Goal: Task Accomplishment & Management: Manage account settings

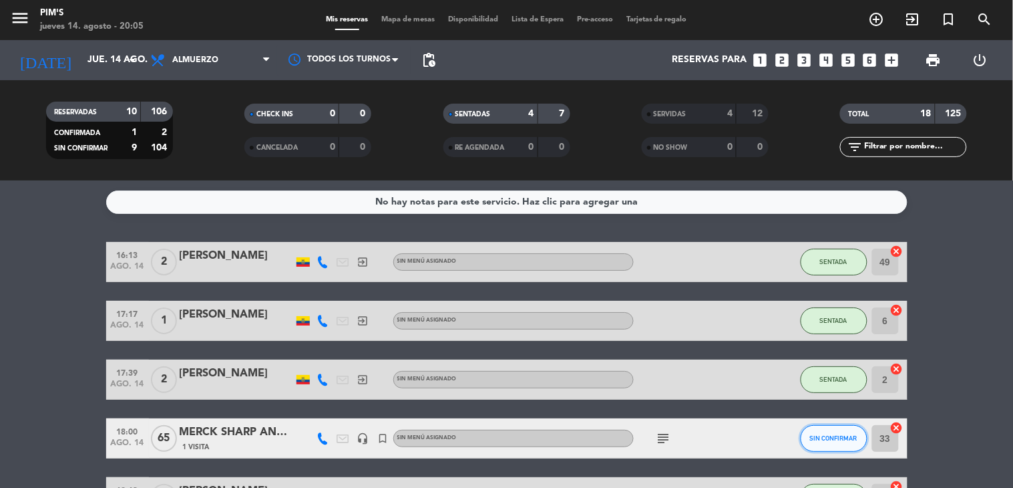
click at [812, 434] on span "SIN CONFIRMAR" at bounding box center [833, 437] width 47 height 7
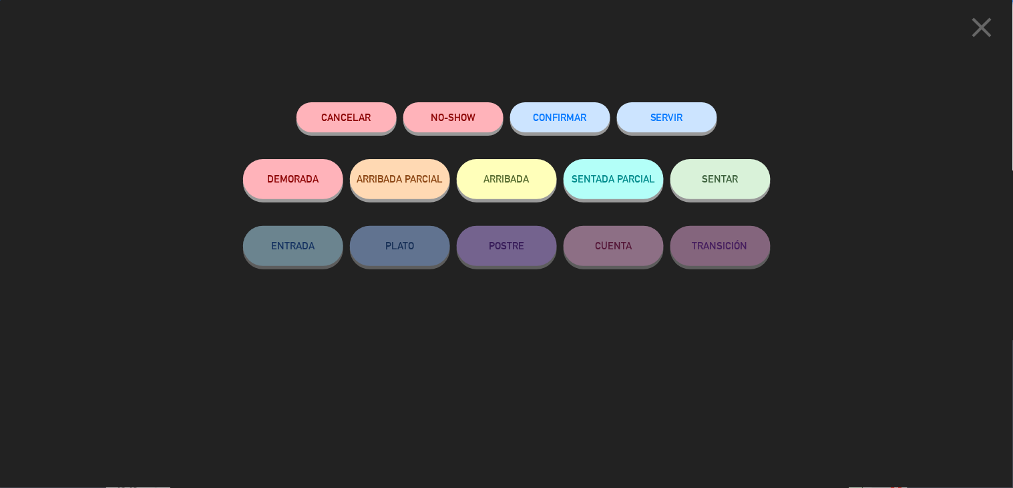
click at [729, 167] on button "SENTAR" at bounding box center [721, 179] width 100 height 40
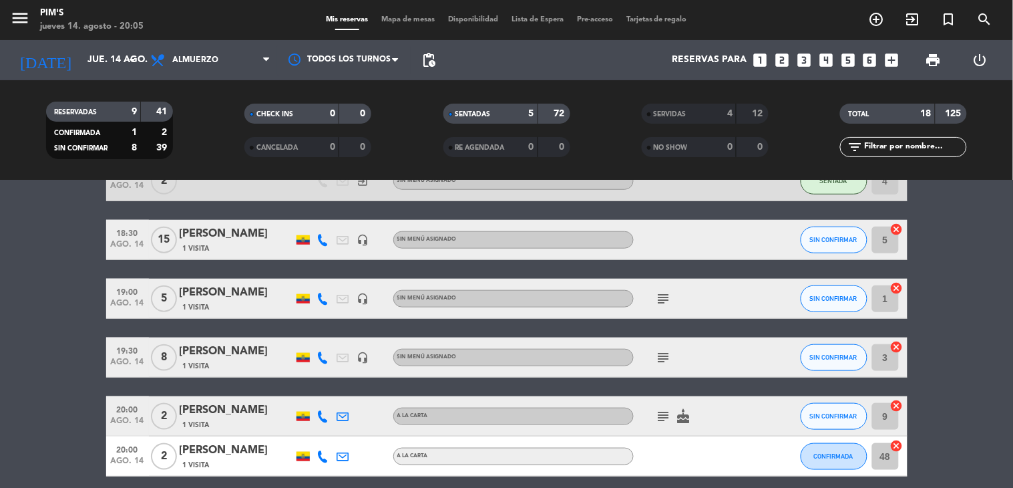
scroll to position [297, 0]
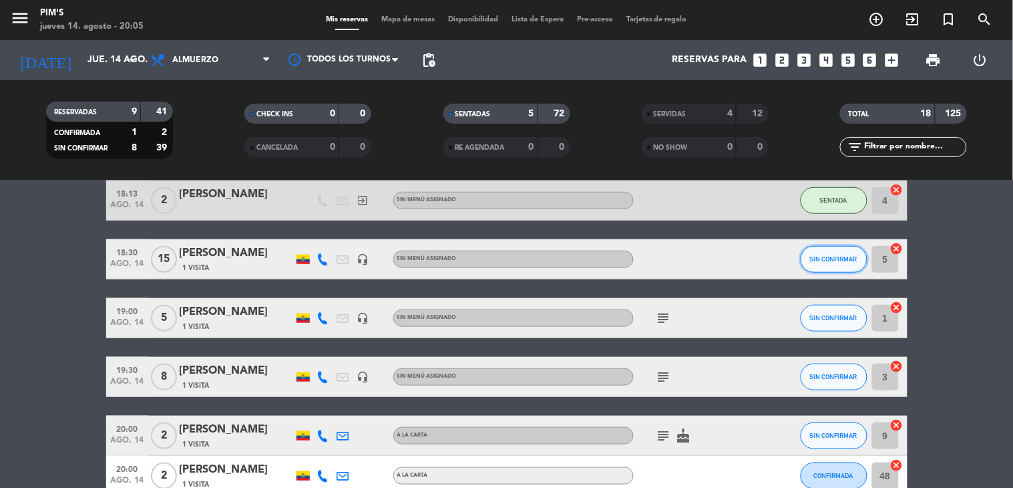
click at [824, 256] on span "SIN CONFIRMAR" at bounding box center [833, 258] width 47 height 7
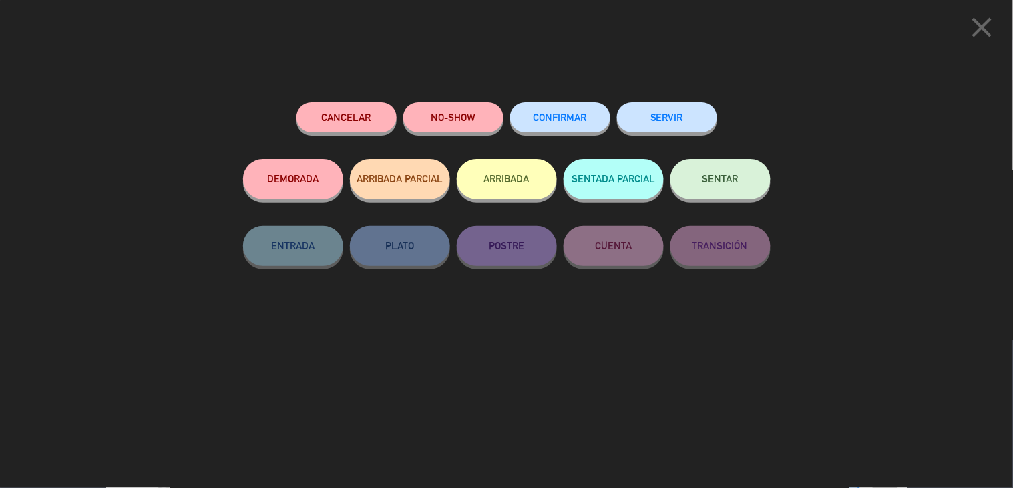
click at [757, 170] on button "SENTAR" at bounding box center [721, 179] width 100 height 40
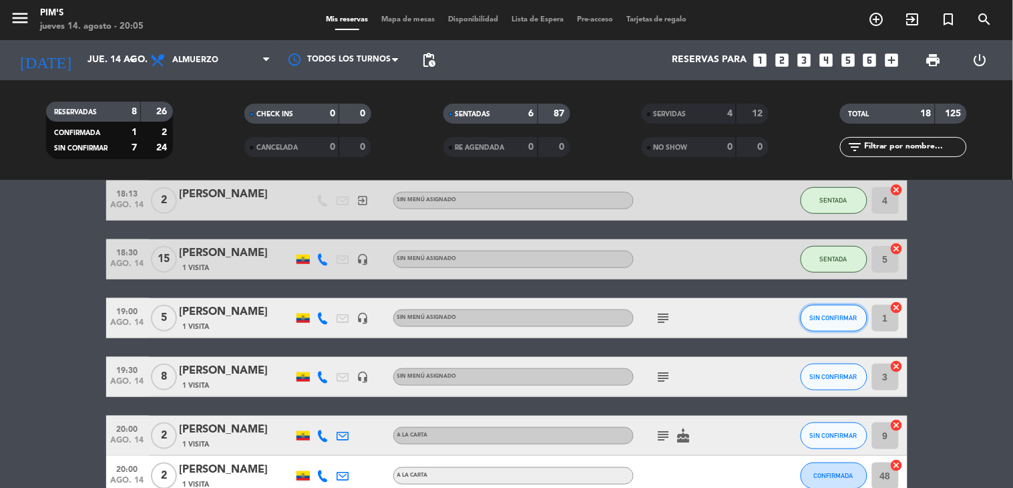
click at [836, 315] on span "SIN CONFIRMAR" at bounding box center [833, 317] width 47 height 7
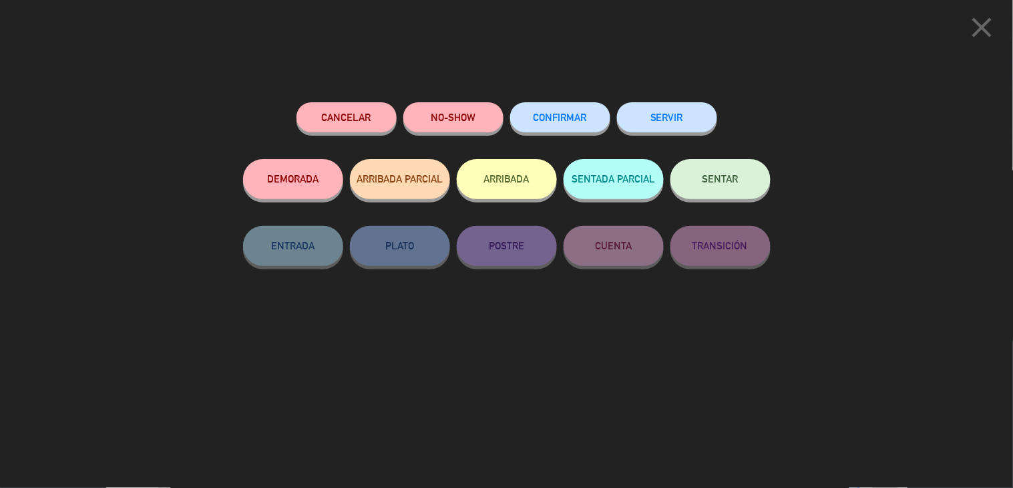
click at [726, 190] on button "SENTAR" at bounding box center [721, 179] width 100 height 40
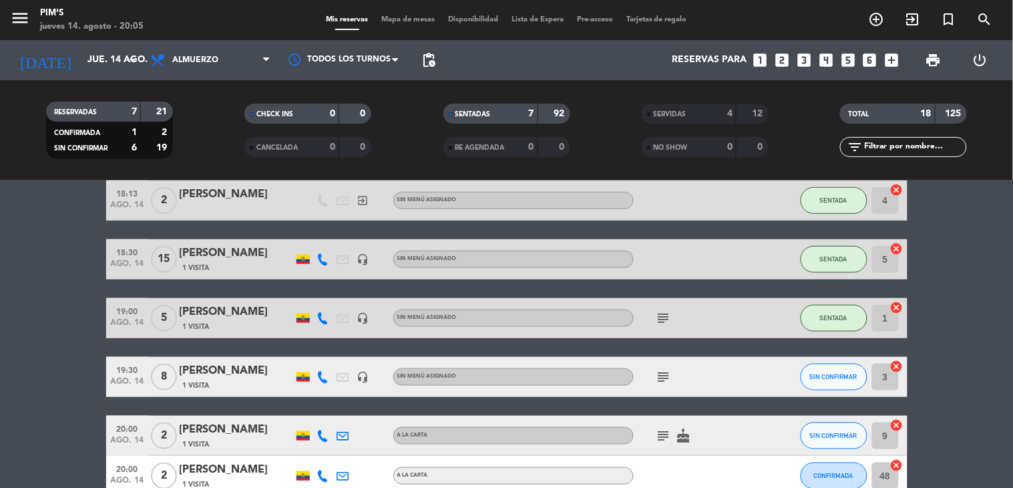
click at [224, 369] on div "[PERSON_NAME]" at bounding box center [237, 370] width 114 height 17
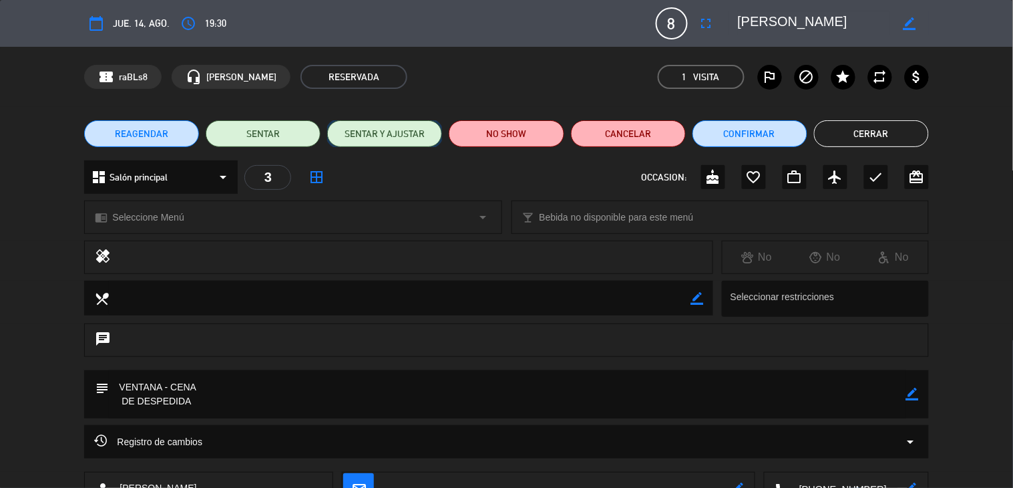
click at [341, 134] on button "SENTAR Y AJUSTAR" at bounding box center [384, 133] width 115 height 27
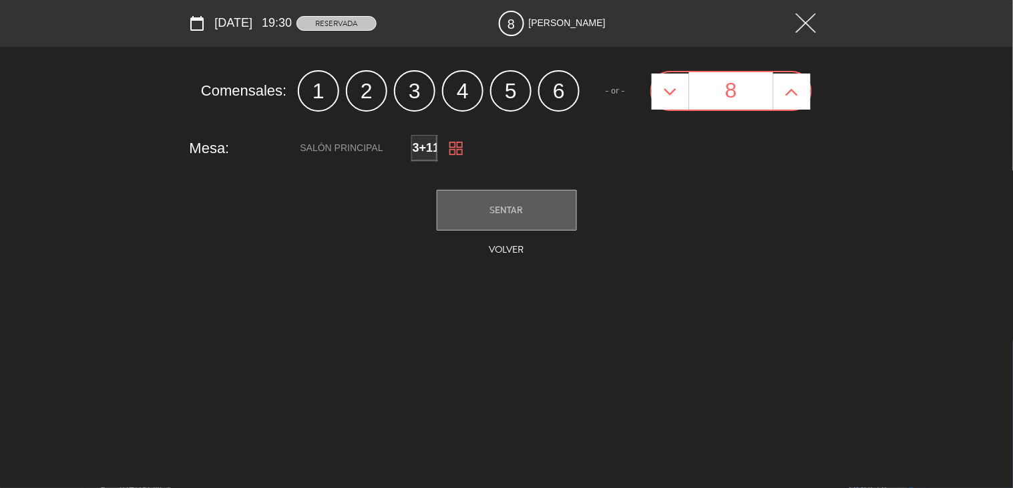
click at [798, 95] on icon at bounding box center [792, 91] width 14 height 21
type input "9"
click at [548, 212] on button "SENTAR" at bounding box center [507, 210] width 140 height 41
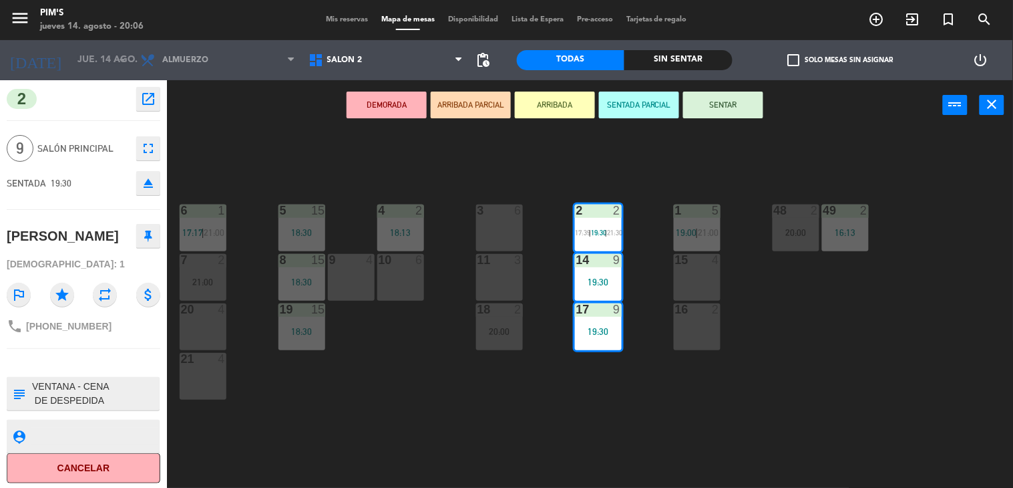
click at [596, 242] on div "2 2 17:39 | 19:30 | 21:30" at bounding box center [598, 227] width 47 height 47
click at [602, 263] on div at bounding box center [598, 260] width 22 height 12
click at [506, 234] on div "3 6" at bounding box center [499, 227] width 47 height 47
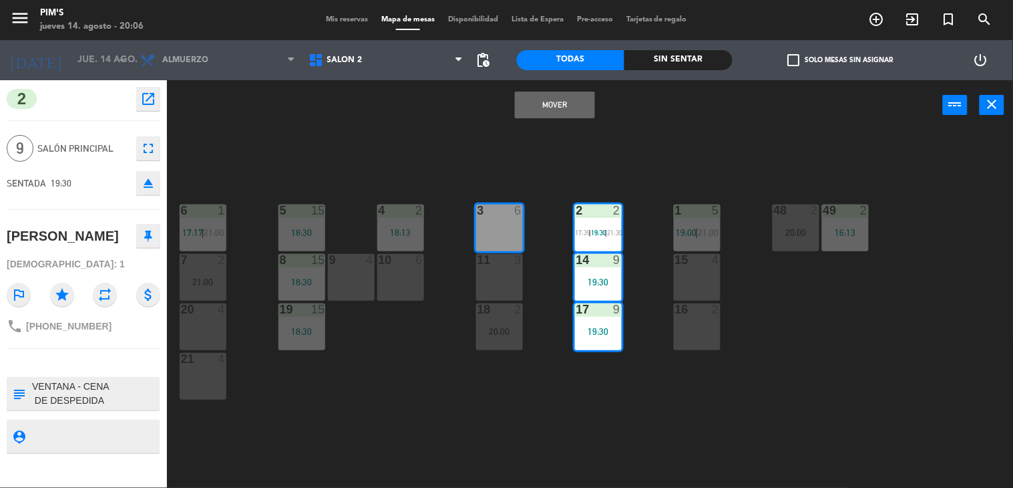
click at [506, 272] on div "11 3" at bounding box center [499, 277] width 47 height 47
click at [546, 105] on button "Mover y Unir" at bounding box center [555, 105] width 80 height 27
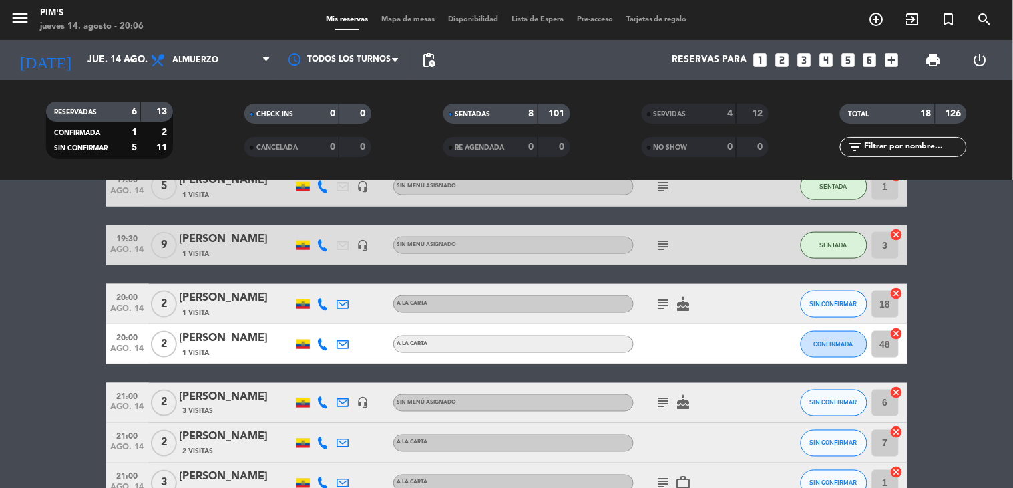
scroll to position [445, 0]
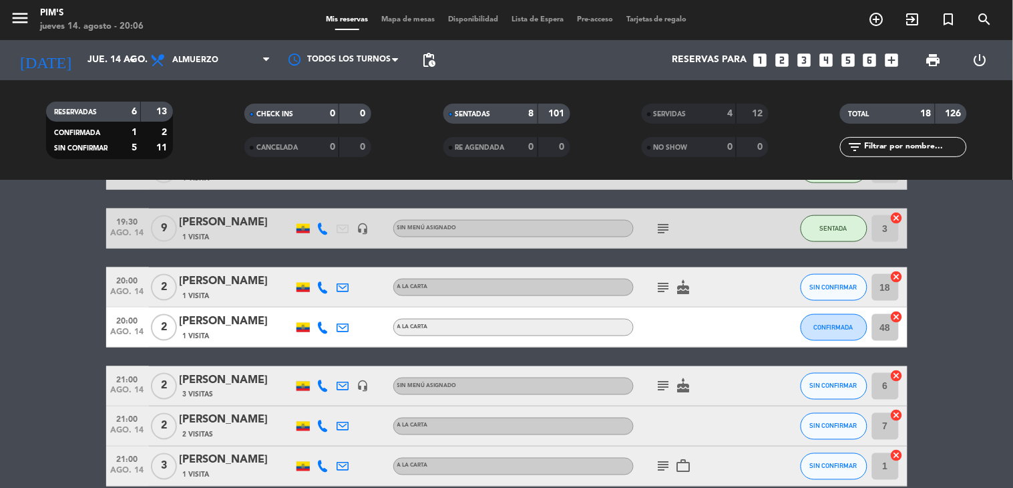
click at [892, 275] on icon "cancel" at bounding box center [896, 276] width 13 height 13
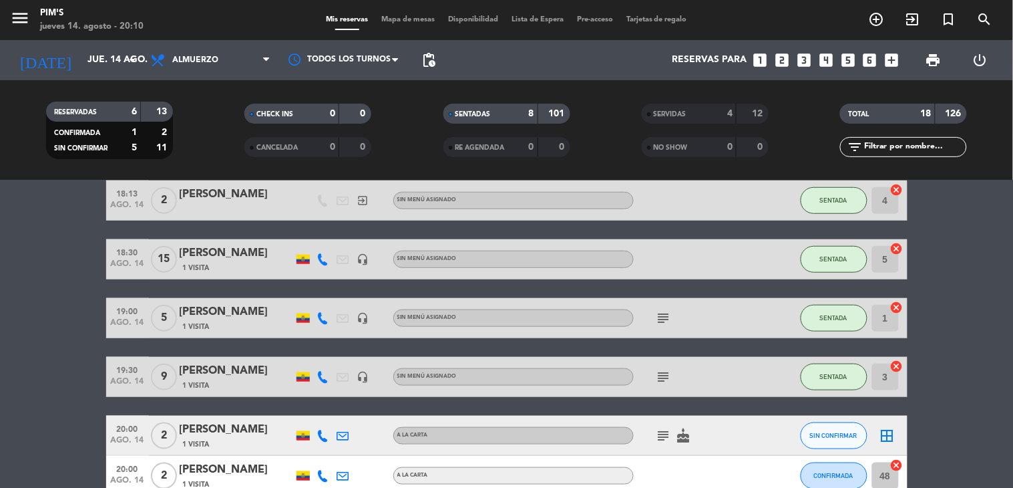
click at [51, 388] on bookings-row "16:13 [DATE] 2 [PERSON_NAME] exit_to_app Sin menú asignado SENTADA 49 cancel 17…" at bounding box center [506, 319] width 1013 height 748
click at [31, 378] on bookings-row "16:13 [DATE] 2 [PERSON_NAME] exit_to_app Sin menú asignado SENTADA 49 cancel 17…" at bounding box center [506, 319] width 1013 height 748
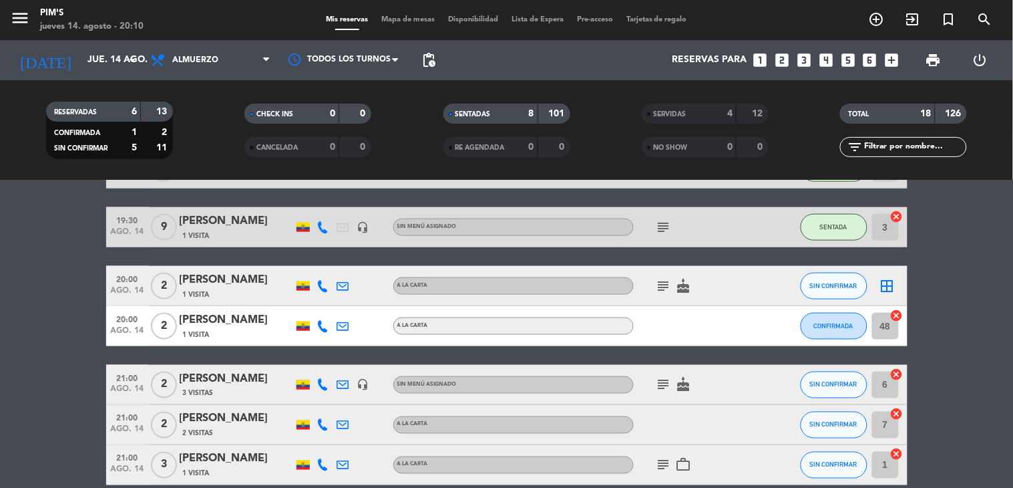
scroll to position [421, 0]
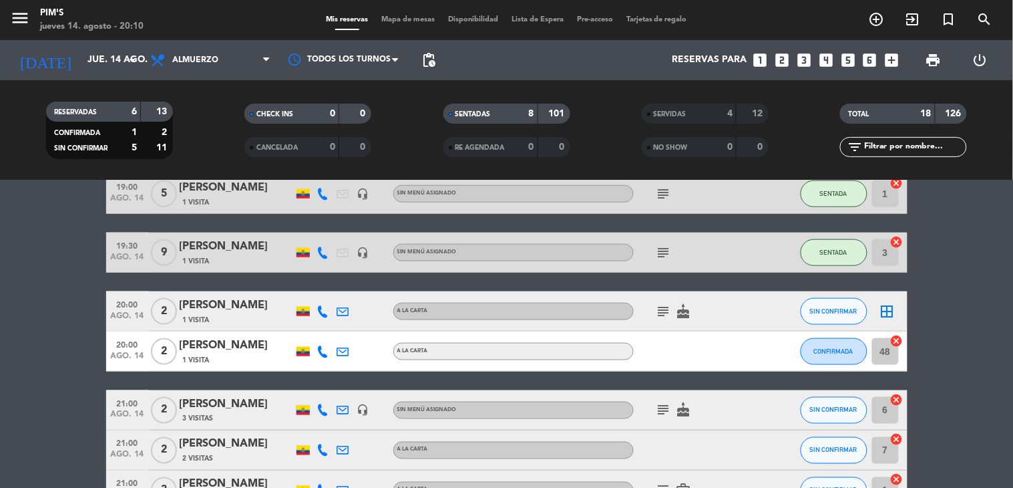
click at [880, 307] on icon "border_all" at bounding box center [888, 311] width 16 height 16
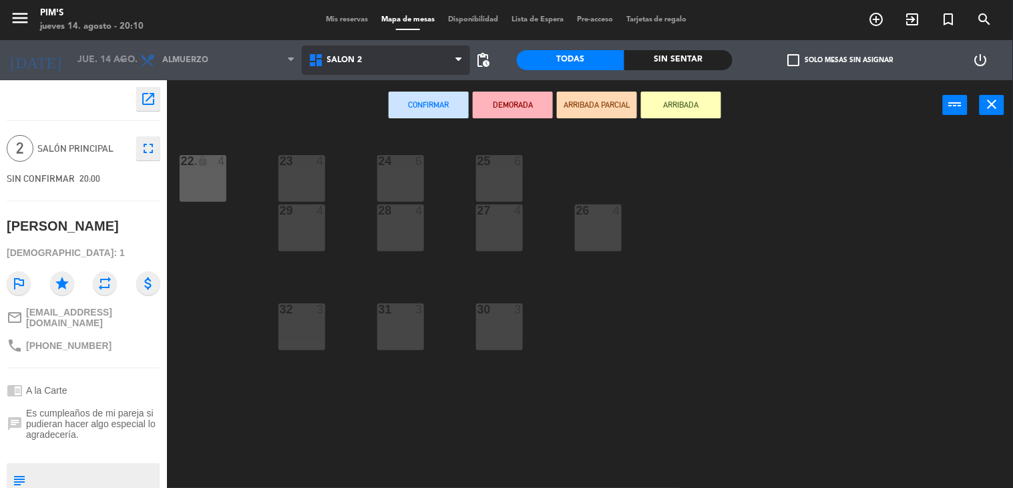
click at [417, 70] on span "Salón 2" at bounding box center [386, 59] width 168 height 29
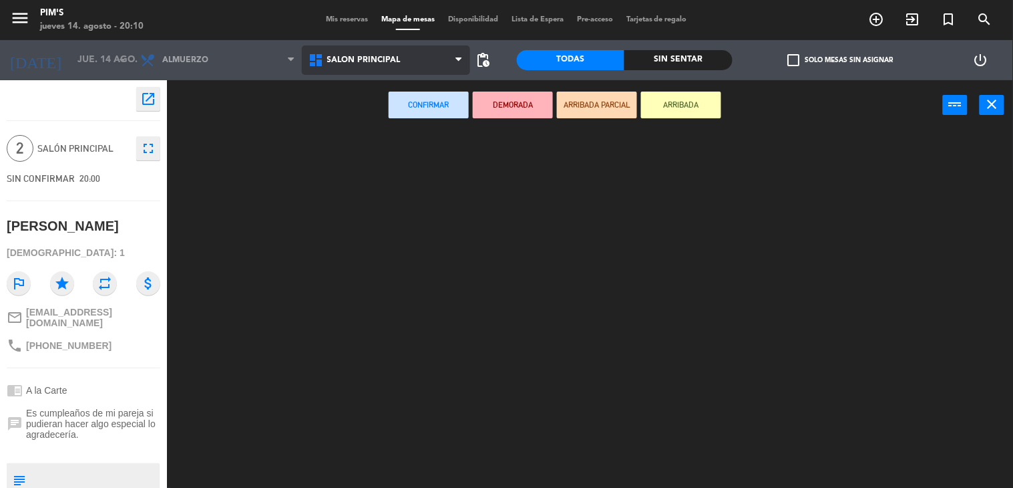
click at [417, 109] on ng-component "menu Pim's jueves 14. agosto - 20:10 Mis reservas Mapa de mesas Disponibilidad …" at bounding box center [506, 244] width 1013 height 488
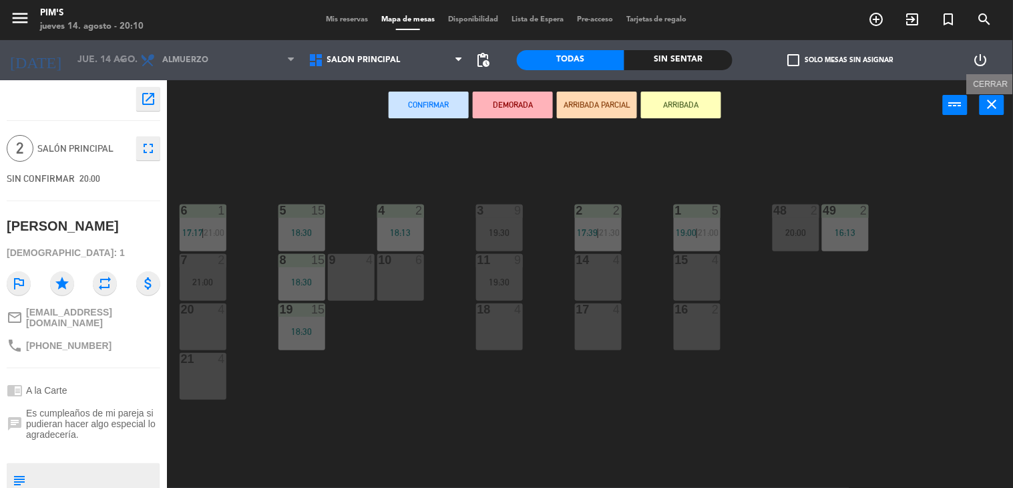
click at [999, 107] on icon "close" at bounding box center [993, 104] width 16 height 16
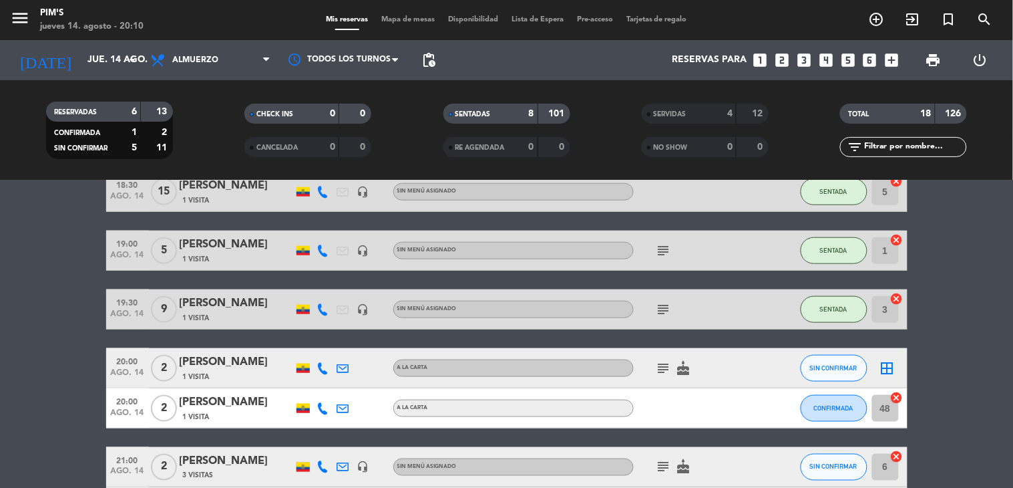
scroll to position [445, 0]
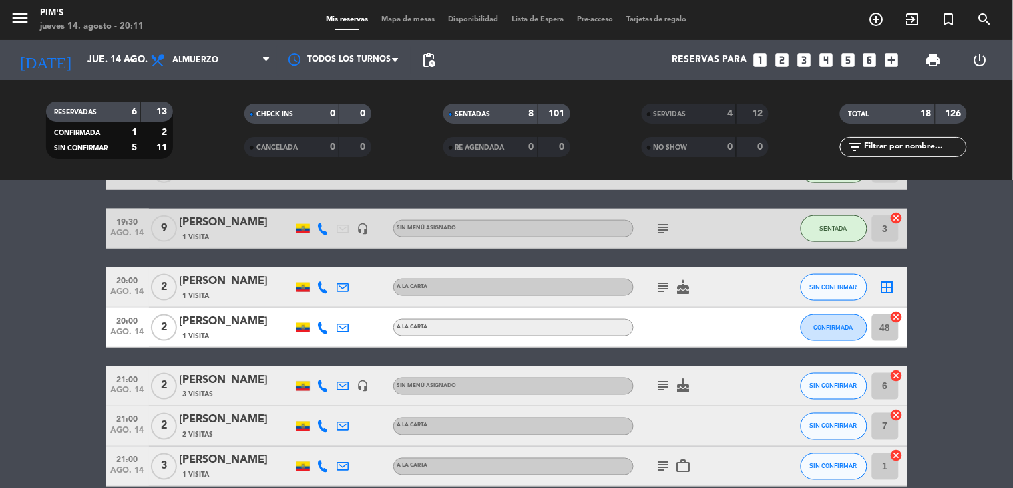
click at [658, 279] on icon "subject" at bounding box center [664, 287] width 16 height 16
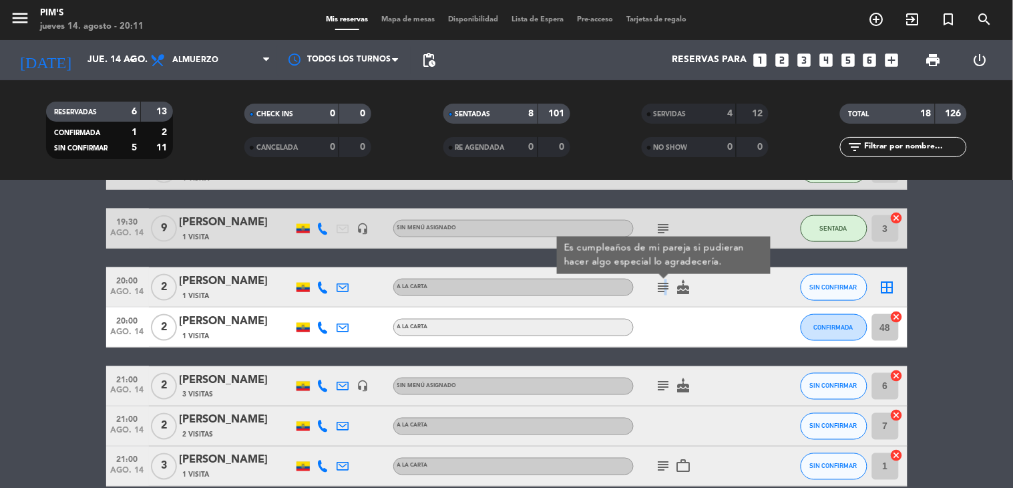
click at [658, 279] on icon "subject" at bounding box center [664, 287] width 16 height 16
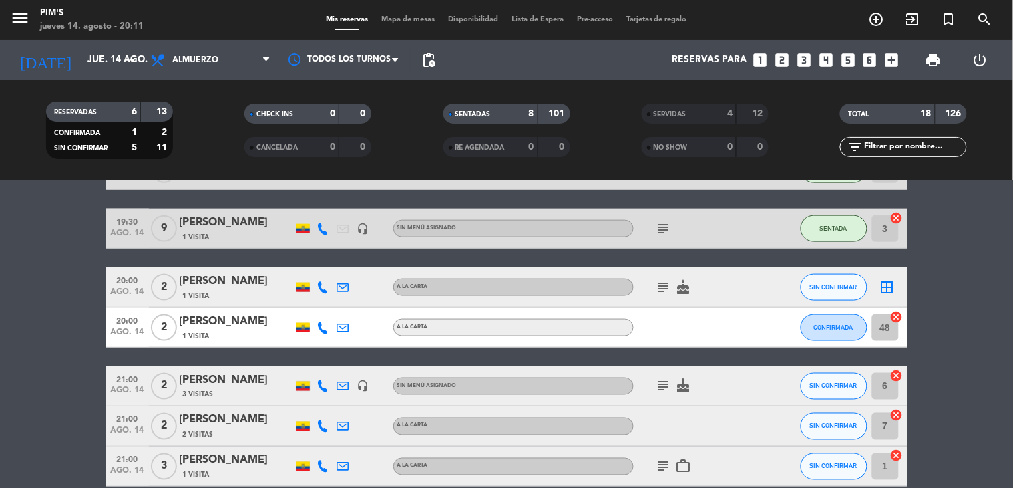
click at [892, 312] on icon "cancel" at bounding box center [896, 316] width 13 height 13
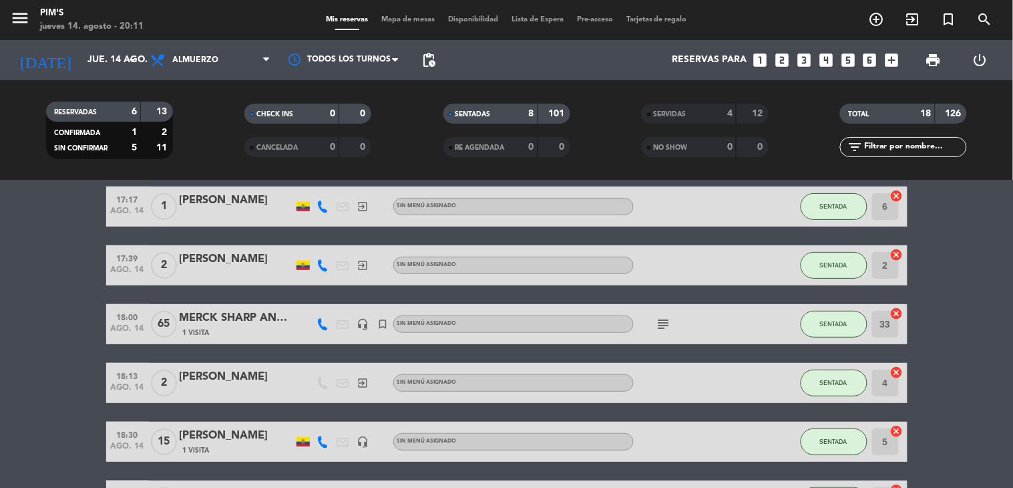
scroll to position [74, 0]
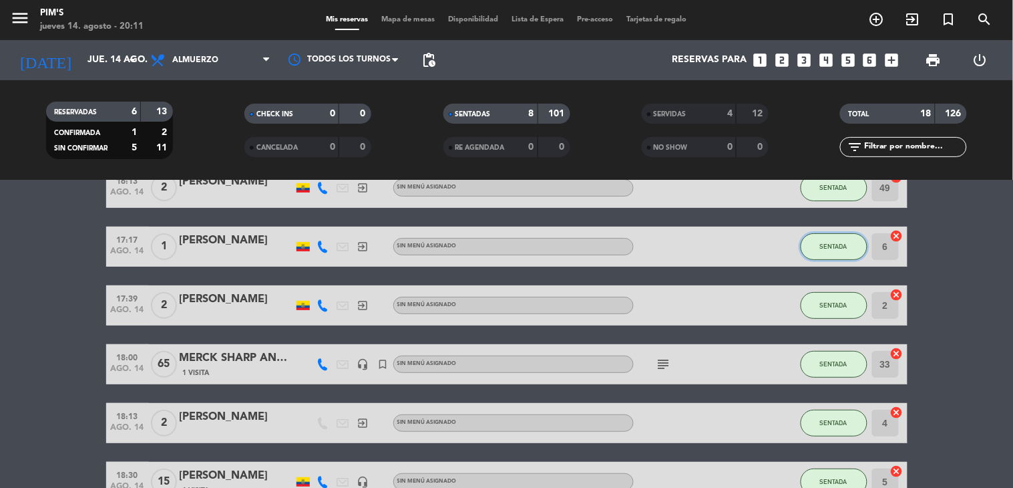
click at [826, 247] on span "SENTADA" at bounding box center [833, 245] width 27 height 7
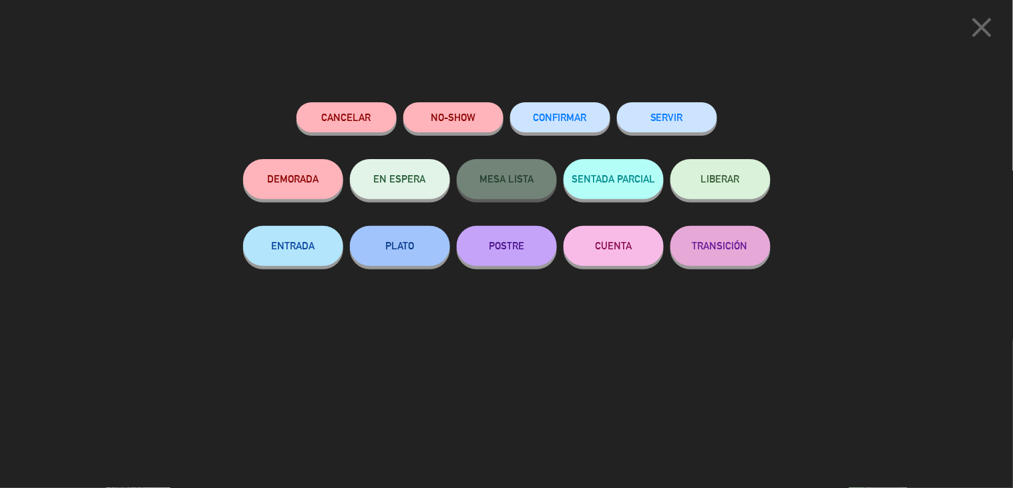
click at [677, 119] on button "SERVIR" at bounding box center [667, 117] width 100 height 30
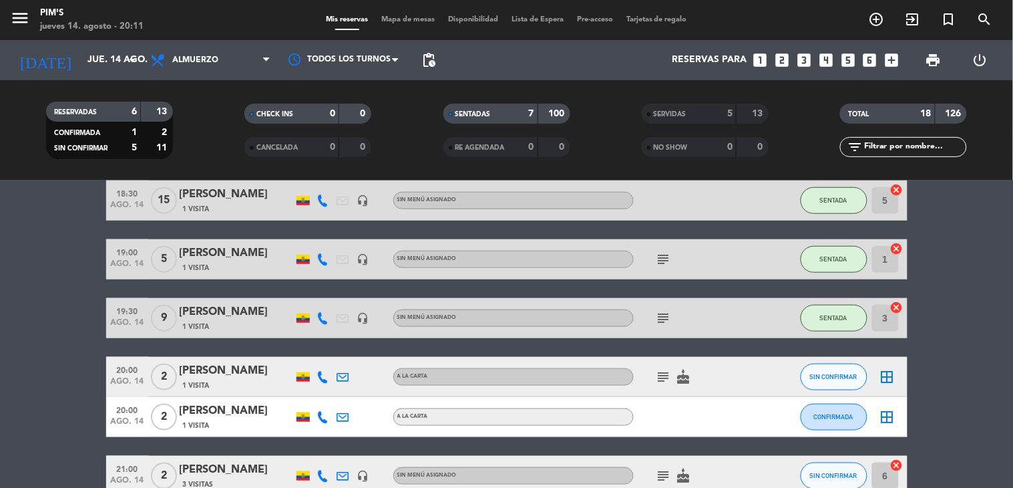
scroll to position [371, 0]
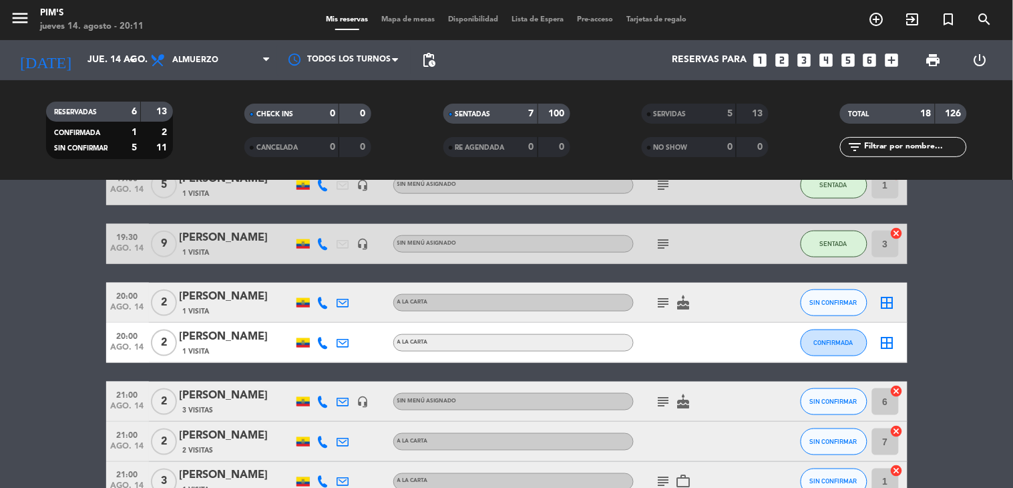
click at [882, 299] on icon "border_all" at bounding box center [888, 303] width 16 height 16
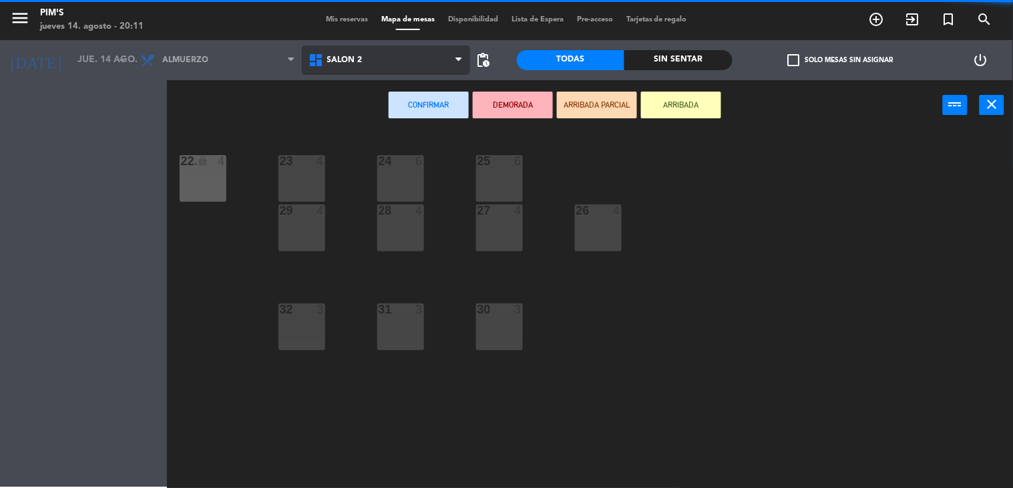
click at [421, 59] on span "Salón 2" at bounding box center [386, 59] width 168 height 29
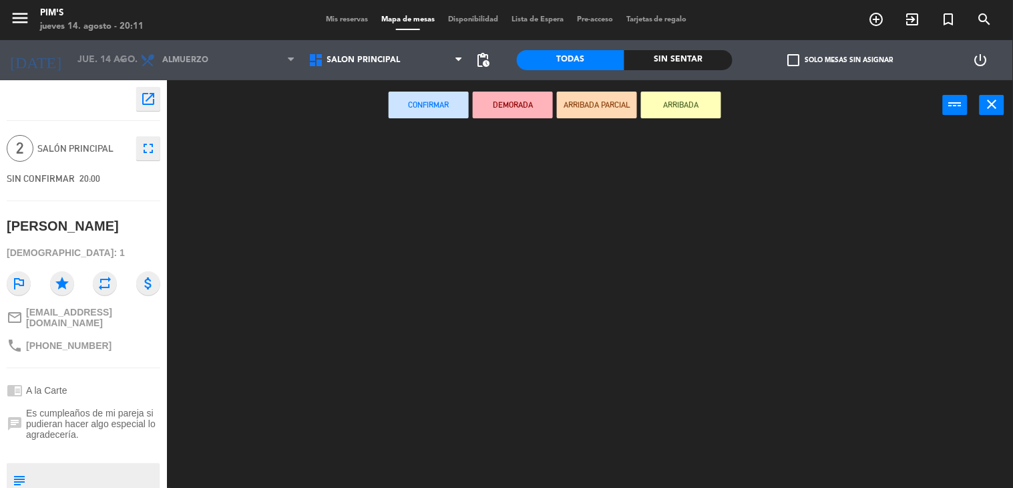
click at [428, 112] on ng-component "menu Pim's jueves 14. agosto - 20:11 Mis reservas Mapa de mesas Disponibilidad …" at bounding box center [506, 244] width 1013 height 488
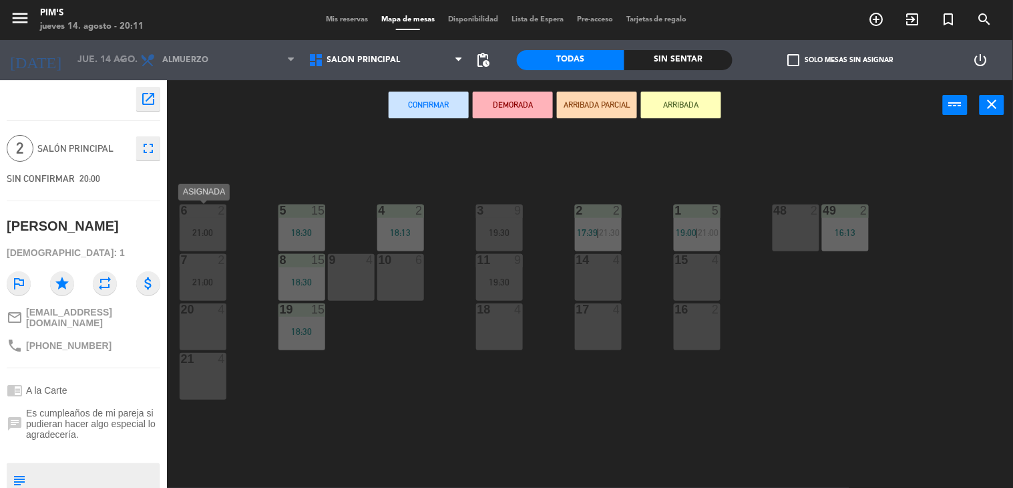
click at [212, 228] on div "21:00" at bounding box center [203, 232] width 47 height 9
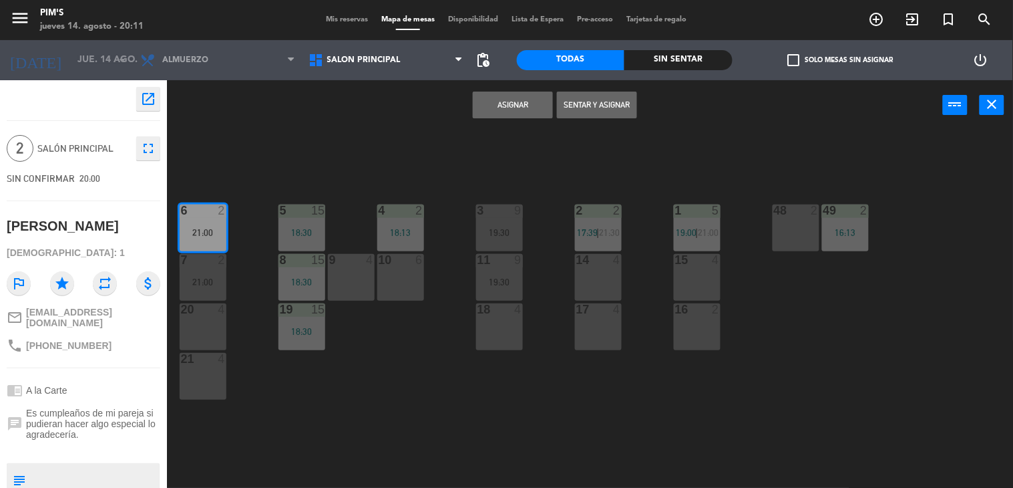
click at [586, 99] on button "Sentar y Asignar" at bounding box center [597, 105] width 80 height 27
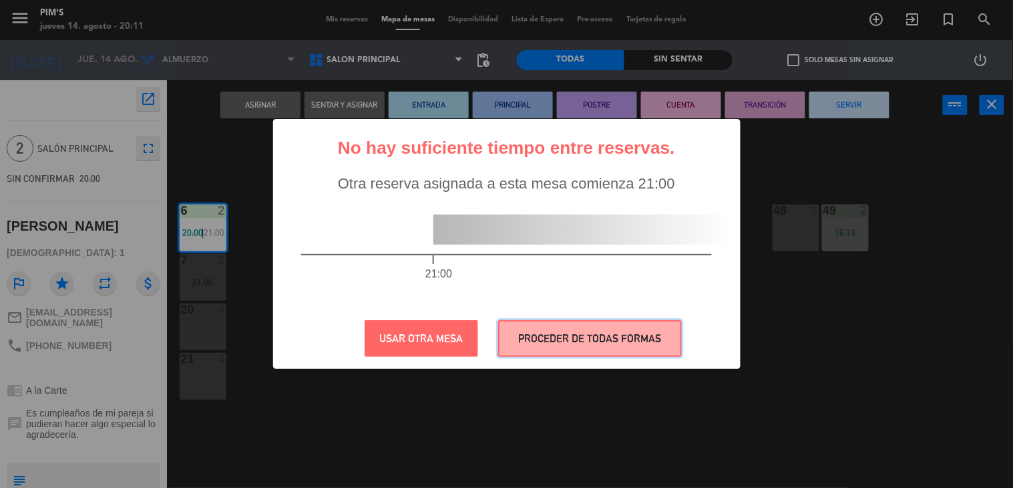
click at [566, 341] on button "PROCEDER DE TODAS FORMAS" at bounding box center [590, 338] width 184 height 37
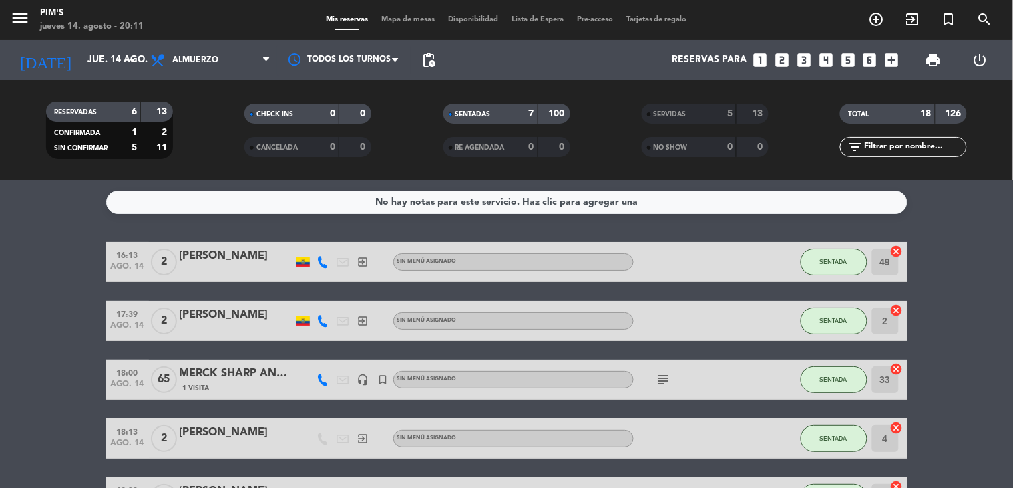
scroll to position [297, 0]
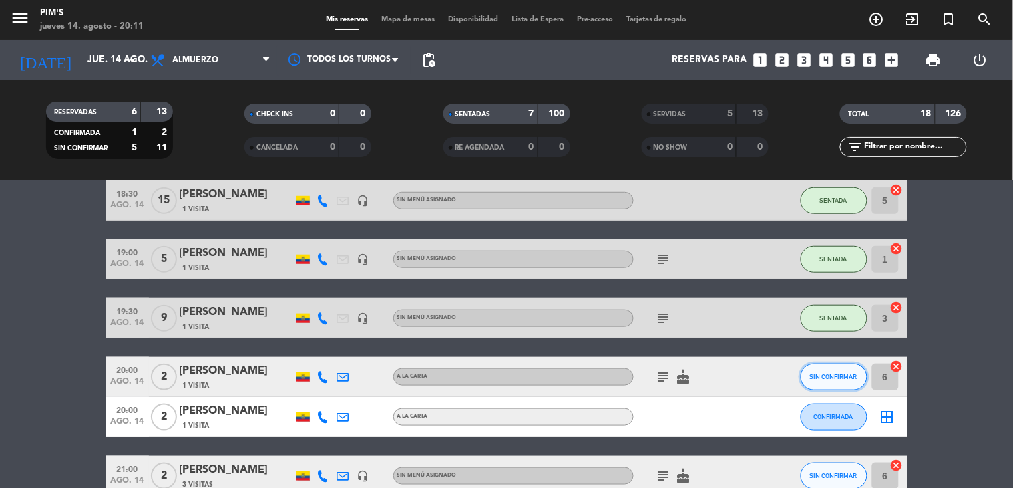
click at [822, 377] on span "SIN CONFIRMAR" at bounding box center [833, 376] width 47 height 7
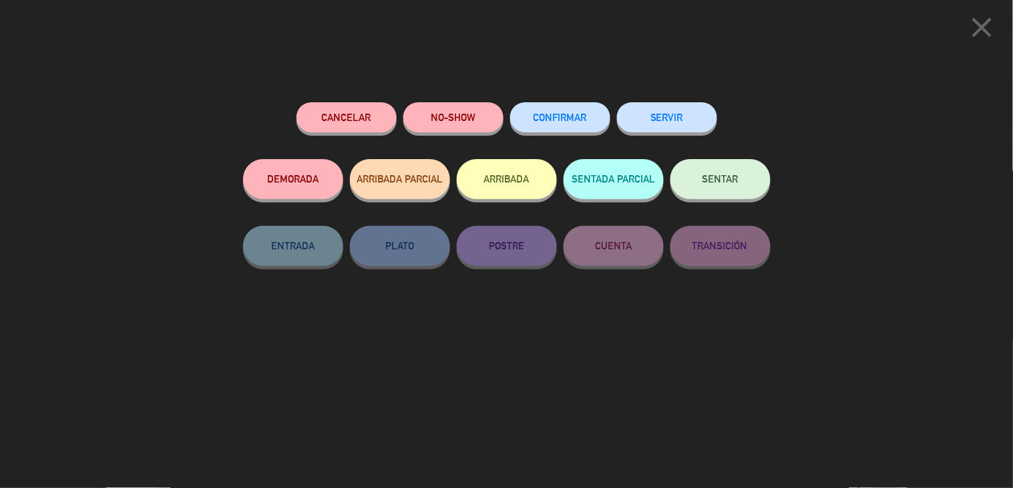
click at [731, 185] on button "SENTAR" at bounding box center [721, 179] width 100 height 40
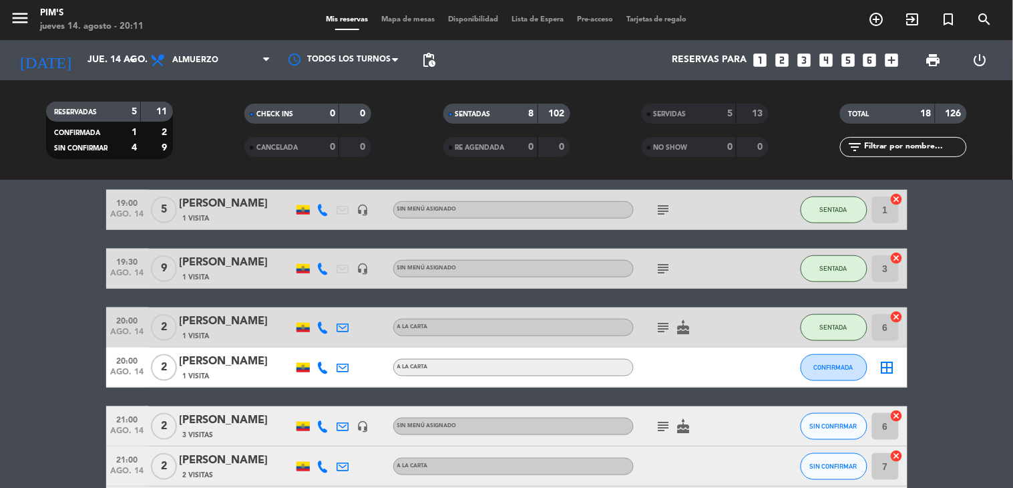
scroll to position [445, 0]
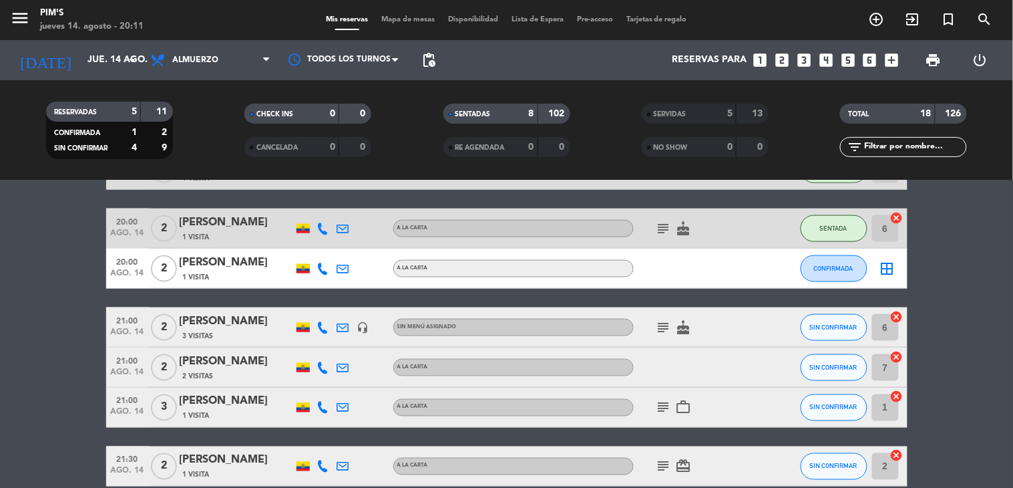
click at [884, 269] on icon "border_all" at bounding box center [888, 268] width 16 height 16
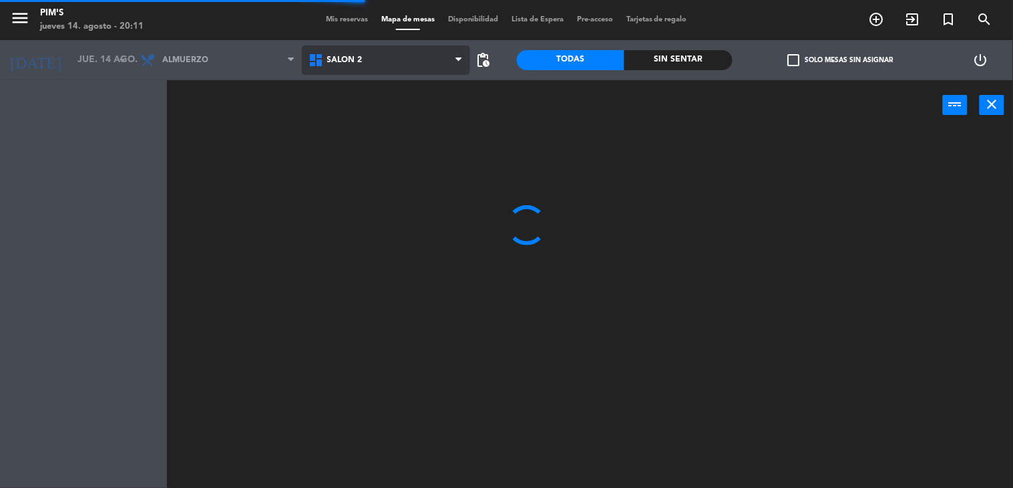
click at [397, 63] on span "Salón 2" at bounding box center [386, 59] width 168 height 29
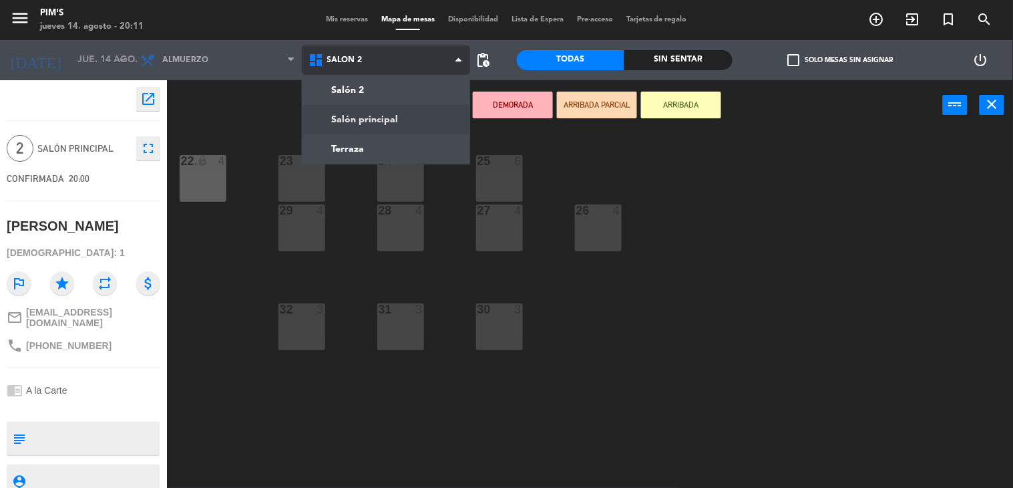
click at [386, 119] on ng-component "menu Pim's jueves 14. agosto - 20:11 Mis reservas Mapa de mesas Disponibilidad …" at bounding box center [506, 244] width 1013 height 488
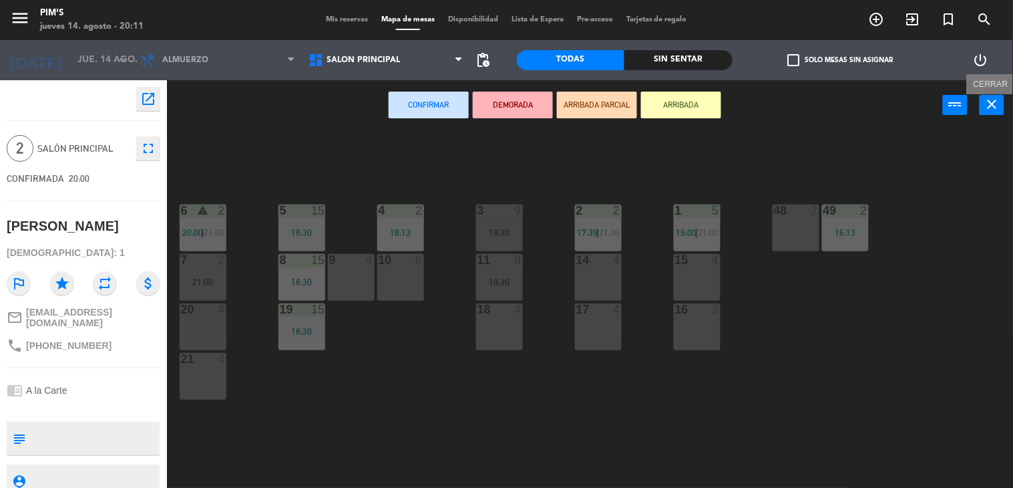
click at [989, 103] on icon "close" at bounding box center [993, 104] width 16 height 16
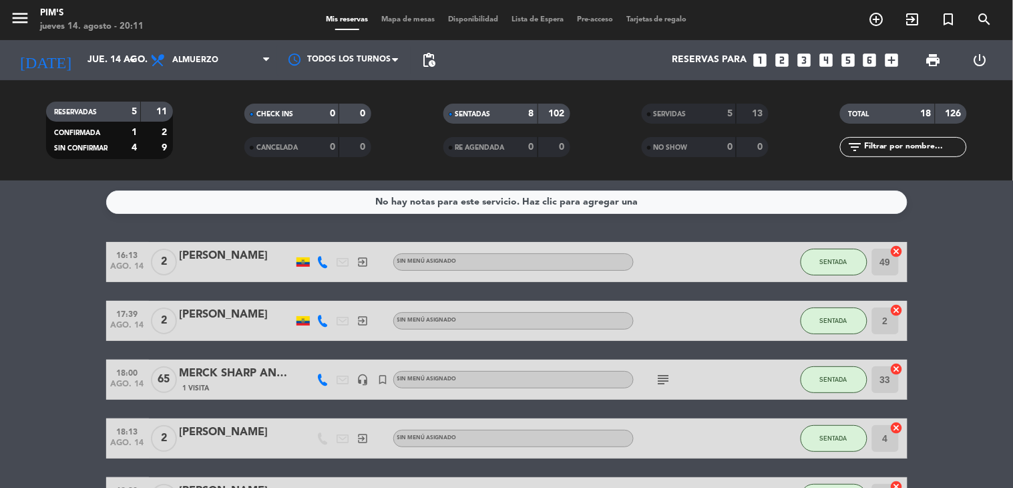
scroll to position [222, 0]
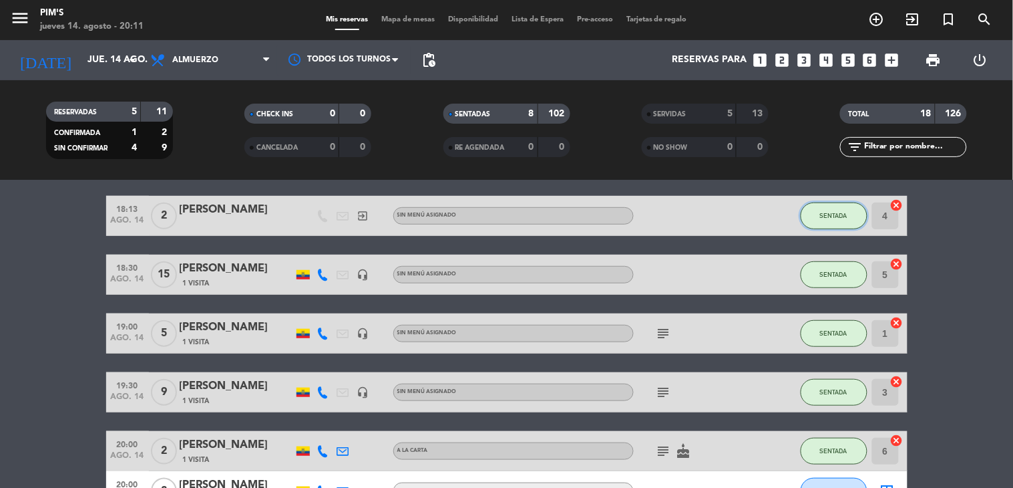
click at [832, 212] on span "SENTADA" at bounding box center [833, 215] width 27 height 7
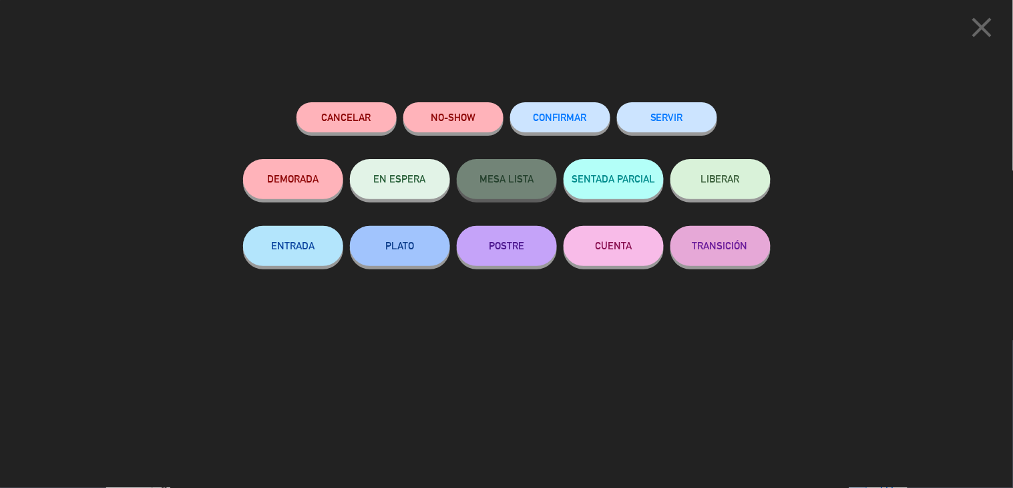
click at [683, 128] on button "SERVIR" at bounding box center [667, 117] width 100 height 30
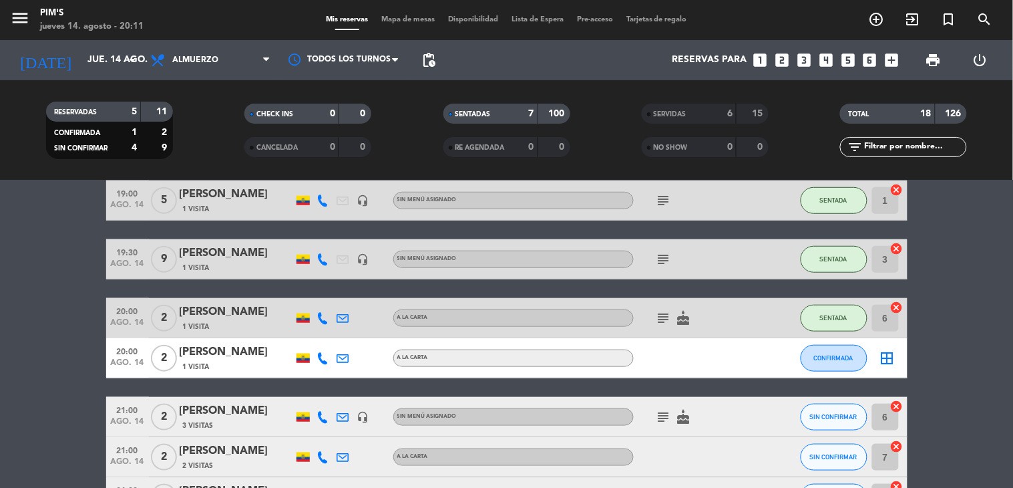
scroll to position [371, 0]
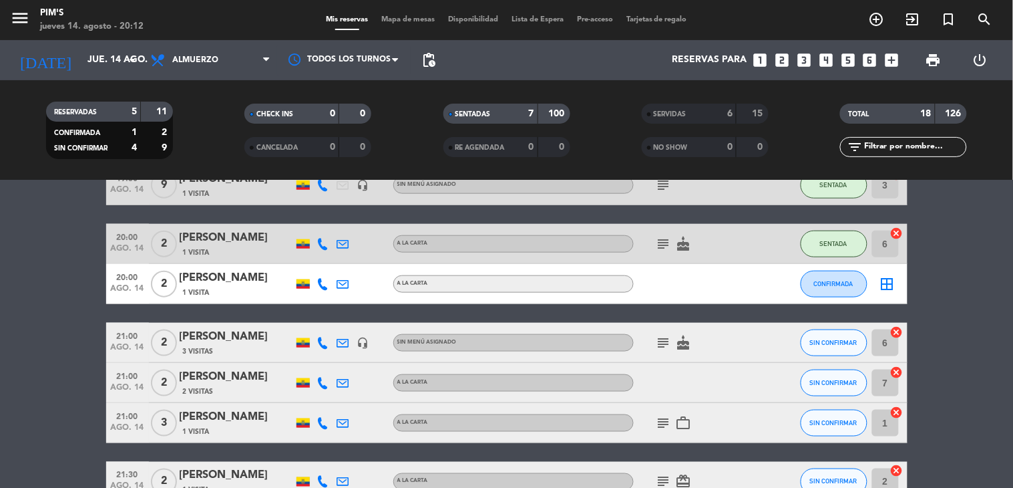
click at [880, 282] on icon "border_all" at bounding box center [888, 284] width 16 height 16
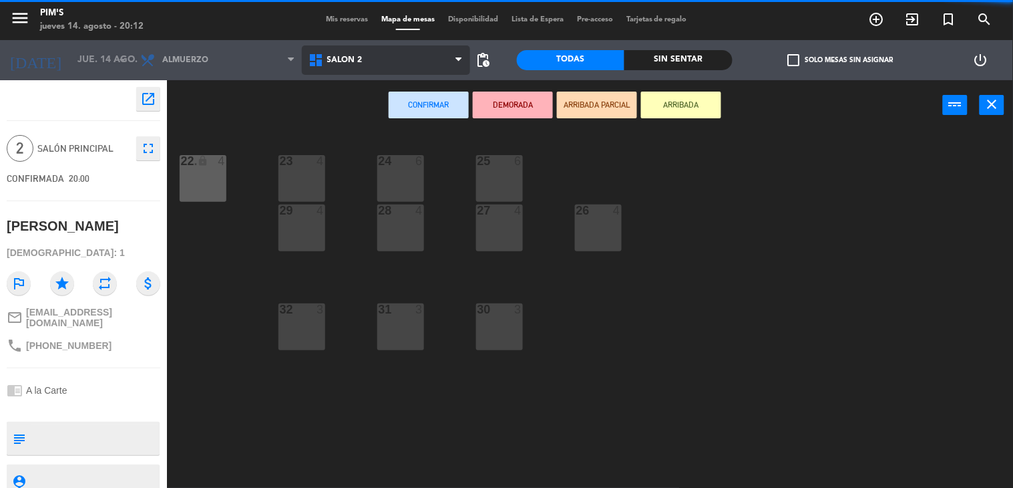
click at [401, 65] on span "Salón 2" at bounding box center [386, 59] width 168 height 29
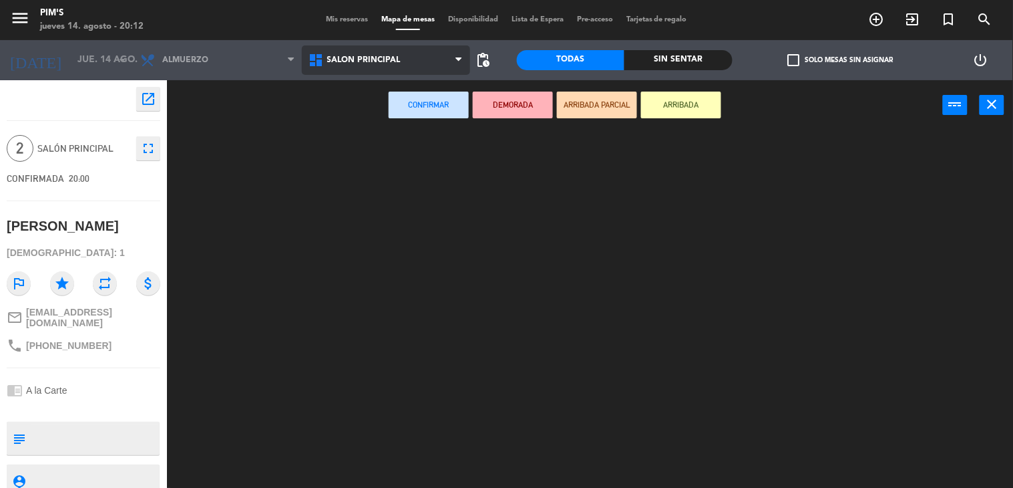
click at [403, 114] on ng-component "menu Pim's jueves 14. agosto - 20:12 Mis reservas Mapa de mesas Disponibilidad …" at bounding box center [506, 244] width 1013 height 488
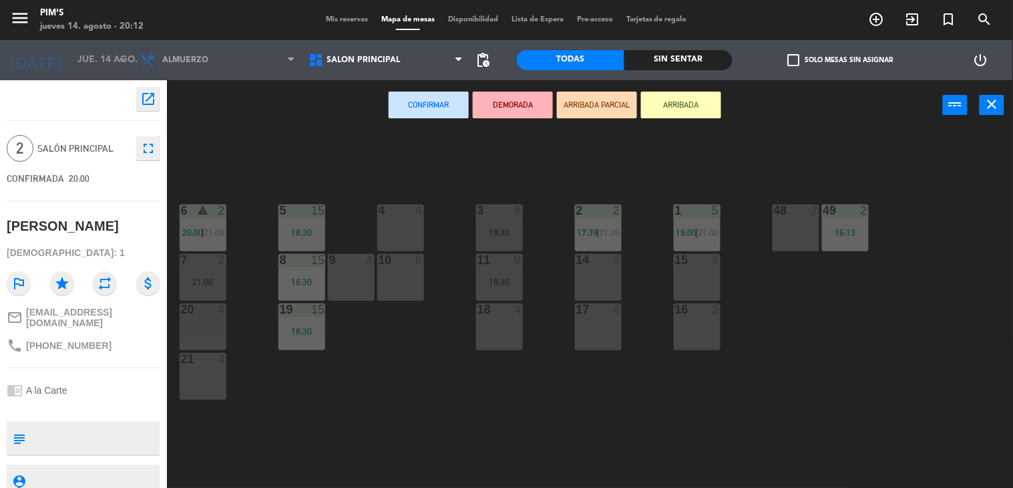
click at [404, 221] on div "4 4" at bounding box center [400, 227] width 47 height 47
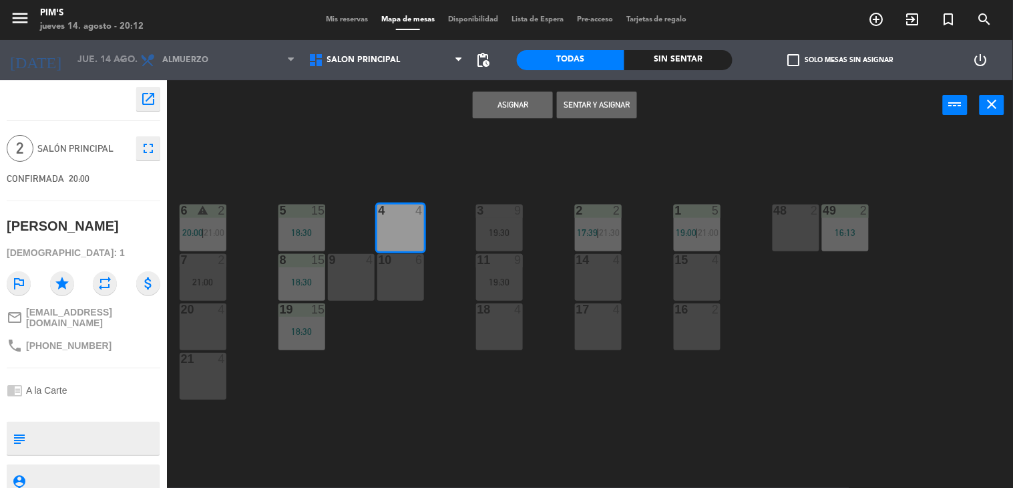
click at [599, 107] on button "Sentar y Asignar" at bounding box center [597, 105] width 80 height 27
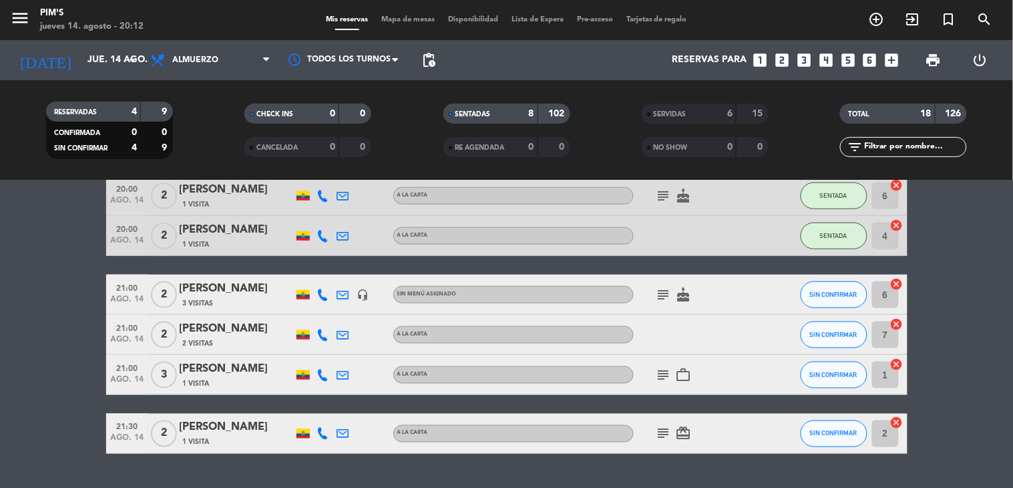
scroll to position [445, 0]
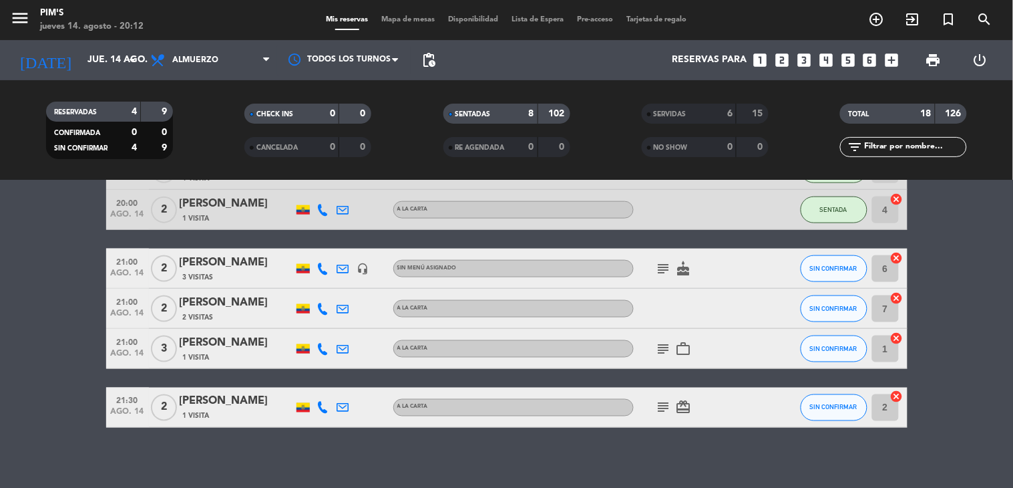
click at [657, 267] on icon "subject" at bounding box center [664, 268] width 16 height 16
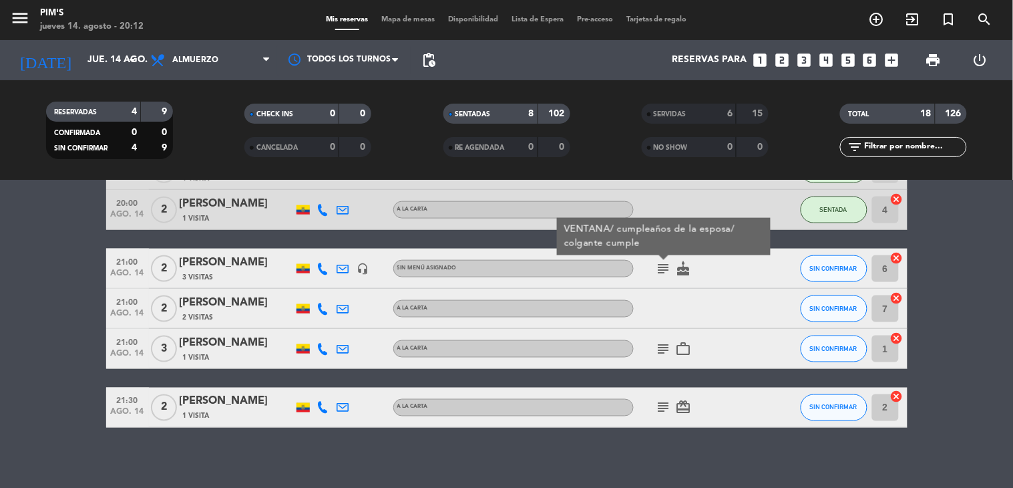
click at [657, 267] on icon "subject" at bounding box center [664, 268] width 16 height 16
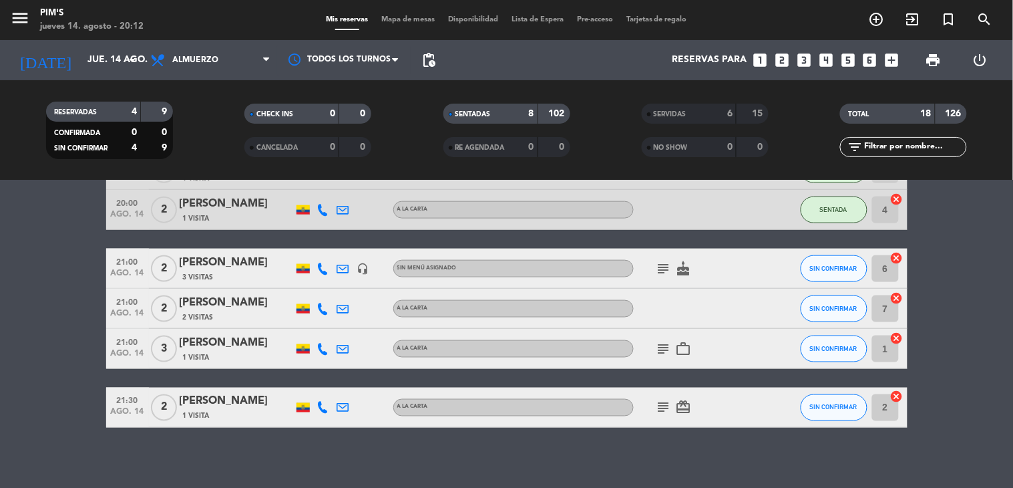
click at [657, 267] on icon "subject" at bounding box center [664, 268] width 16 height 16
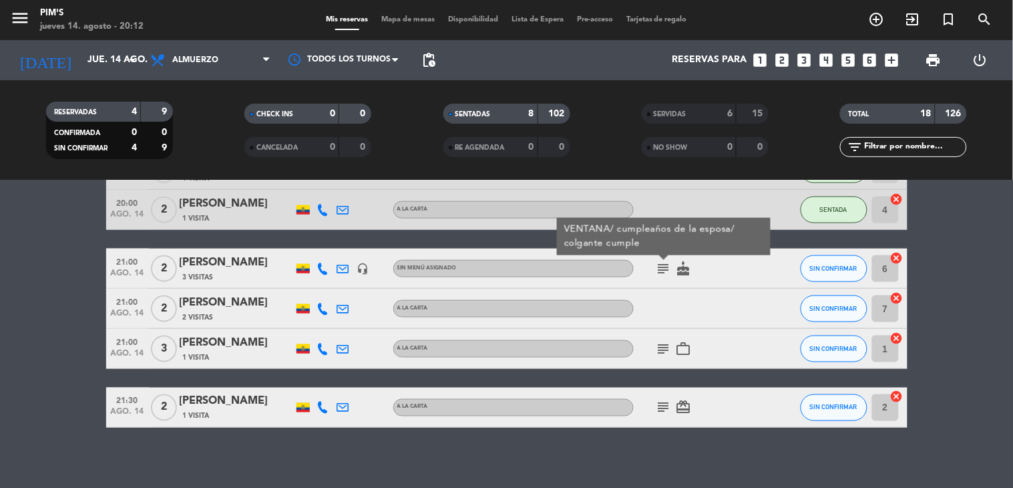
click at [661, 310] on div at bounding box center [694, 308] width 120 height 39
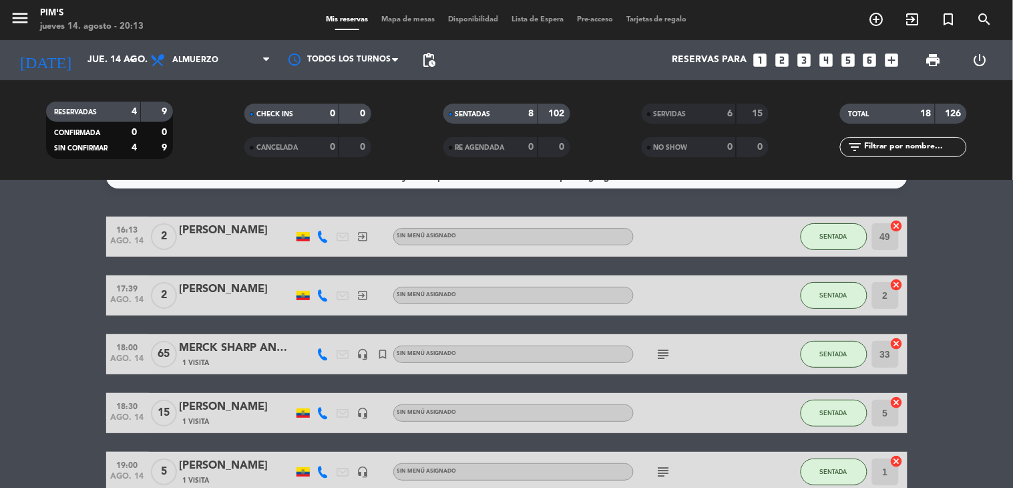
scroll to position [0, 0]
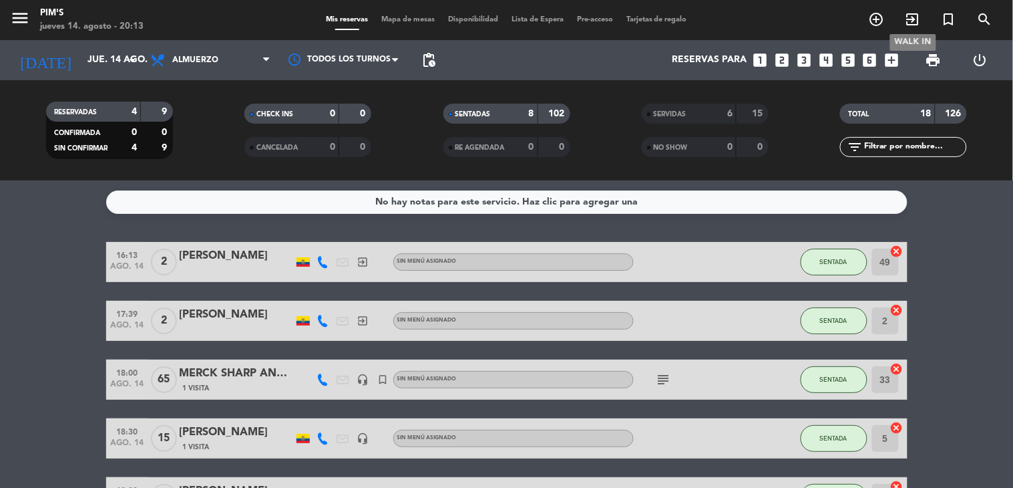
click at [914, 18] on icon "exit_to_app" at bounding box center [913, 19] width 16 height 16
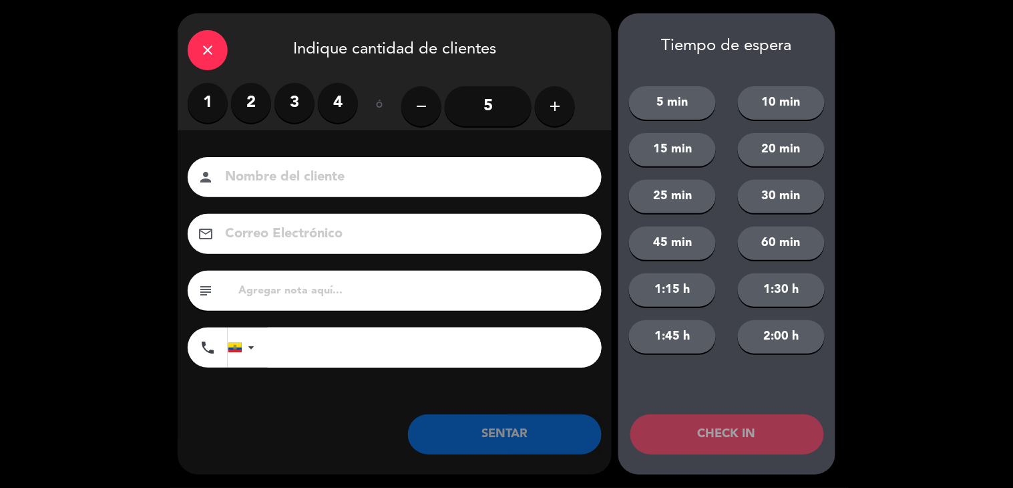
click at [512, 102] on input "5" at bounding box center [488, 106] width 87 height 40
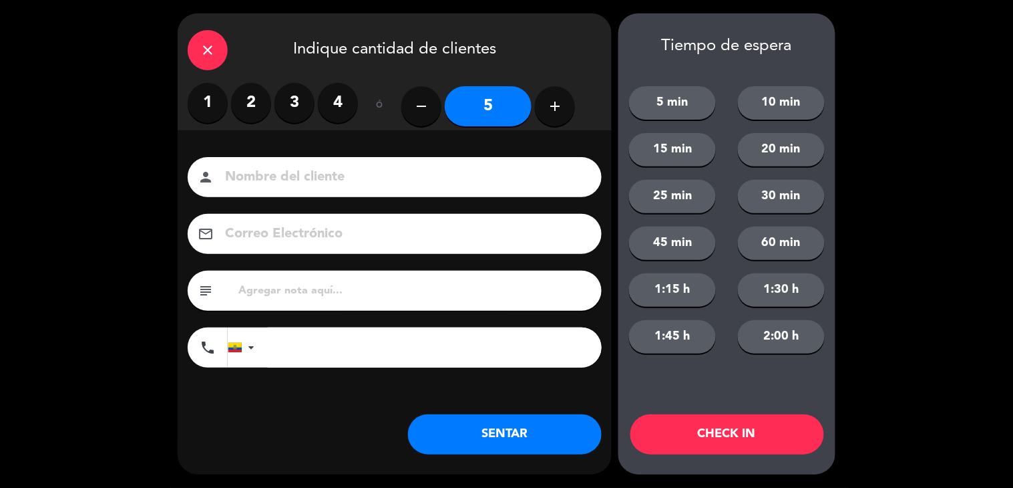
click at [379, 168] on input at bounding box center [404, 177] width 361 height 23
type input "[PERSON_NAME]"
click at [477, 436] on button "SENTAR" at bounding box center [505, 434] width 194 height 40
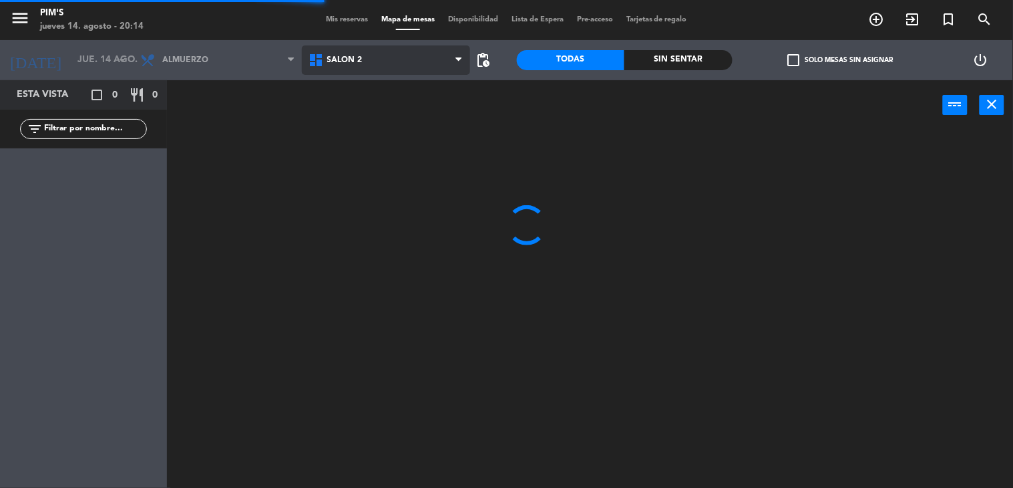
click at [388, 69] on span "Salón 2" at bounding box center [386, 59] width 168 height 29
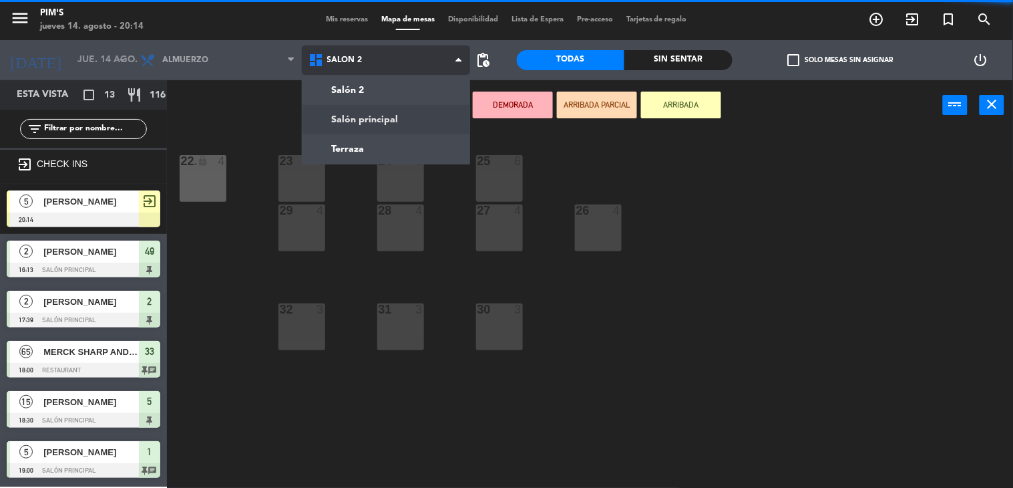
click at [395, 115] on ng-component "menu Pim's jueves 14. agosto - 20:14 Mis reservas Mapa de mesas Disponibilidad …" at bounding box center [506, 244] width 1013 height 488
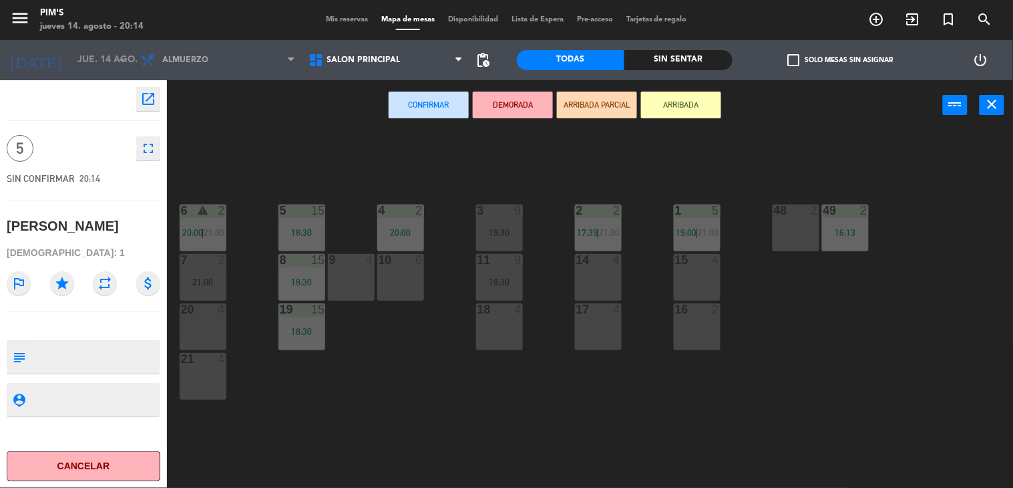
click at [592, 276] on div "14 4" at bounding box center [598, 277] width 47 height 47
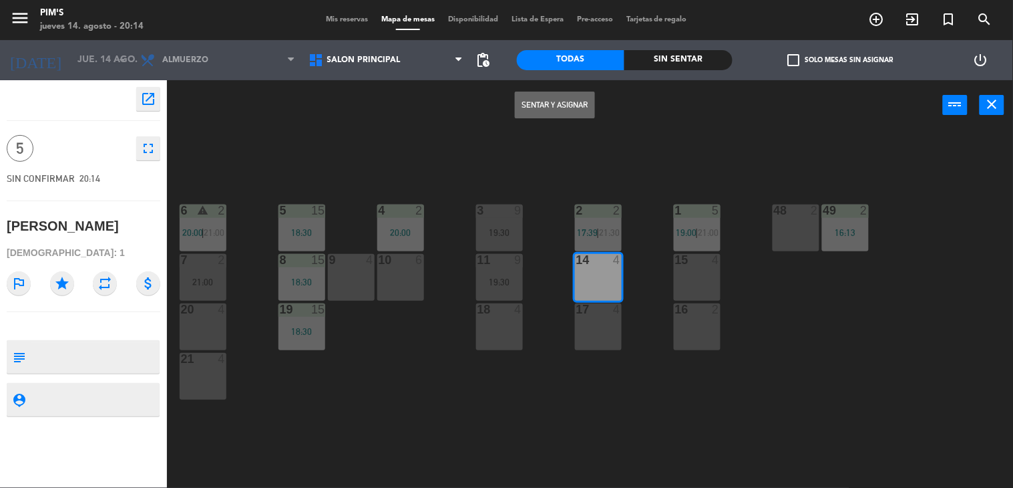
click at [593, 317] on div "17 4" at bounding box center [598, 326] width 47 height 47
click at [572, 115] on button "Sentar y Asignar" at bounding box center [555, 105] width 80 height 27
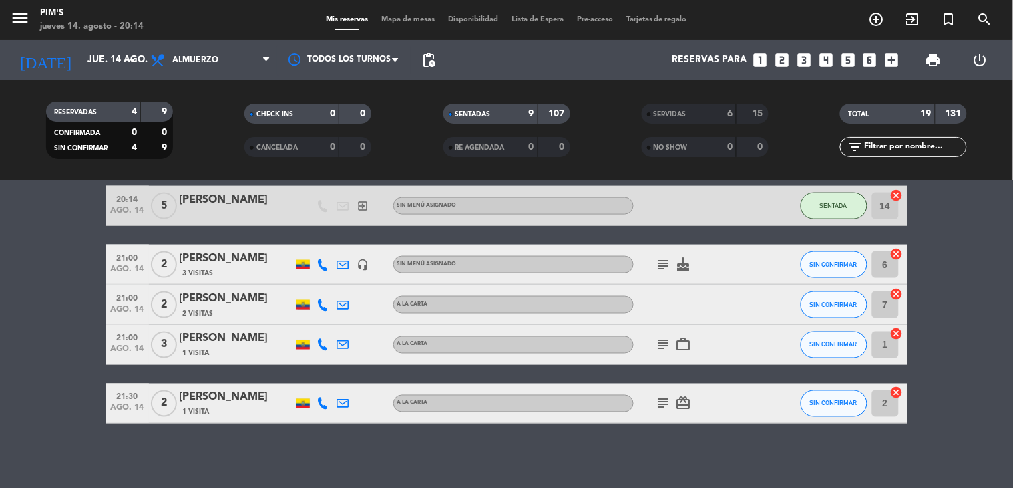
scroll to position [510, 0]
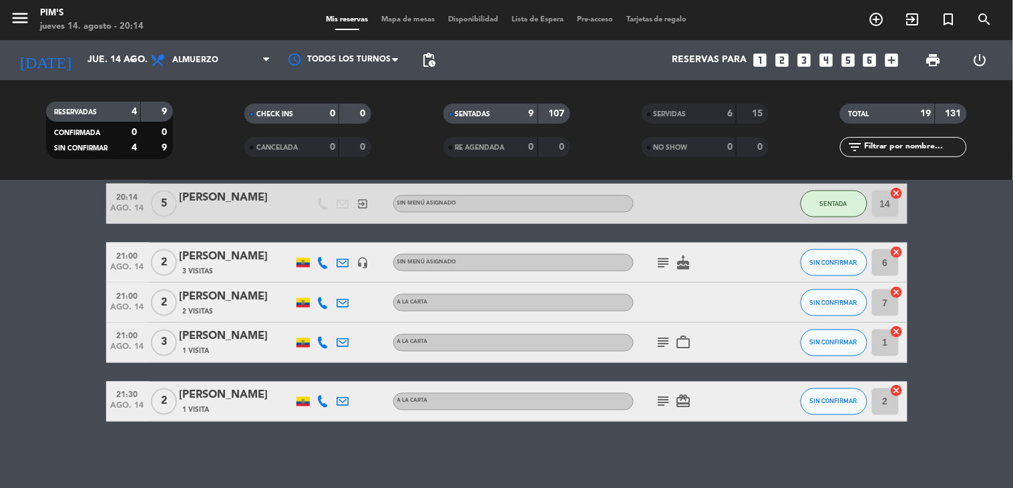
click at [661, 264] on icon "subject" at bounding box center [664, 262] width 16 height 16
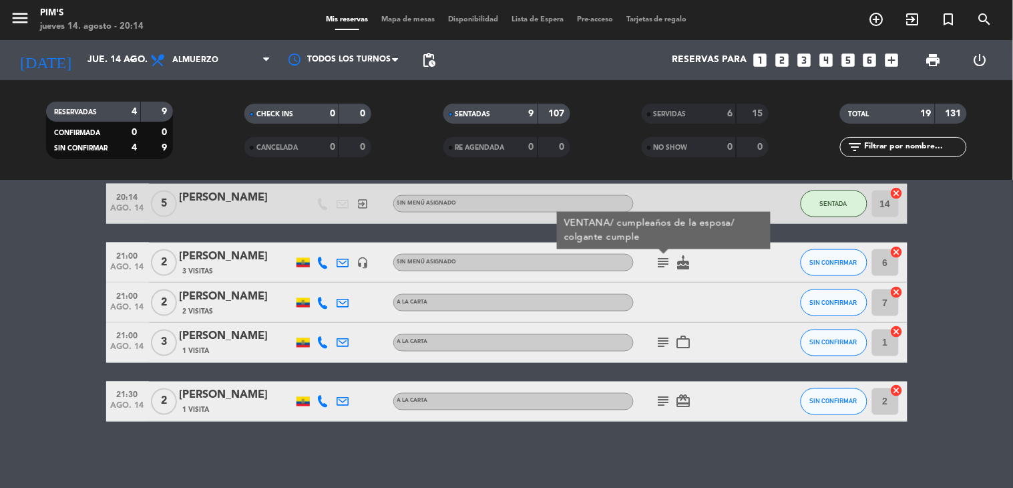
click at [661, 336] on icon "subject" at bounding box center [664, 343] width 16 height 16
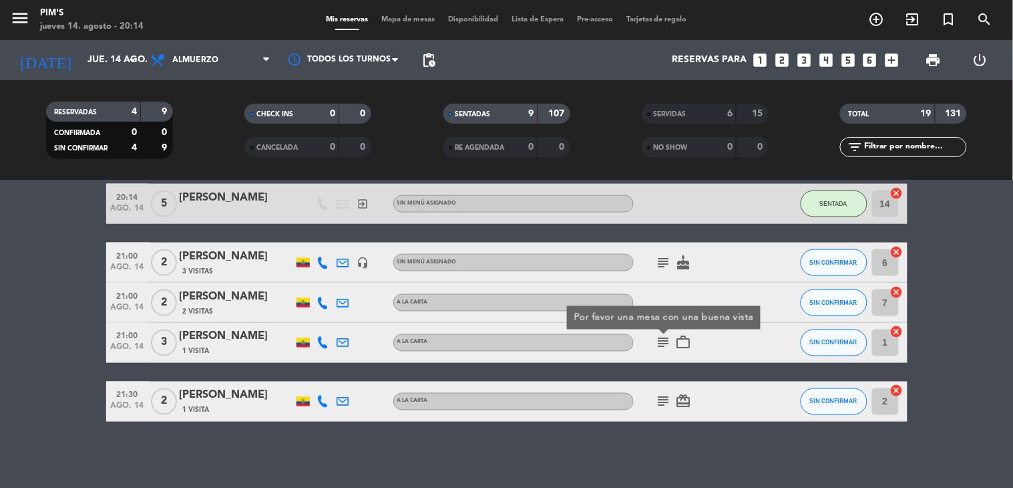
click at [357, 263] on icon "headset_mic" at bounding box center [363, 262] width 12 height 12
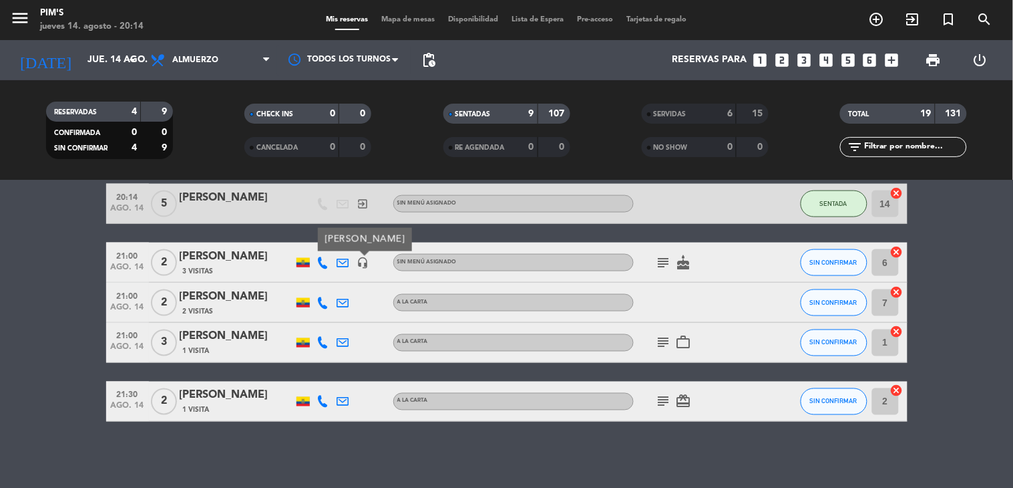
click at [122, 252] on span "21:00" at bounding box center [127, 254] width 33 height 15
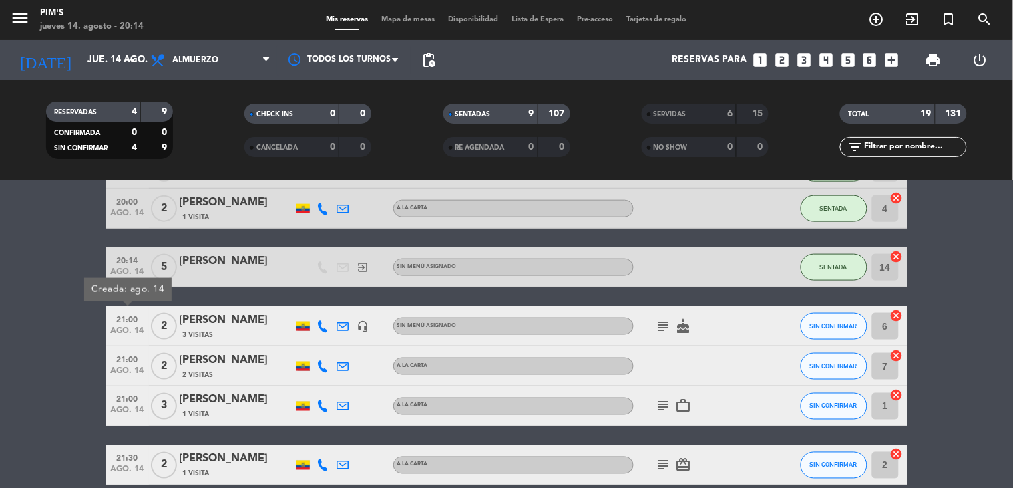
scroll to position [361, 0]
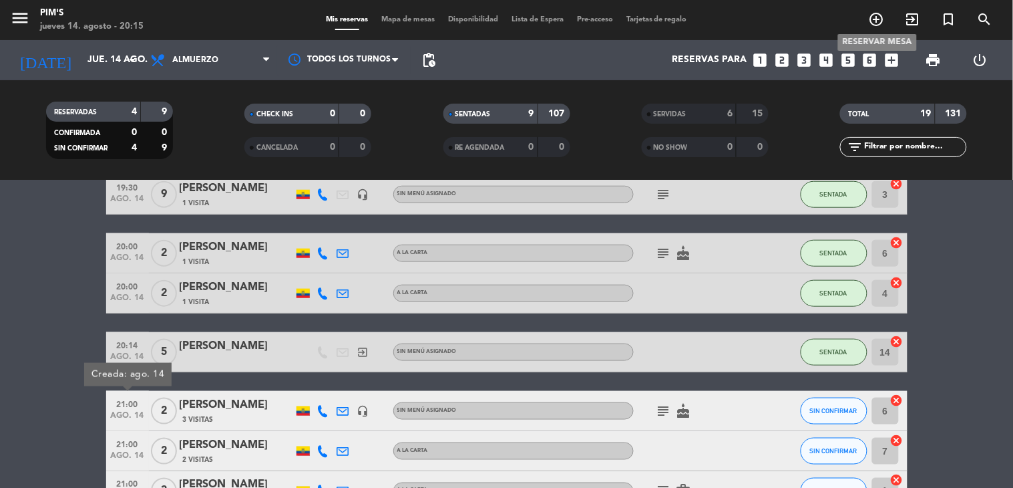
click at [884, 17] on icon "add_circle_outline" at bounding box center [877, 19] width 16 height 16
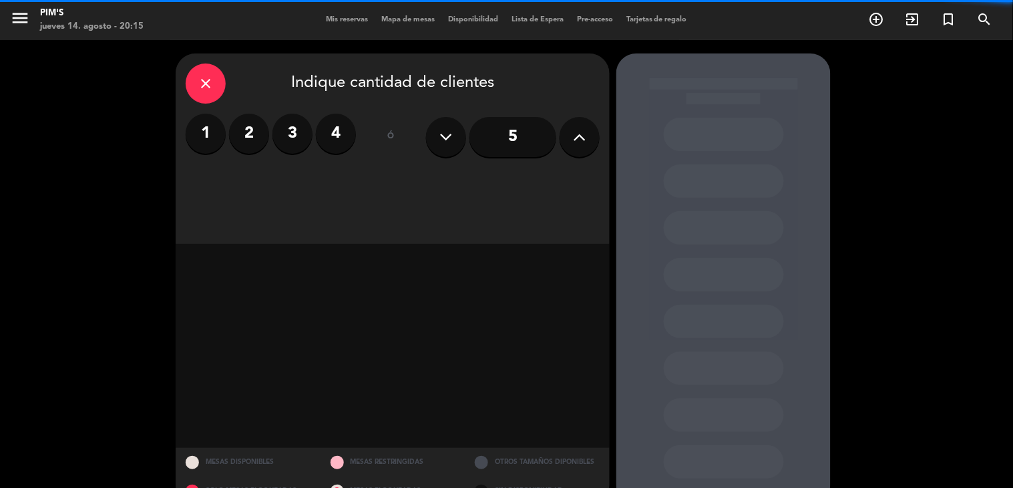
click at [299, 134] on label "3" at bounding box center [293, 134] width 40 height 40
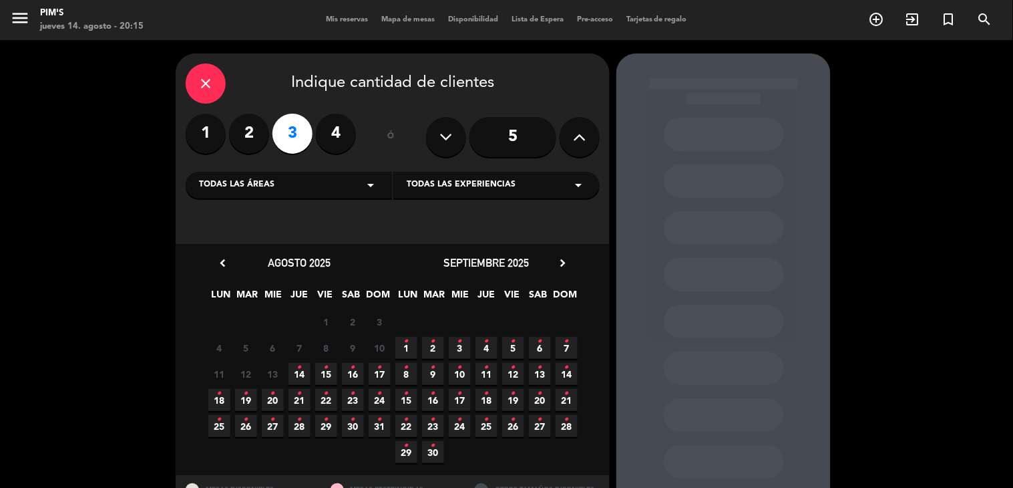
click at [303, 375] on span "14 •" at bounding box center [300, 374] width 22 height 22
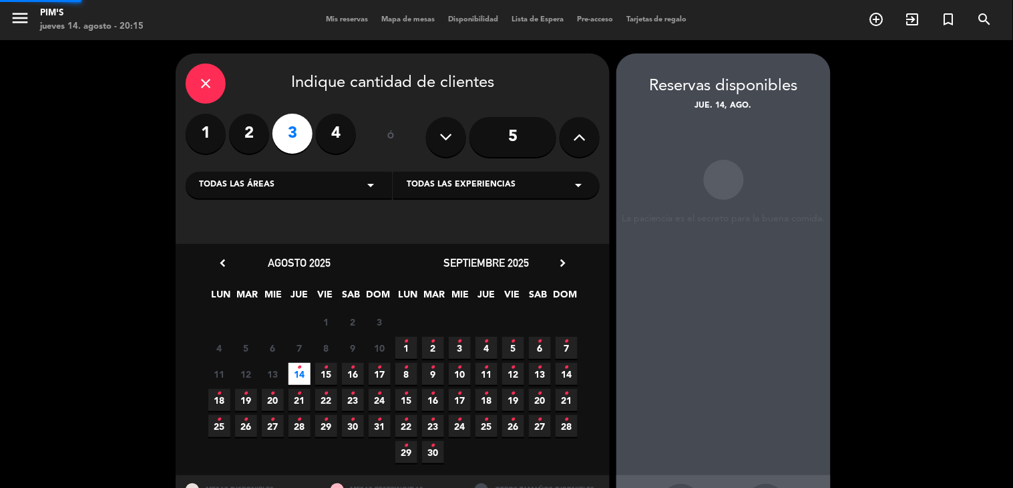
scroll to position [53, 0]
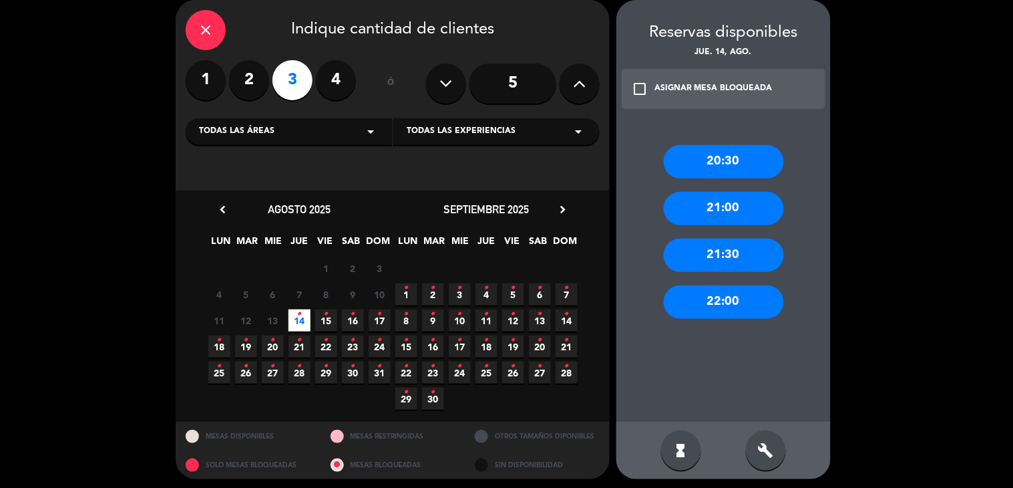
click at [700, 168] on div "20:30" at bounding box center [724, 161] width 120 height 33
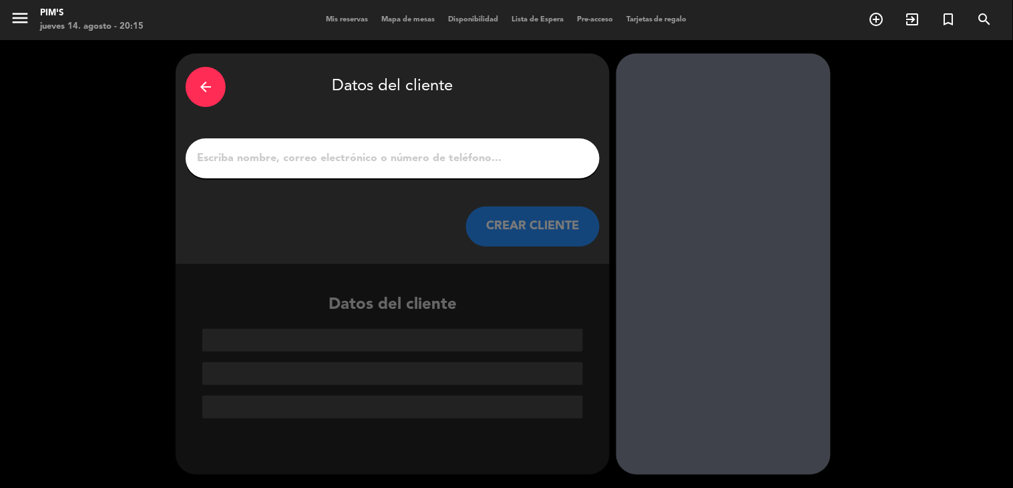
click at [297, 152] on input "1" at bounding box center [393, 158] width 394 height 19
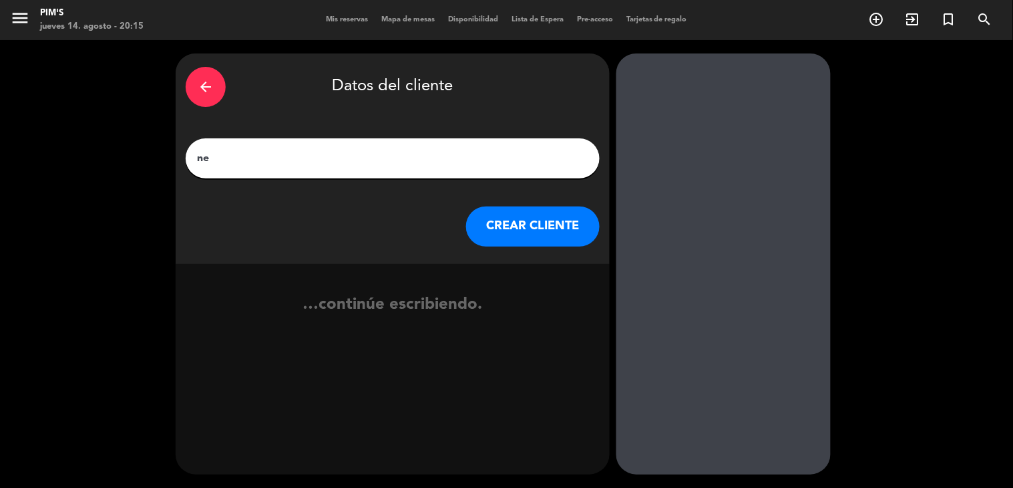
type input "n"
type input "[PERSON_NAME]"
click at [511, 216] on button "CREAR CLIENTE" at bounding box center [533, 226] width 134 height 40
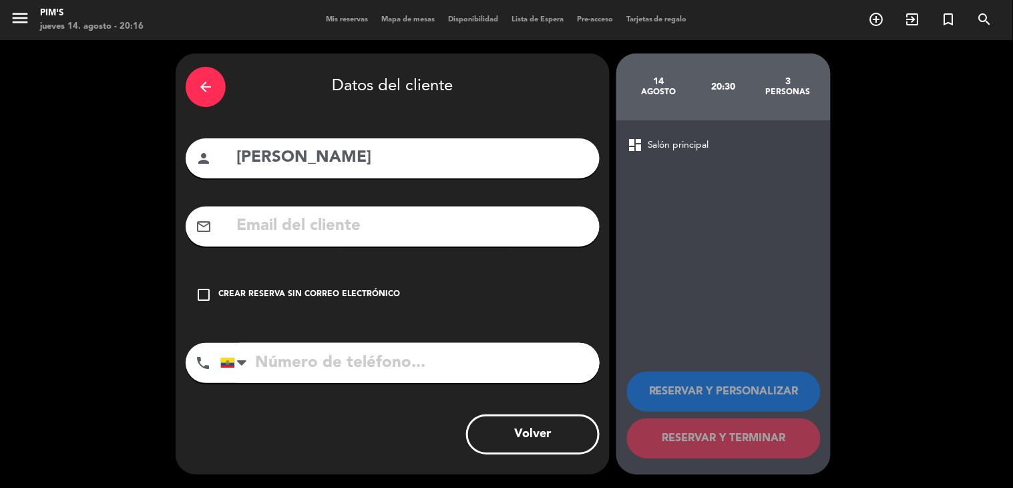
click at [309, 291] on div "Crear reserva sin correo electrónico" at bounding box center [309, 294] width 182 height 13
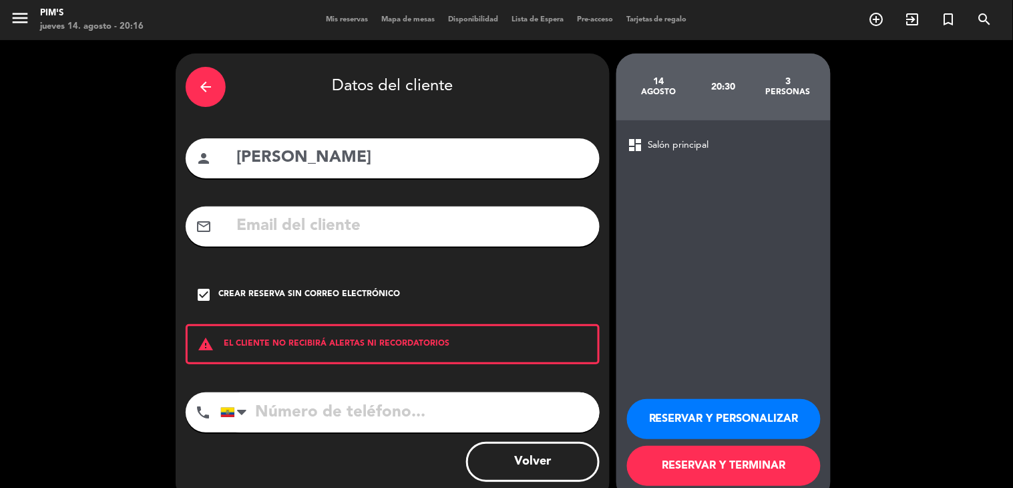
click at [285, 401] on input "tel" at bounding box center [409, 412] width 379 height 40
type input "0984137728"
click at [703, 422] on button "RESERVAR Y PERSONALIZAR" at bounding box center [724, 419] width 194 height 40
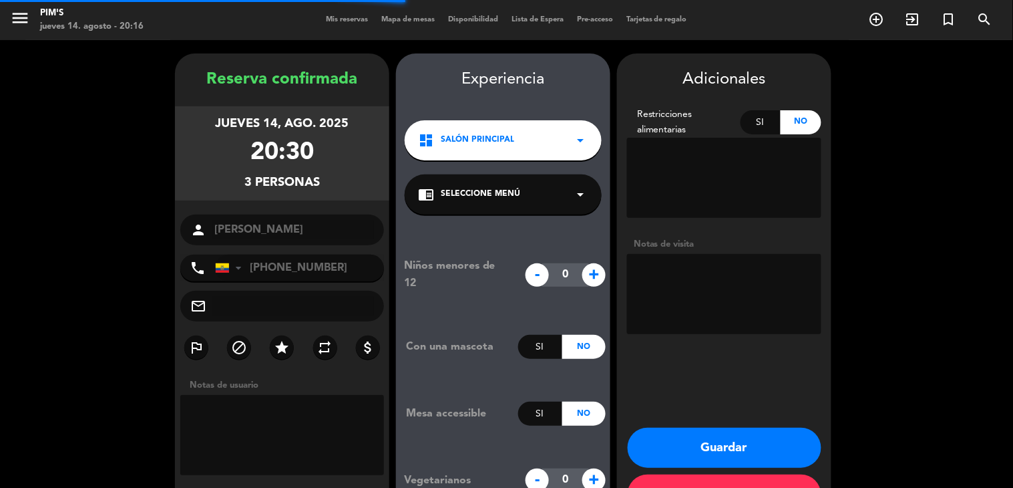
scroll to position [47, 0]
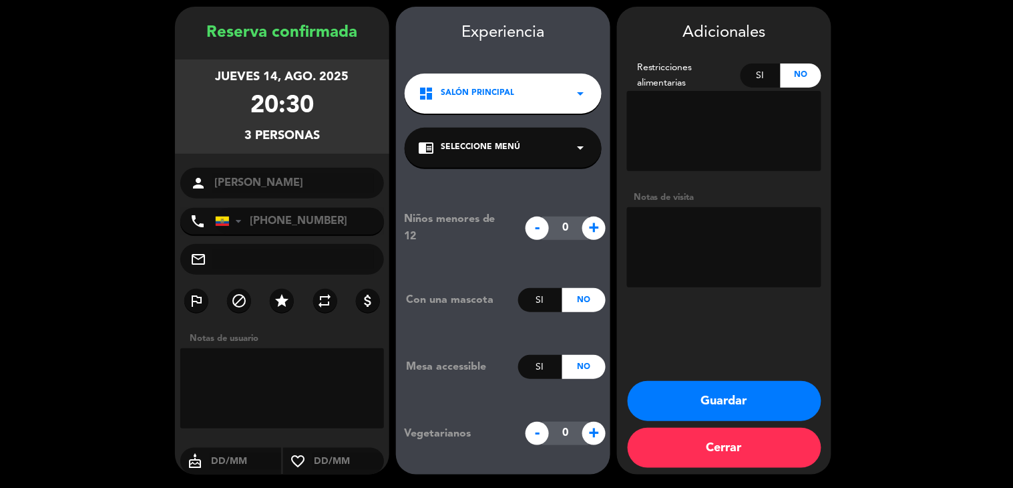
click at [673, 227] on textarea at bounding box center [724, 247] width 194 height 80
type textarea "P.V"
click at [719, 405] on button "Guardar" at bounding box center [725, 401] width 194 height 40
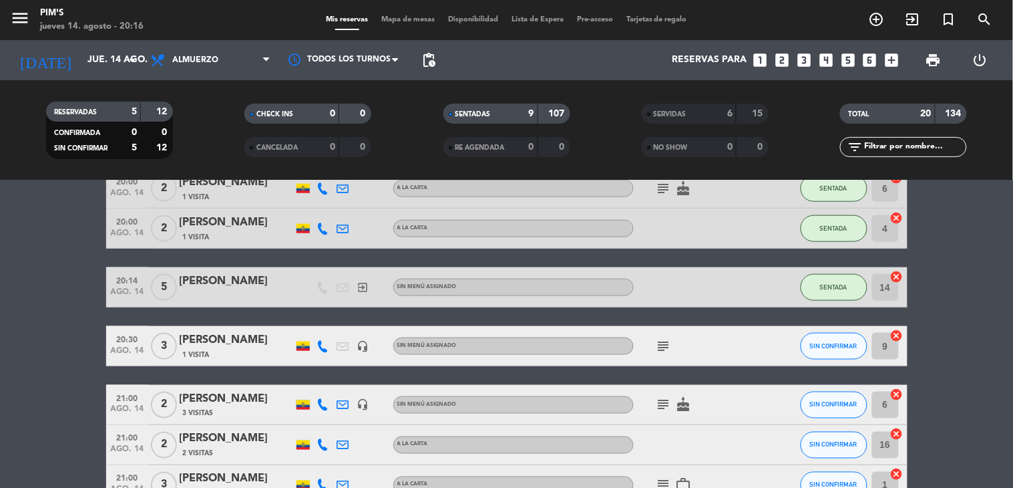
scroll to position [421, 0]
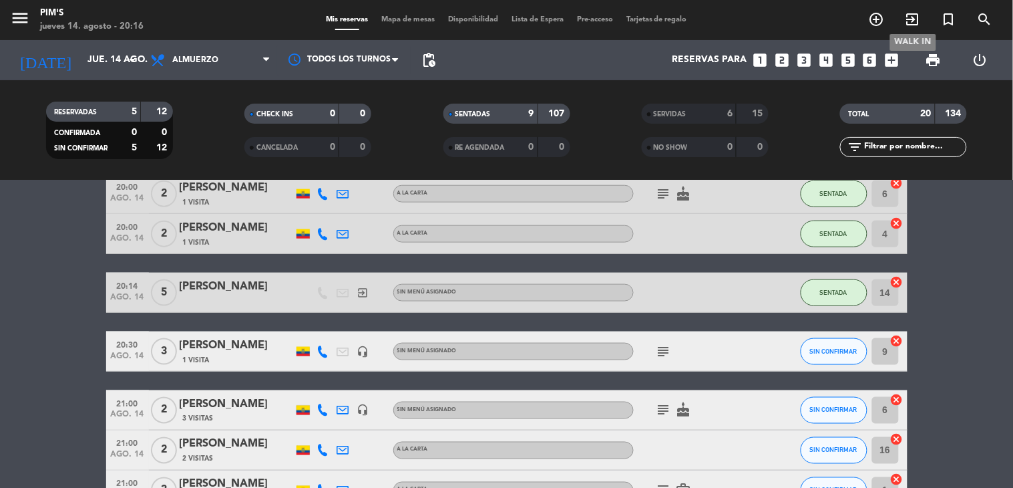
click at [914, 21] on icon "exit_to_app" at bounding box center [913, 19] width 16 height 16
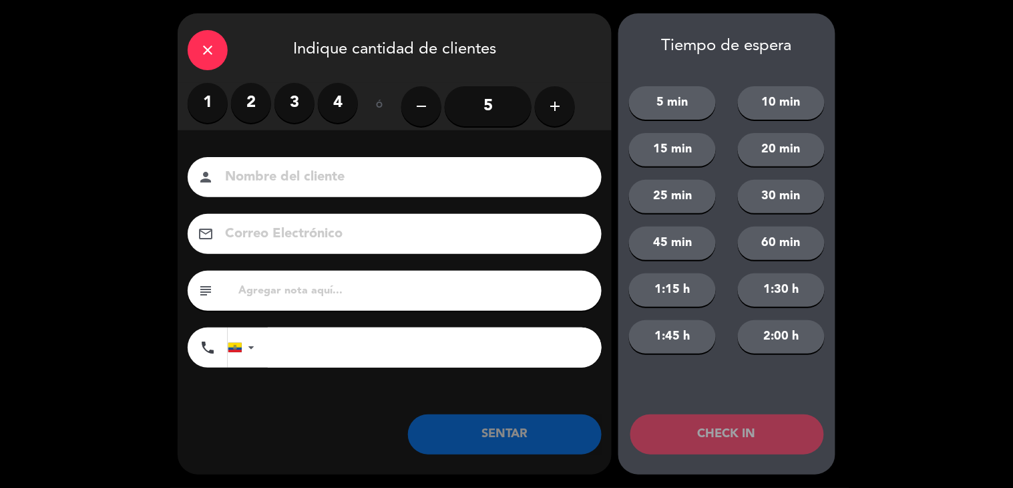
click at [434, 159] on div "person" at bounding box center [395, 177] width 414 height 40
click at [317, 167] on input at bounding box center [404, 177] width 361 height 23
type input "[PERSON_NAME]"
click at [285, 332] on input "tel" at bounding box center [435, 347] width 334 height 40
type input "0991456262"
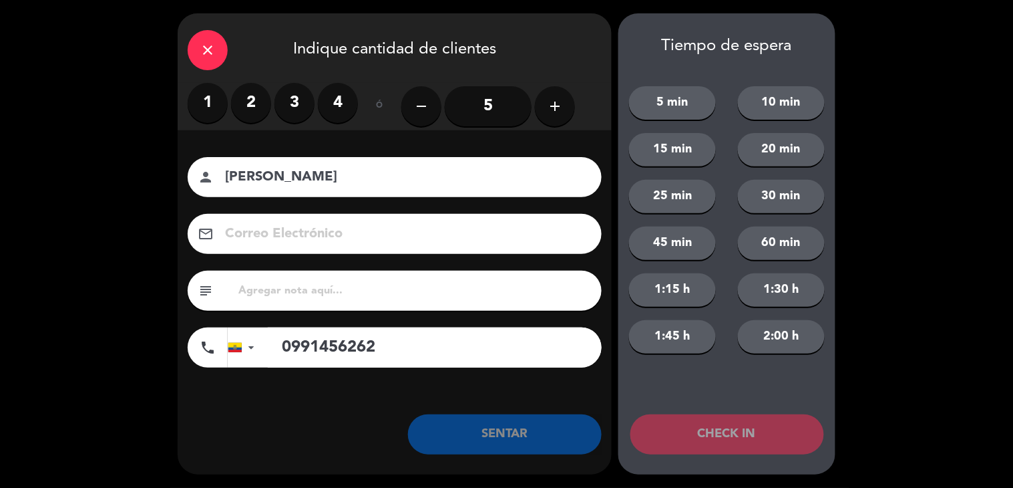
click at [266, 114] on label "2" at bounding box center [251, 103] width 40 height 40
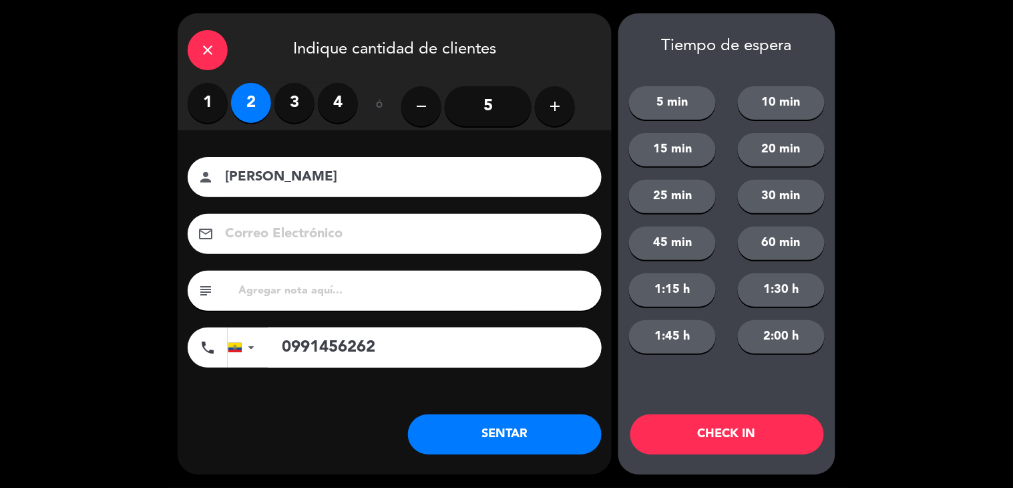
drag, startPoint x: 480, startPoint y: 429, endPoint x: 482, endPoint y: 413, distance: 16.9
click at [480, 431] on button "SENTAR" at bounding box center [505, 434] width 194 height 40
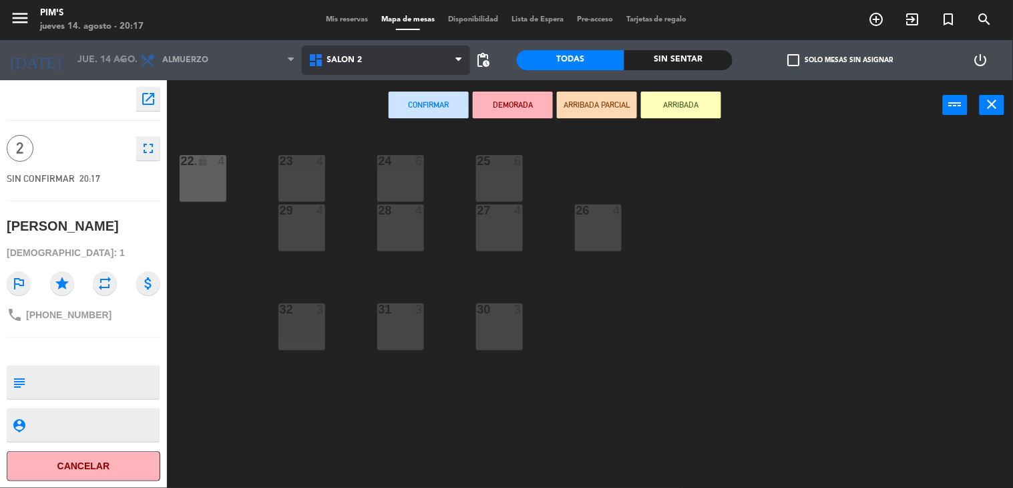
click at [441, 49] on span "Salón 2" at bounding box center [386, 59] width 168 height 29
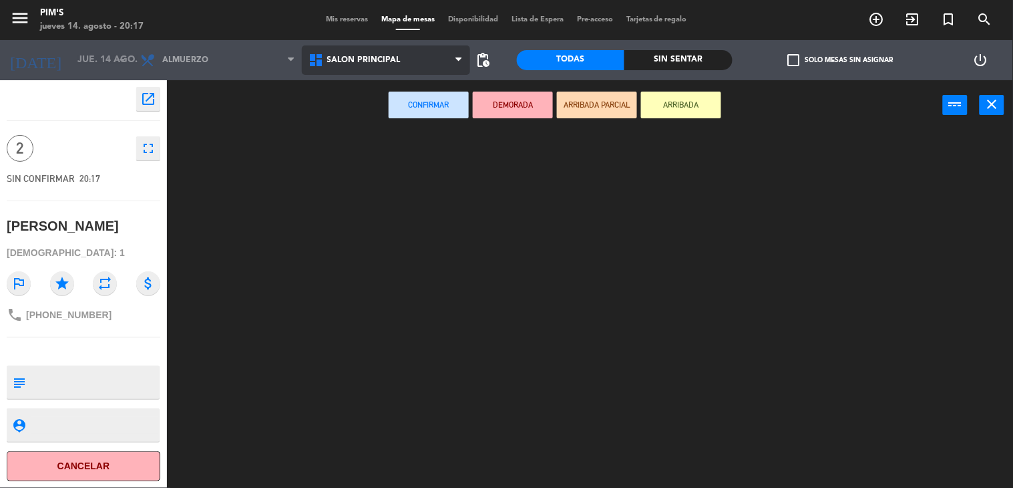
click at [365, 120] on ng-component "menu Pim's jueves 14. agosto - 20:17 Mis reservas Mapa de mesas Disponibilidad …" at bounding box center [506, 244] width 1013 height 488
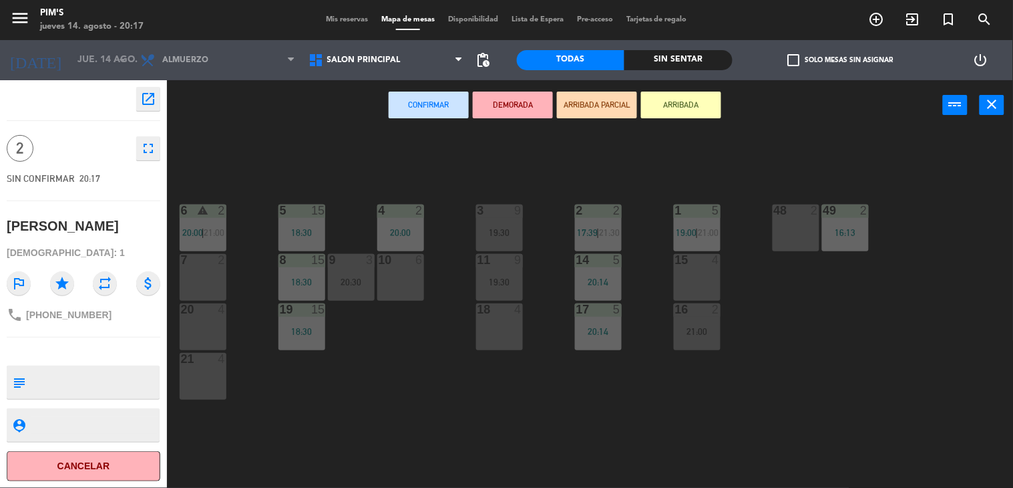
click at [782, 236] on div "48 2" at bounding box center [796, 227] width 47 height 47
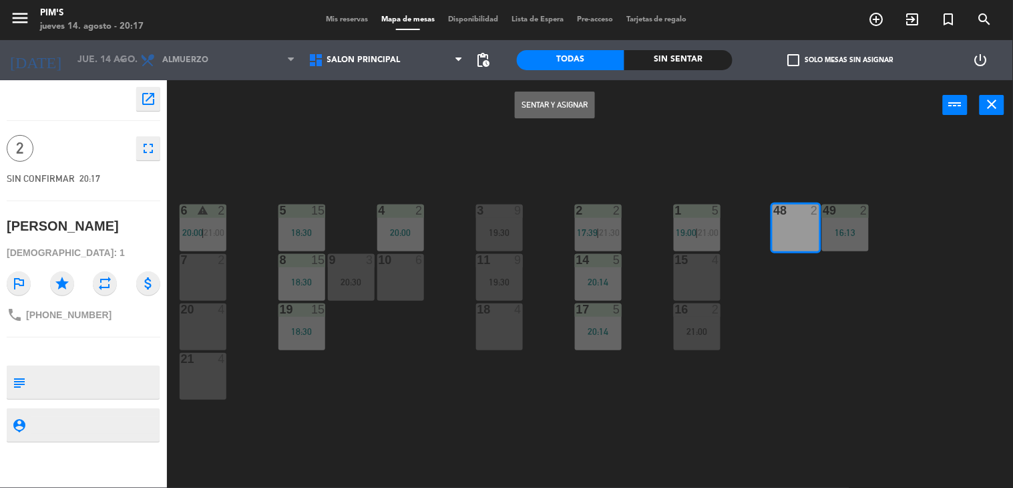
click at [574, 110] on button "Sentar y Asignar" at bounding box center [555, 105] width 80 height 27
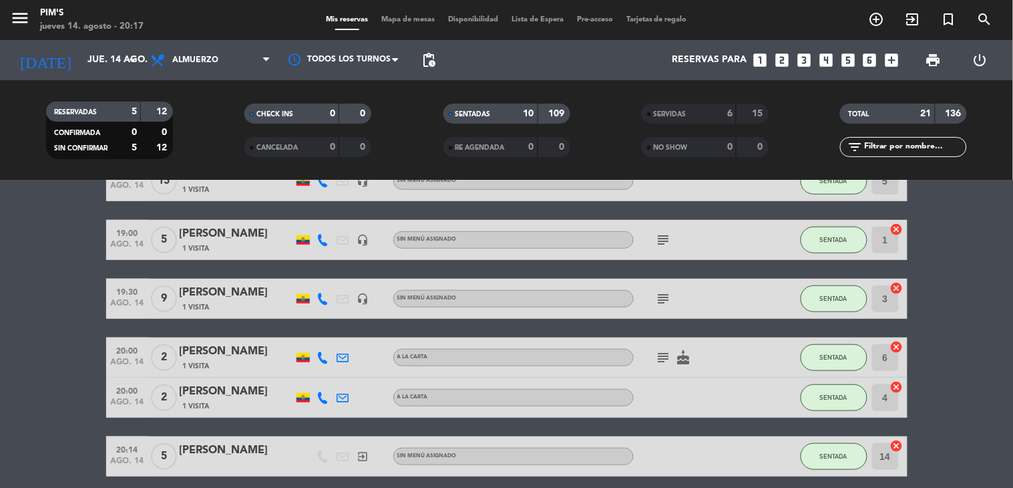
scroll to position [256, 0]
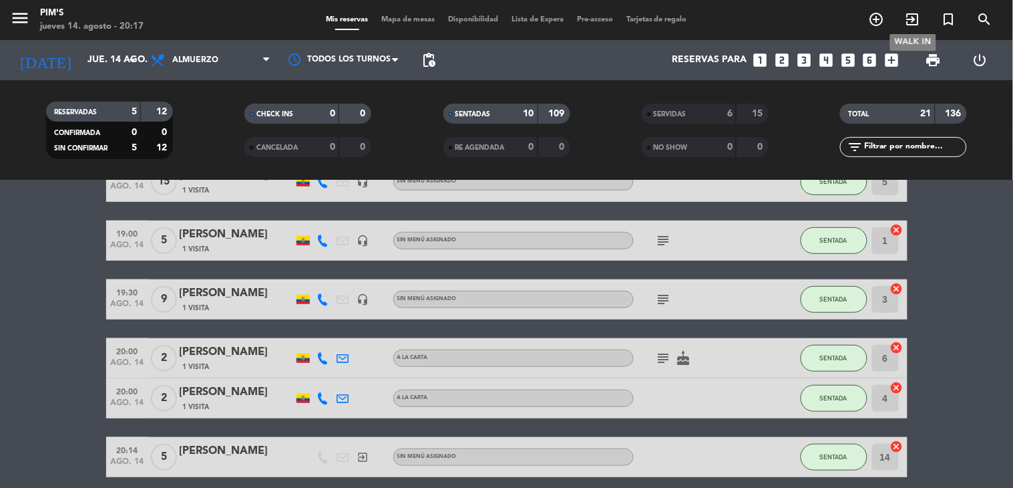
click at [909, 22] on icon "exit_to_app" at bounding box center [913, 19] width 16 height 16
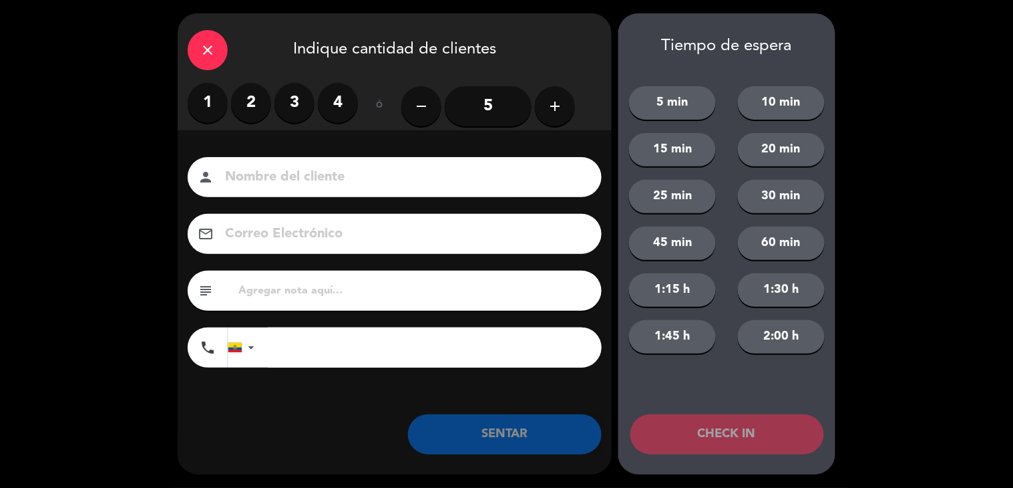
drag, startPoint x: 337, startPoint y: 104, endPoint x: 329, endPoint y: 118, distance: 16.2
click at [337, 103] on label "4" at bounding box center [338, 103] width 40 height 40
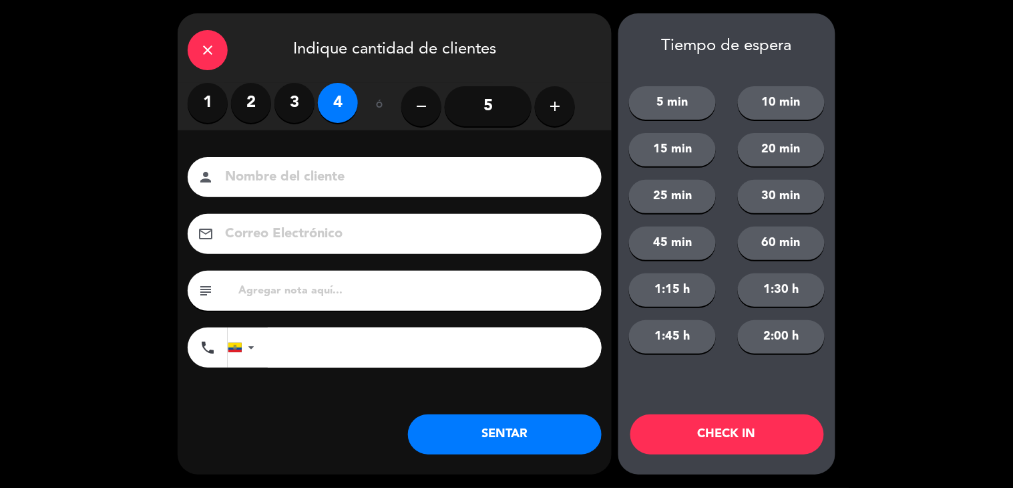
click at [276, 178] on input at bounding box center [404, 177] width 361 height 23
type input "DAYSI BALDOESPIN"
click at [319, 357] on input "tel" at bounding box center [435, 347] width 334 height 40
type input "0984926015"
click at [501, 419] on button "SENTAR" at bounding box center [505, 434] width 194 height 40
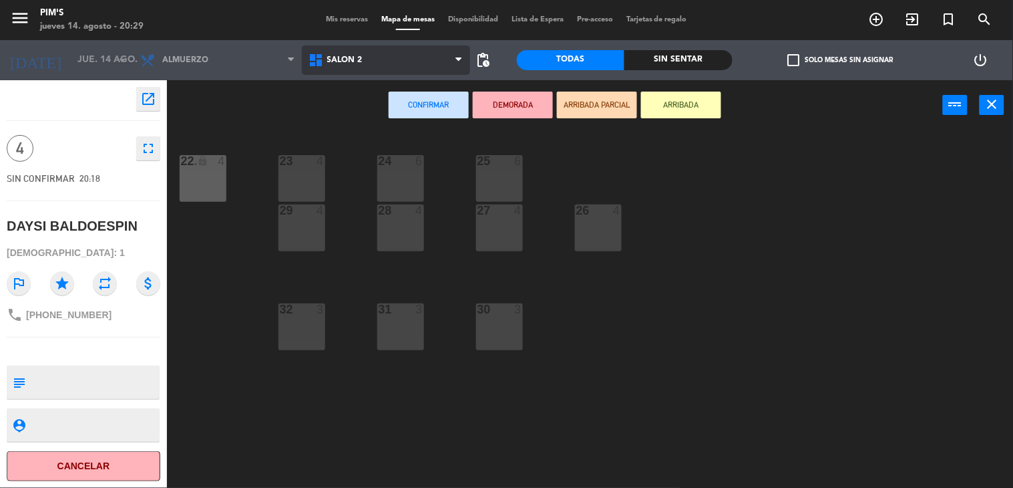
click at [385, 54] on span "Salón 2" at bounding box center [386, 59] width 168 height 29
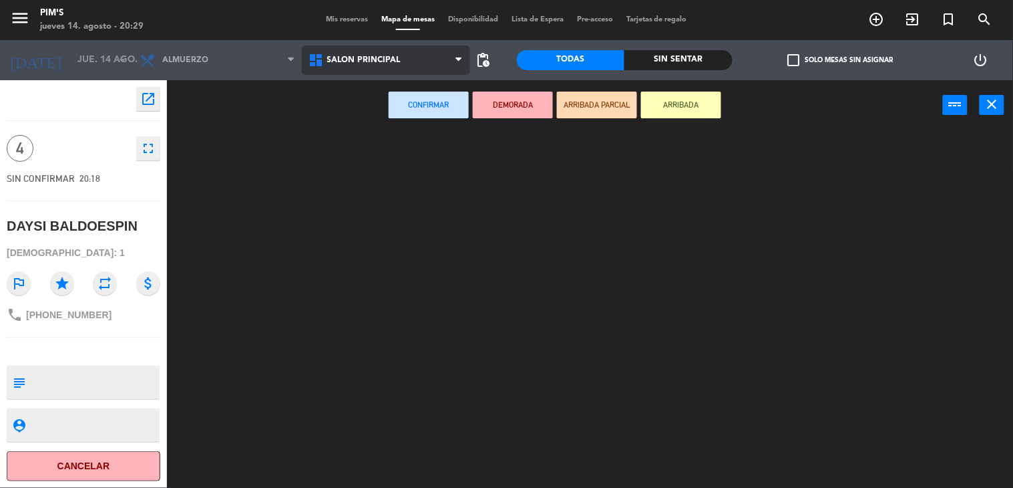
click at [374, 119] on ng-component "menu Pim's jueves 14. agosto - 20:29 Mis reservas Mapa de mesas Disponibilidad …" at bounding box center [506, 244] width 1013 height 488
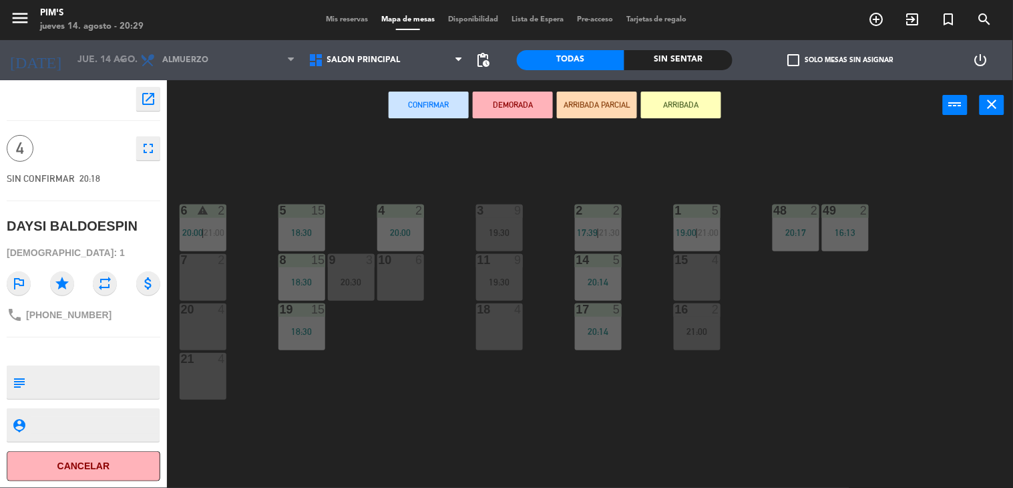
click at [398, 275] on div "10 6" at bounding box center [400, 277] width 47 height 47
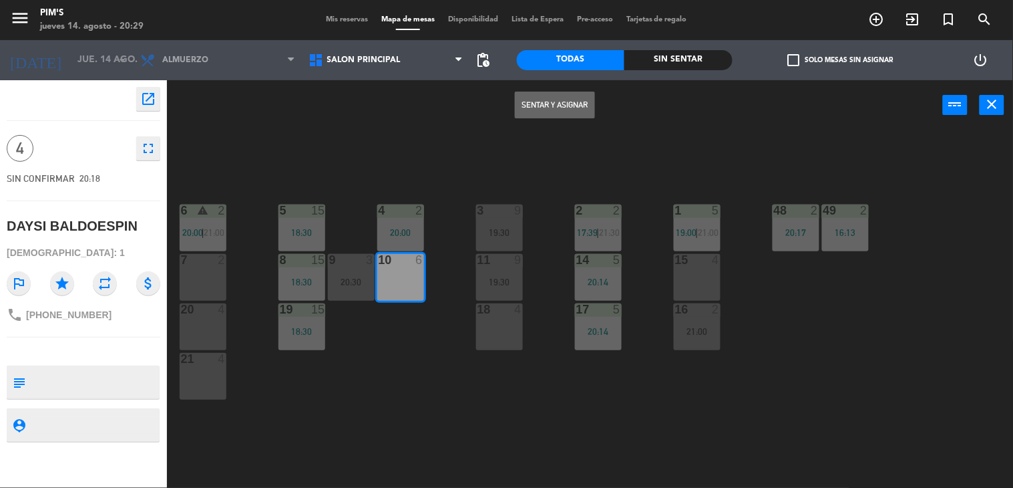
click at [538, 108] on button "Sentar y Asignar" at bounding box center [555, 105] width 80 height 27
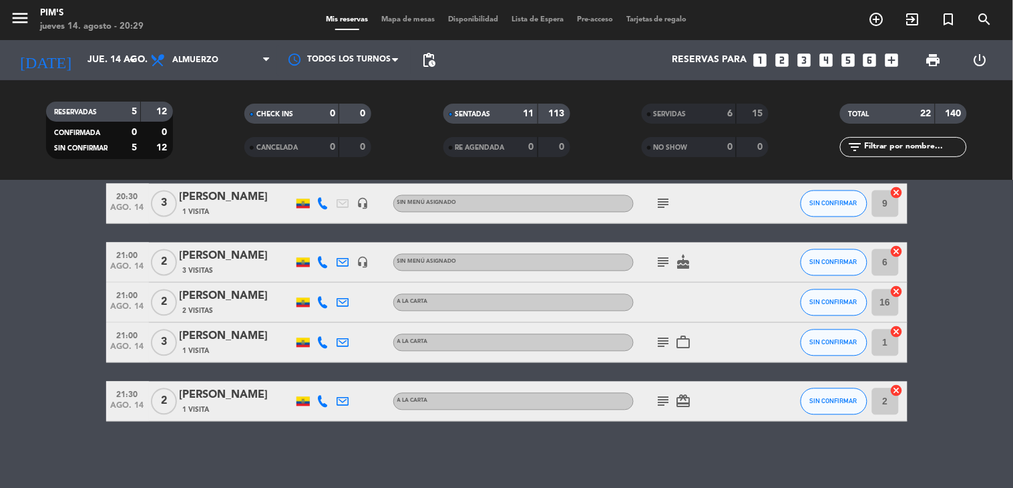
scroll to position [612, 0]
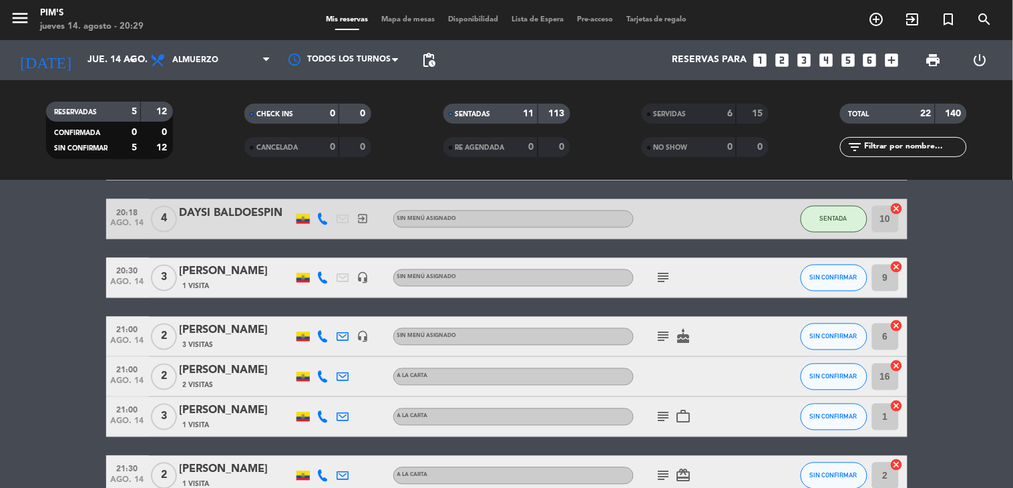
click at [892, 269] on icon "cancel" at bounding box center [896, 266] width 13 height 13
click at [880, 277] on icon "border_all" at bounding box center [888, 278] width 16 height 16
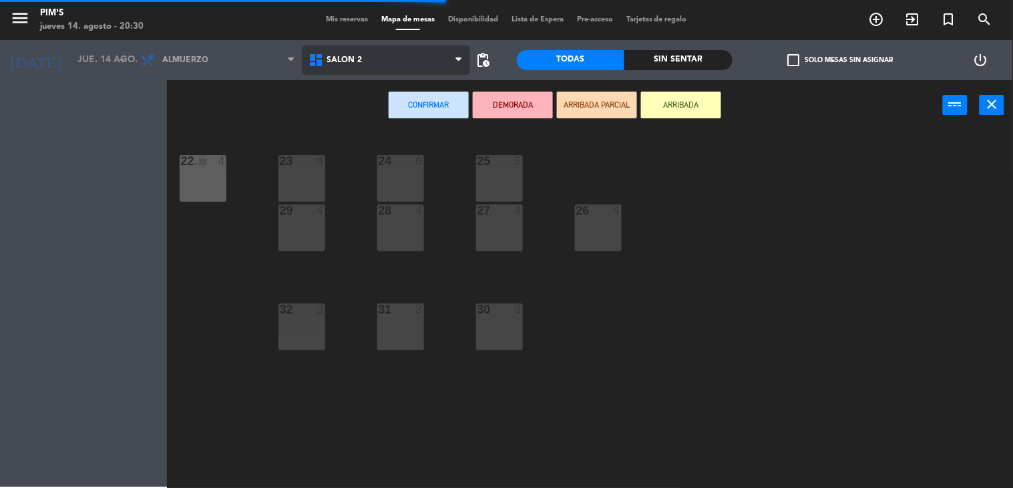
click at [399, 61] on span "Salón 2" at bounding box center [386, 59] width 168 height 29
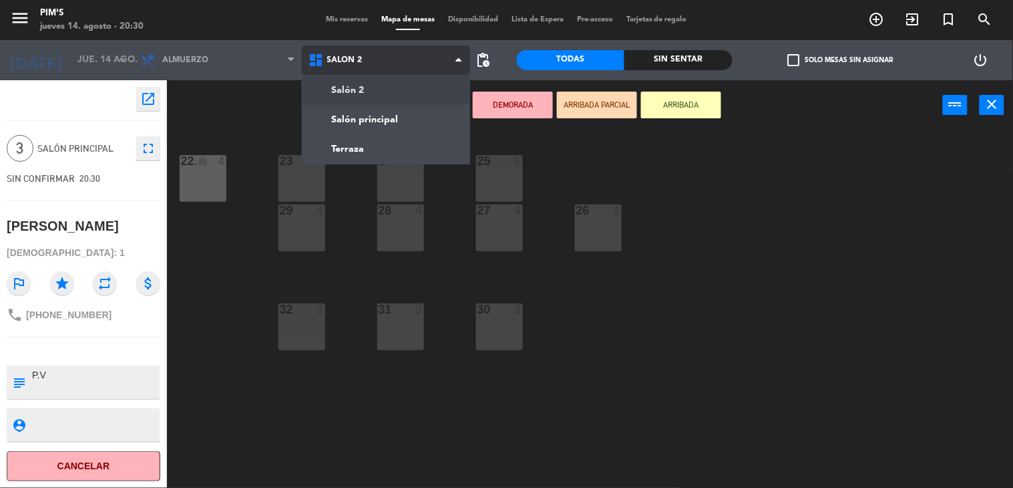
click at [397, 115] on ng-component "menu Pim's jueves 14. agosto - 20:30 Mis reservas Mapa de mesas Disponibilidad …" at bounding box center [506, 244] width 1013 height 488
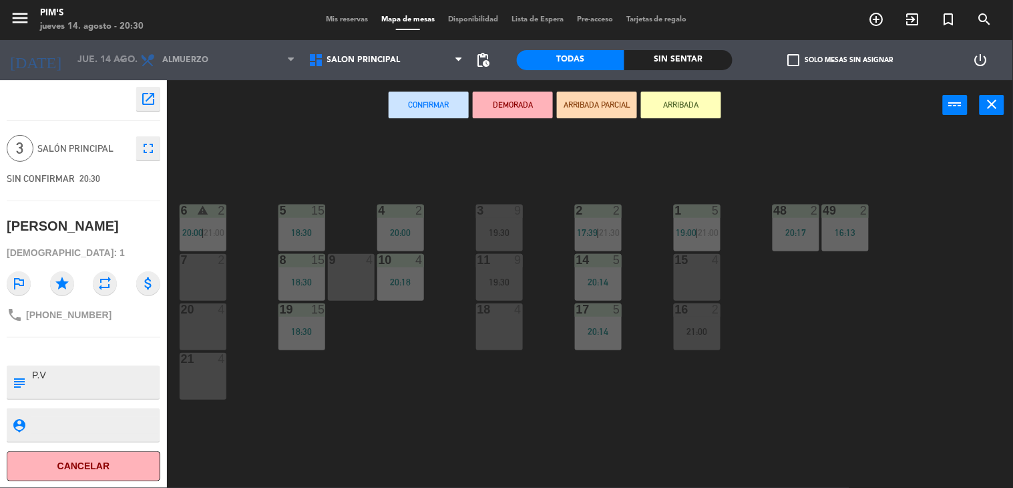
drag, startPoint x: 707, startPoint y: 271, endPoint x: 709, endPoint y: 263, distance: 8.4
click at [711, 271] on div "15 4" at bounding box center [697, 277] width 47 height 47
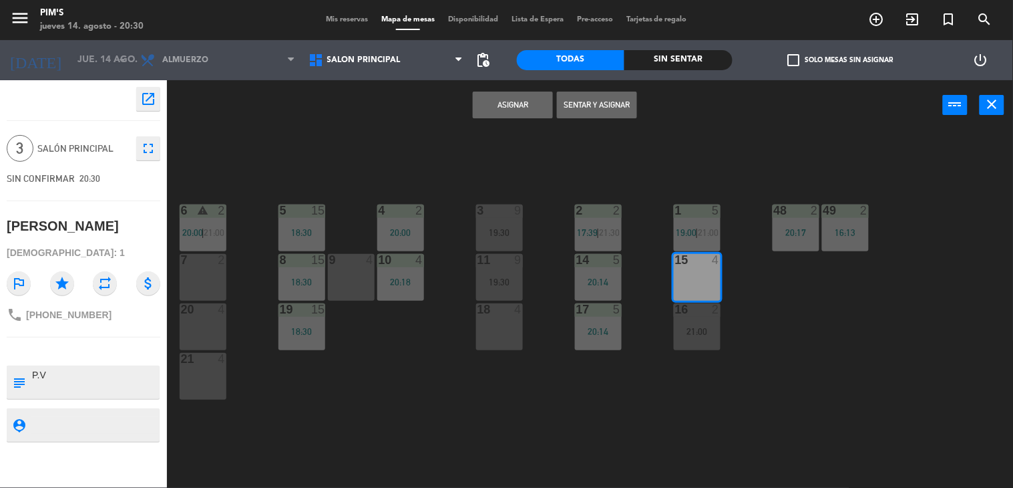
click at [525, 110] on button "Asignar" at bounding box center [513, 105] width 80 height 27
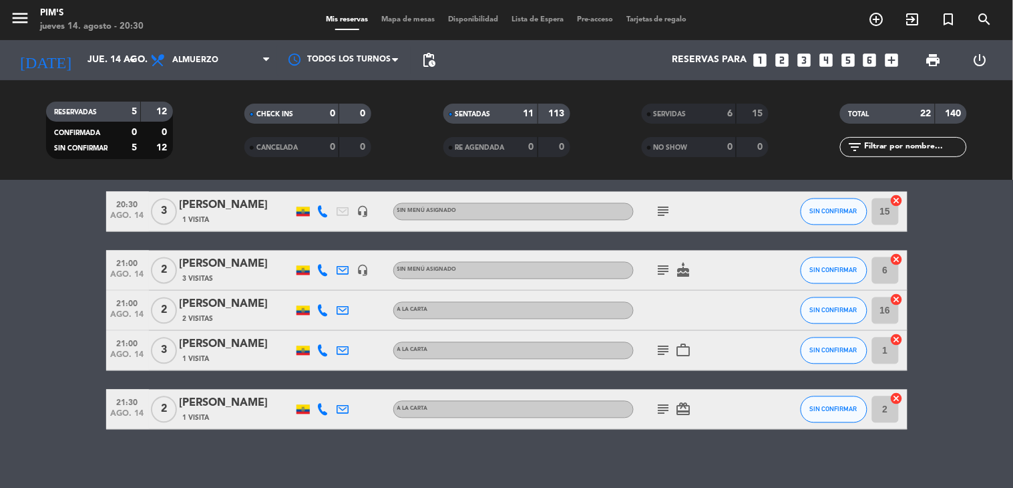
scroll to position [686, 0]
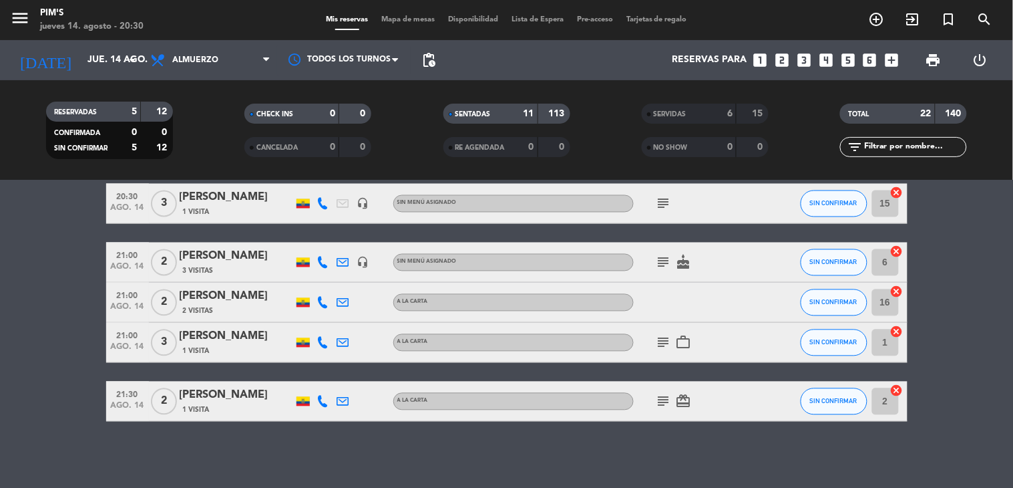
click at [656, 265] on icon "subject" at bounding box center [664, 262] width 16 height 16
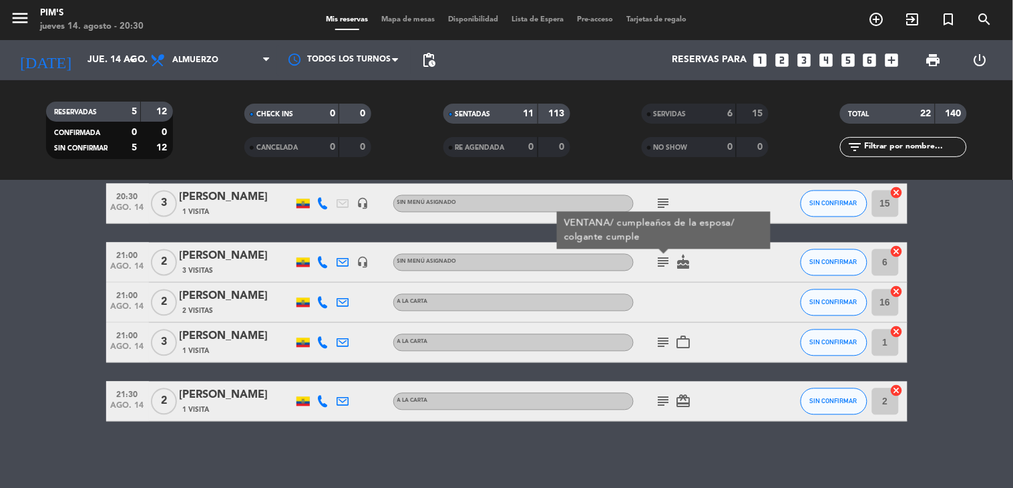
click at [656, 265] on icon "subject" at bounding box center [664, 262] width 16 height 16
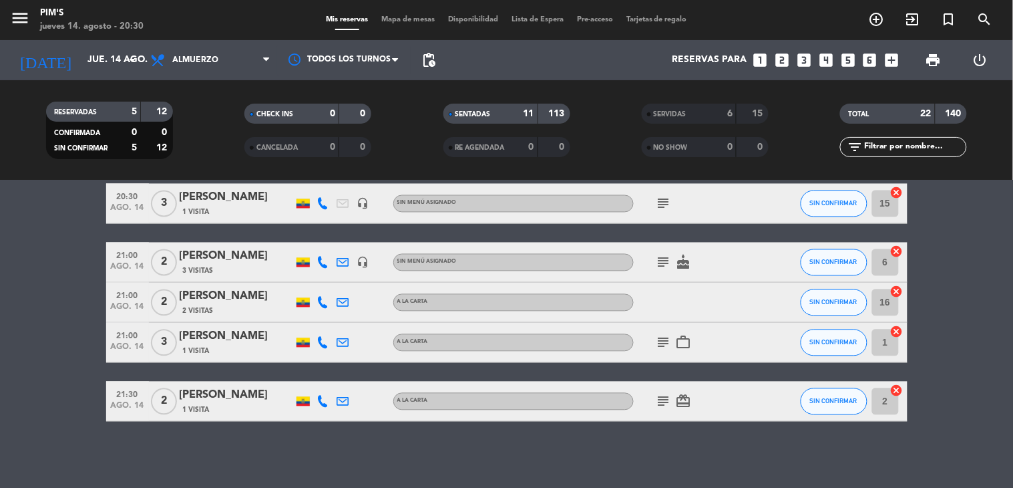
click at [656, 265] on icon "subject" at bounding box center [664, 262] width 16 height 16
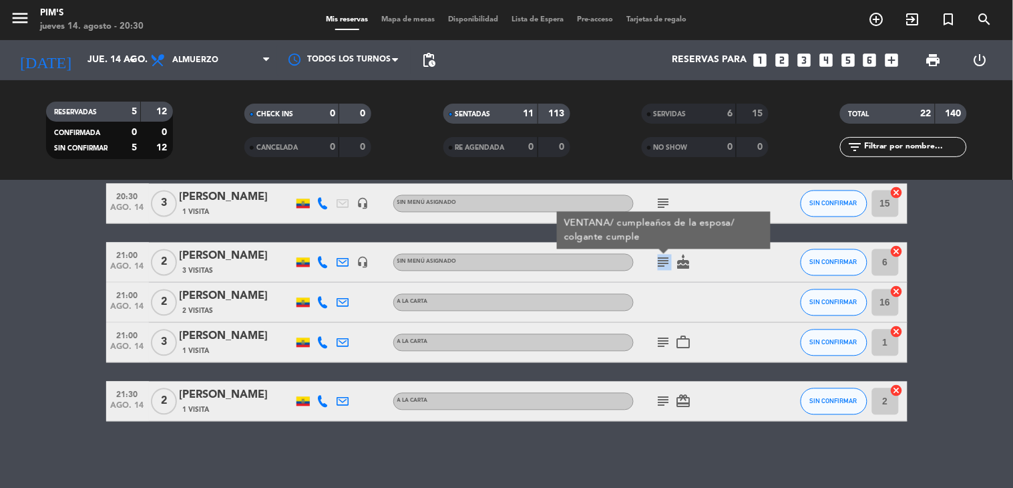
click at [656, 265] on icon "subject" at bounding box center [664, 262] width 16 height 16
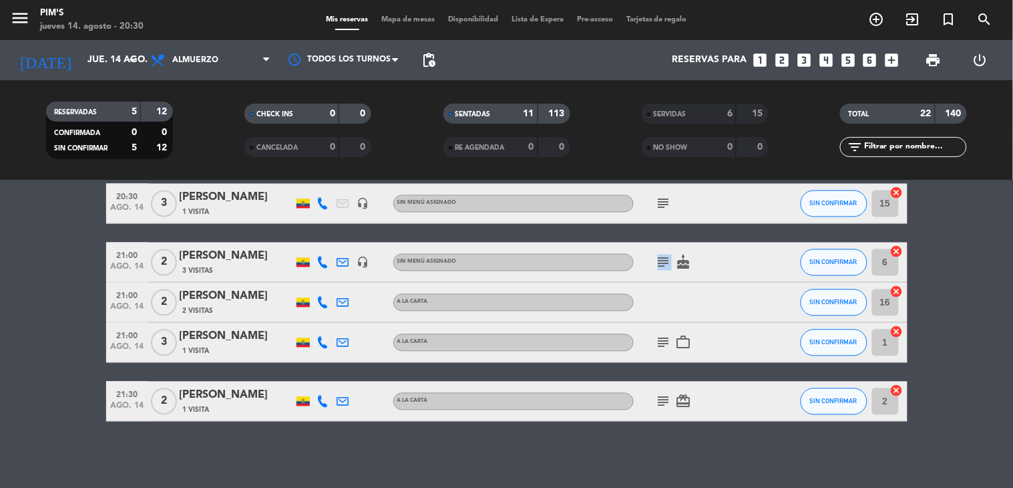
click at [656, 265] on icon "subject" at bounding box center [664, 262] width 16 height 16
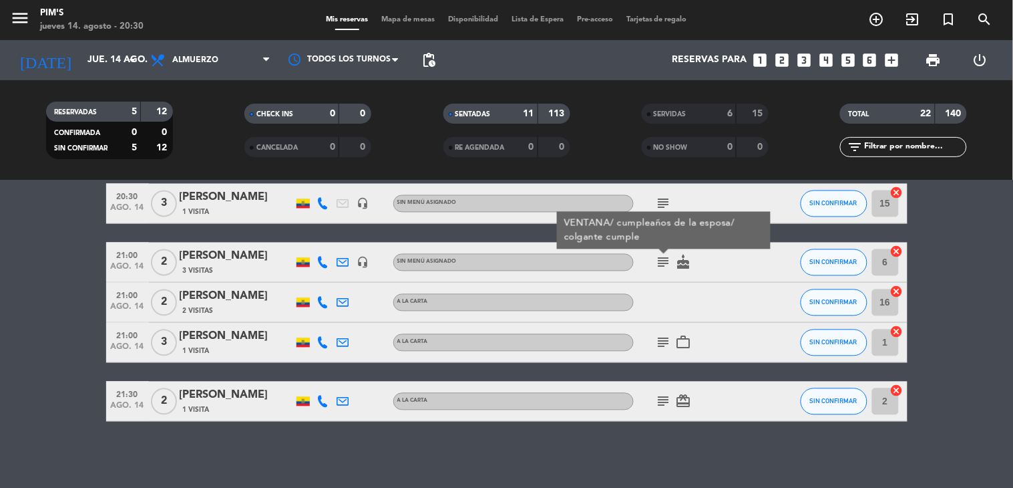
click at [656, 265] on icon "subject" at bounding box center [664, 262] width 16 height 16
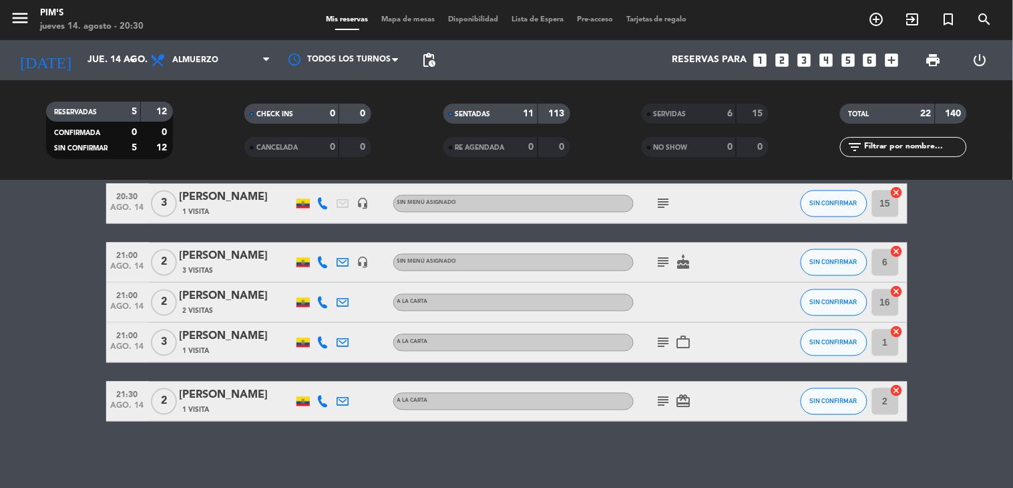
click at [657, 345] on icon "subject" at bounding box center [664, 343] width 16 height 16
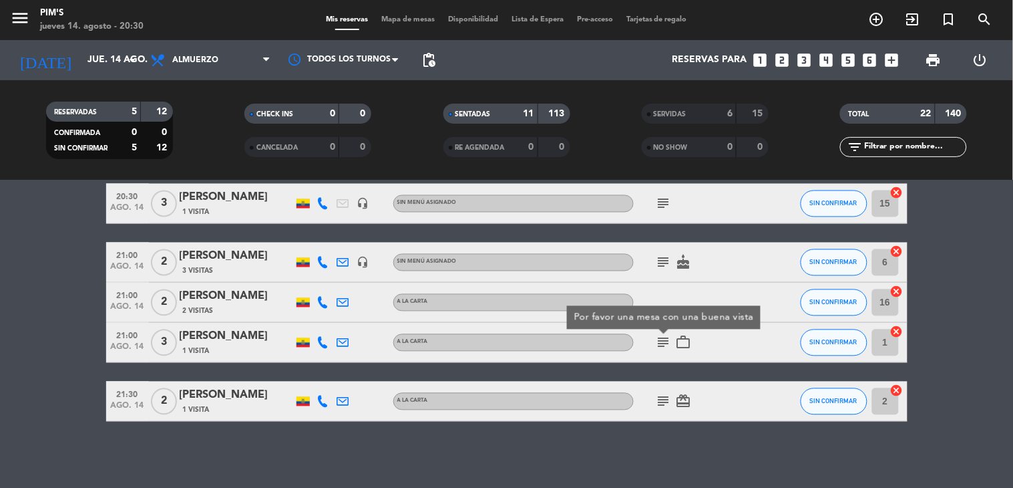
click at [656, 258] on icon "subject" at bounding box center [664, 262] width 16 height 16
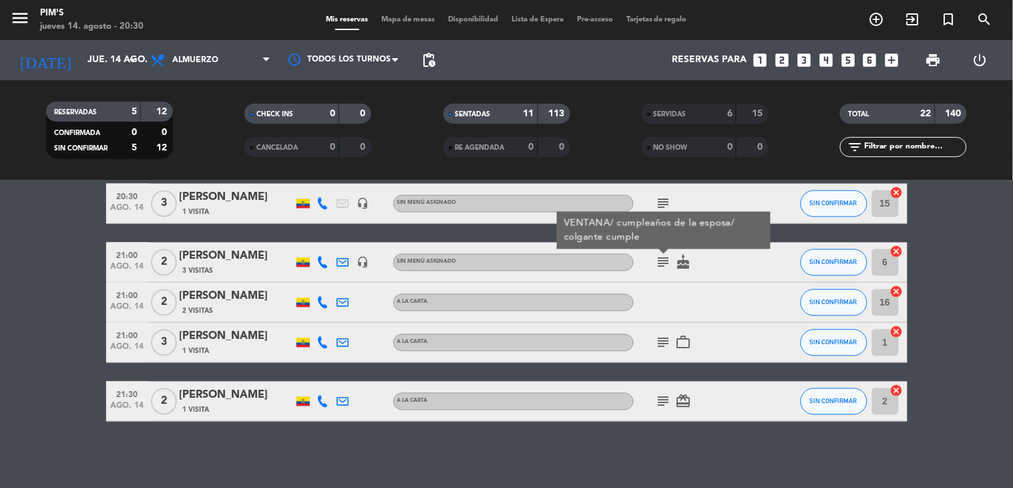
click at [658, 343] on icon "subject" at bounding box center [664, 343] width 16 height 16
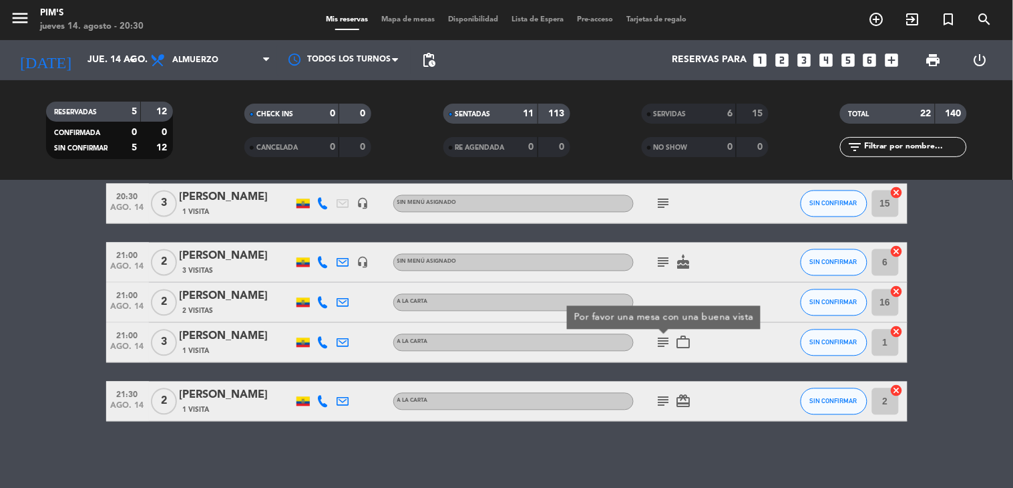
click at [660, 397] on icon "subject" at bounding box center [664, 401] width 16 height 16
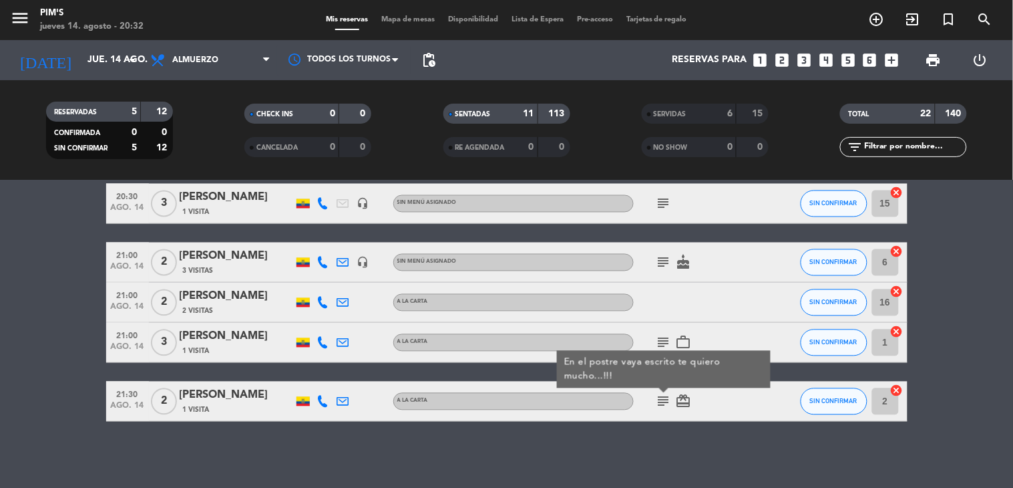
click at [656, 341] on icon "subject" at bounding box center [664, 343] width 16 height 16
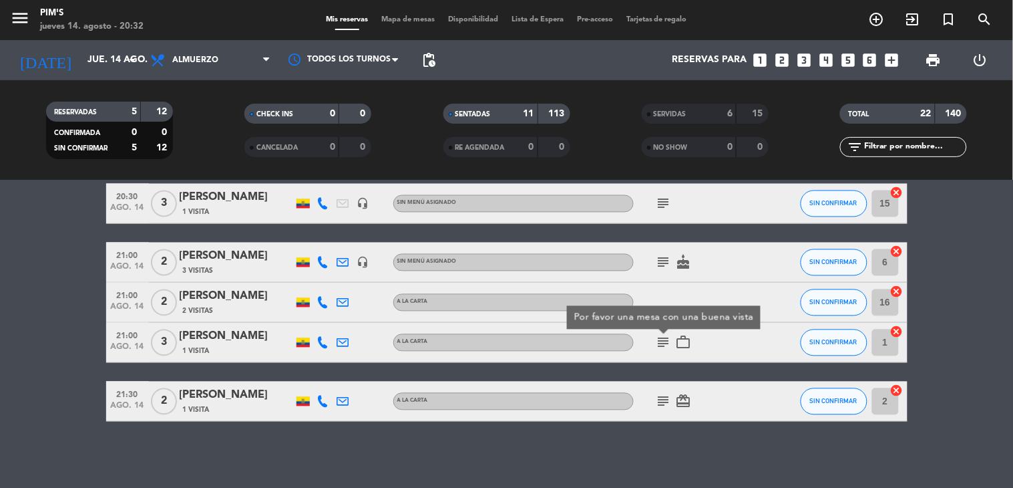
click at [656, 257] on icon "subject" at bounding box center [664, 262] width 16 height 16
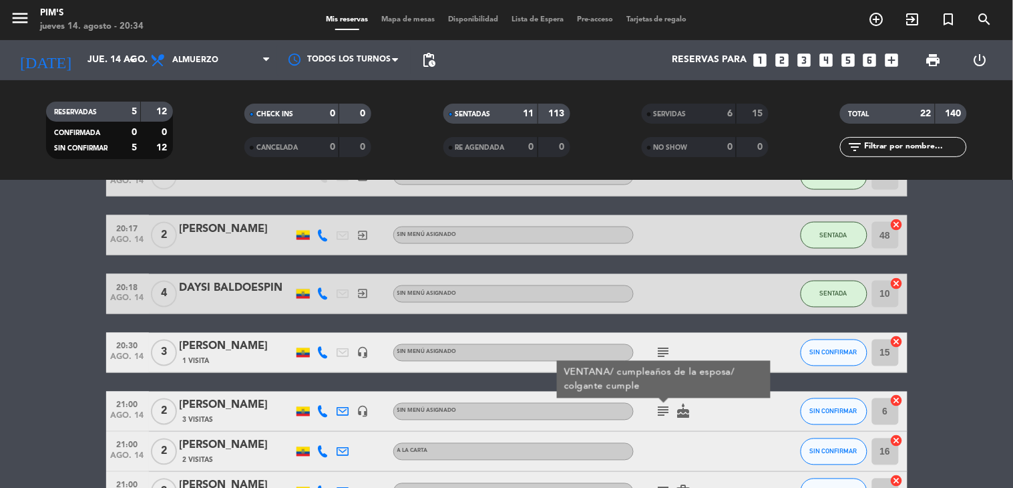
scroll to position [538, 0]
click at [833, 357] on button "SIN CONFIRMAR" at bounding box center [834, 352] width 67 height 27
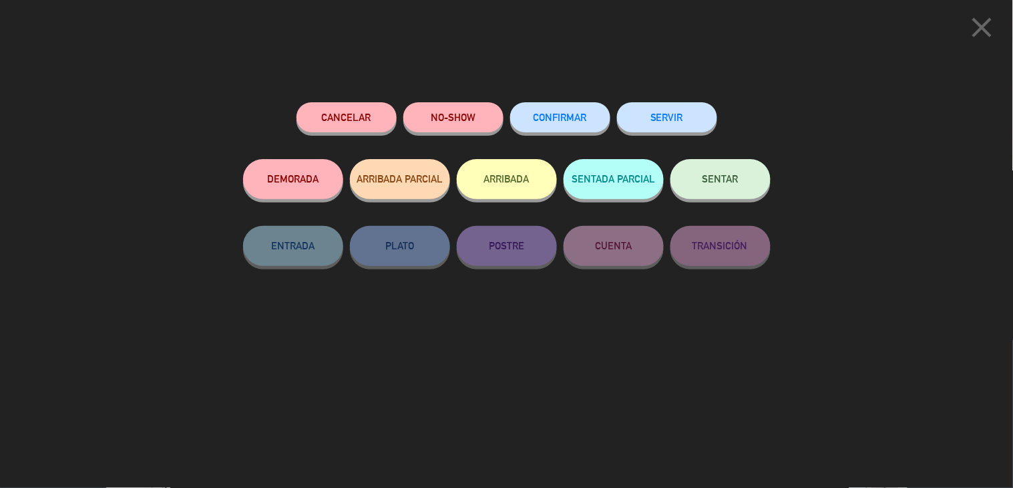
click at [723, 182] on span "SENTAR" at bounding box center [721, 178] width 36 height 11
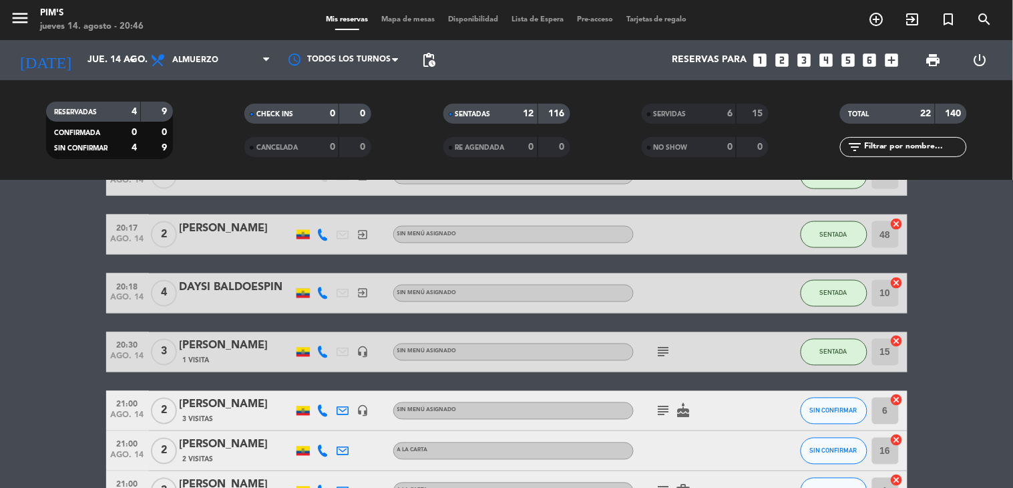
click at [755, 361] on div at bounding box center [772, 351] width 36 height 39
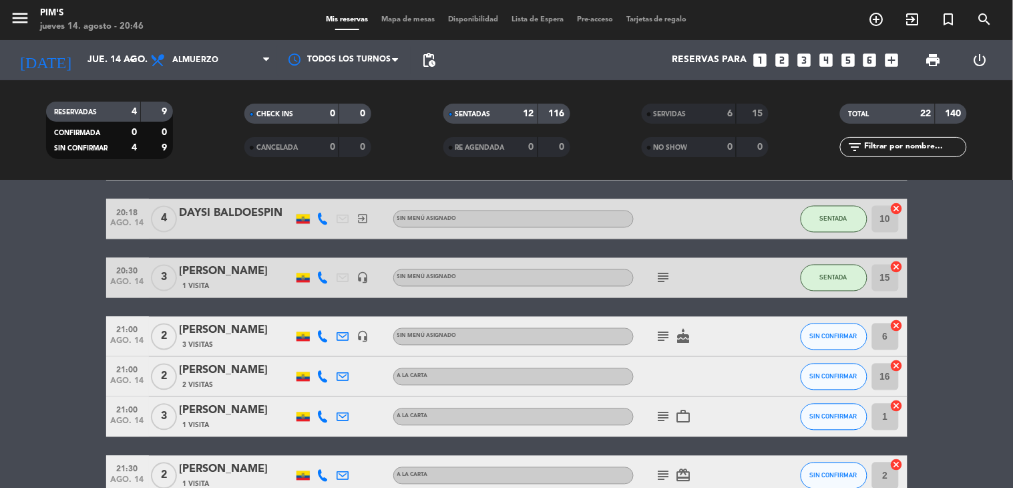
scroll to position [686, 0]
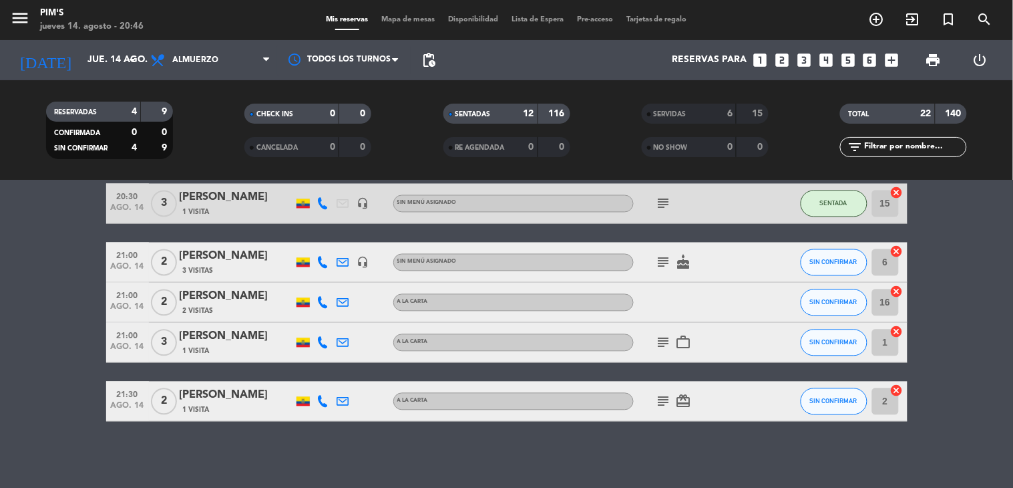
click at [656, 263] on icon "subject" at bounding box center [664, 262] width 16 height 16
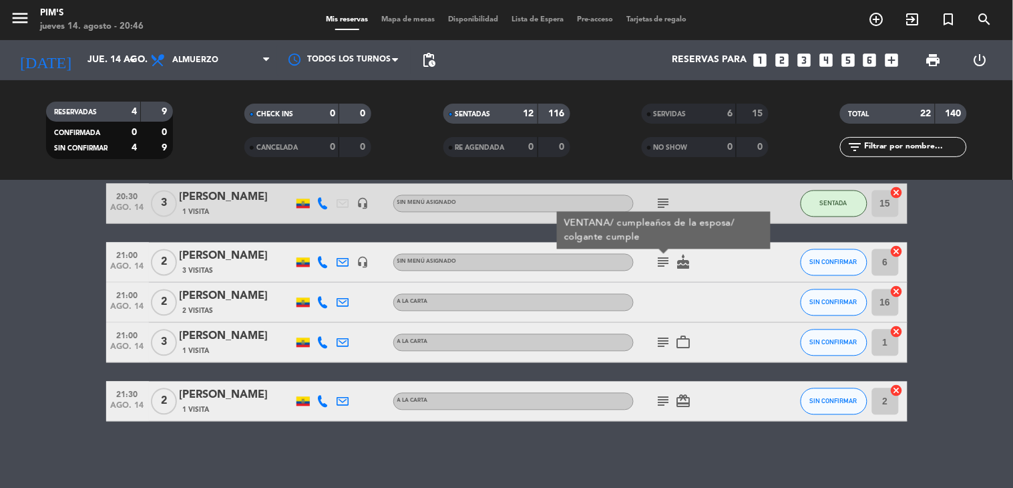
click at [656, 263] on icon "subject" at bounding box center [664, 262] width 16 height 16
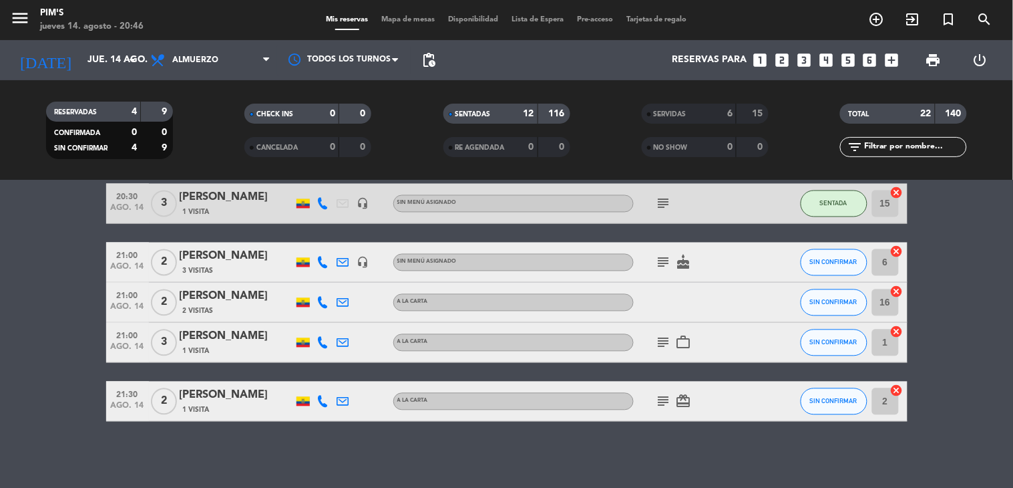
click at [658, 342] on icon "subject" at bounding box center [664, 343] width 16 height 16
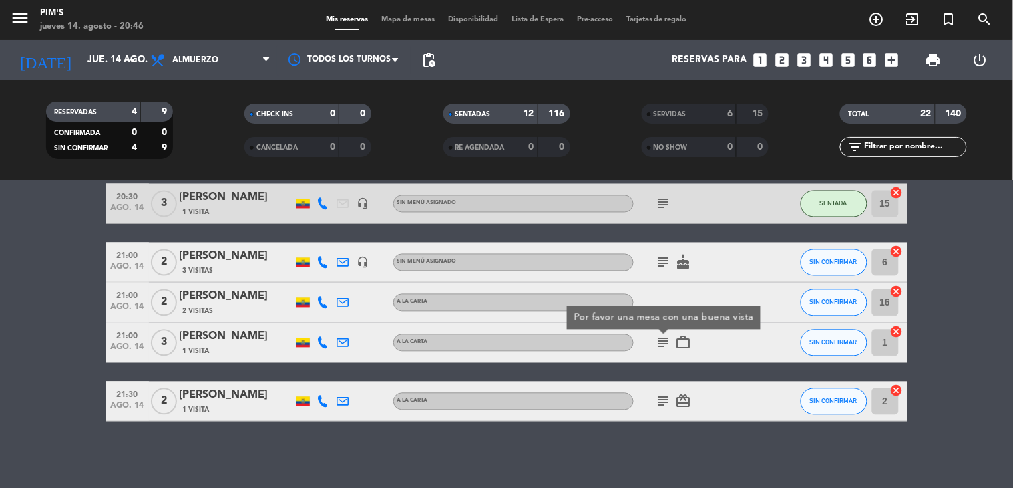
click at [658, 342] on icon "subject" at bounding box center [664, 343] width 16 height 16
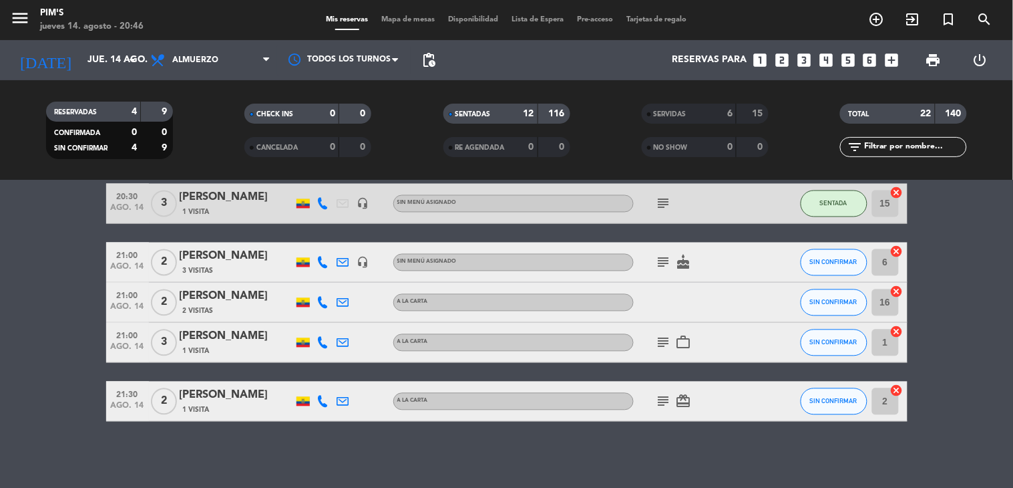
click at [656, 397] on icon "subject" at bounding box center [664, 401] width 16 height 16
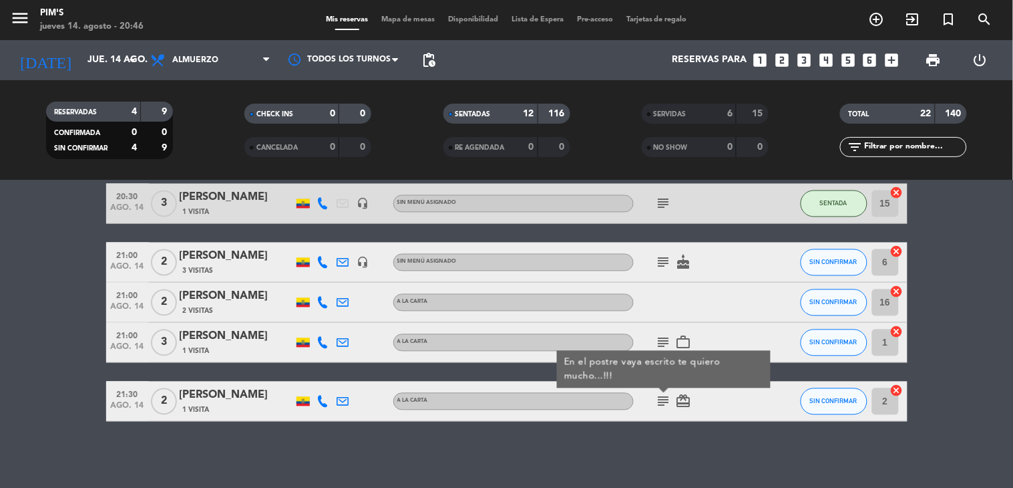
click at [662, 335] on icon "subject" at bounding box center [664, 343] width 16 height 16
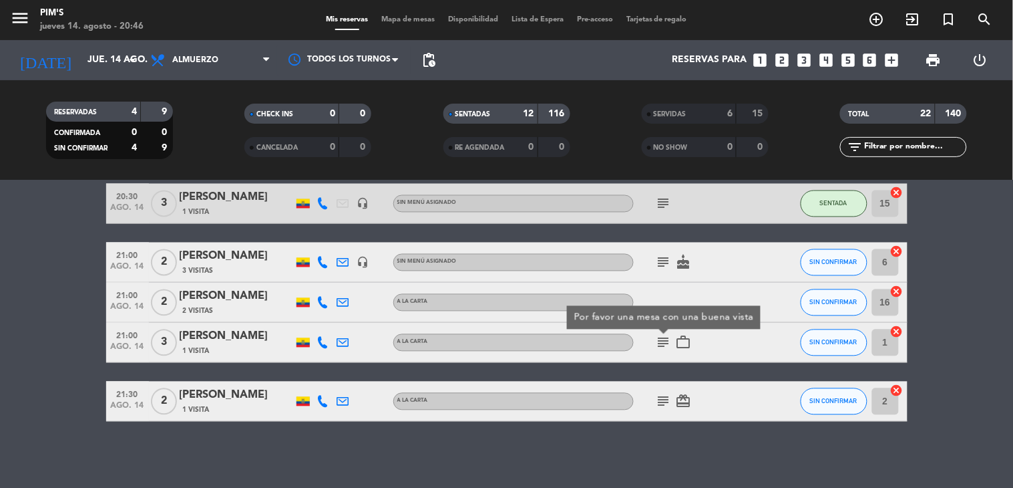
click at [702, 333] on div "subject Por favor una mesa con una buena vista work_outline" at bounding box center [694, 342] width 120 height 39
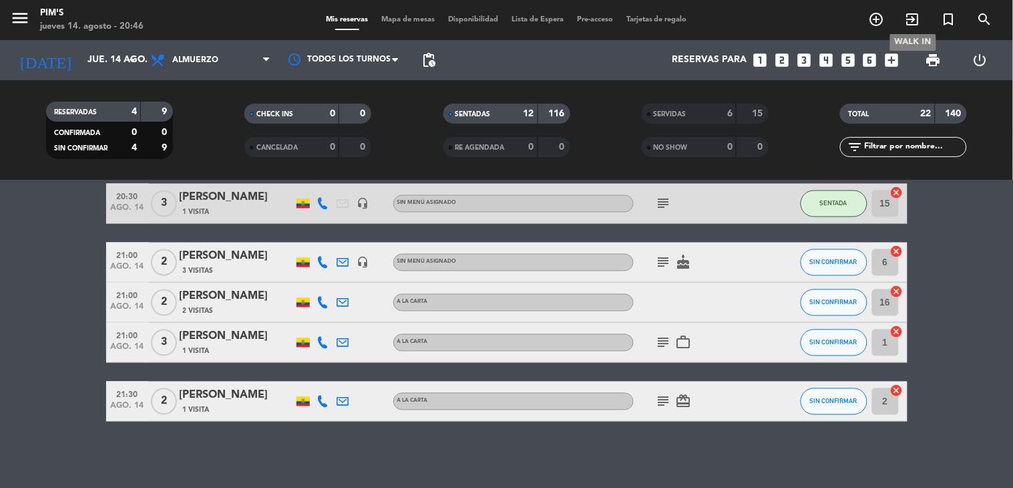
click at [916, 23] on icon "exit_to_app" at bounding box center [913, 19] width 16 height 16
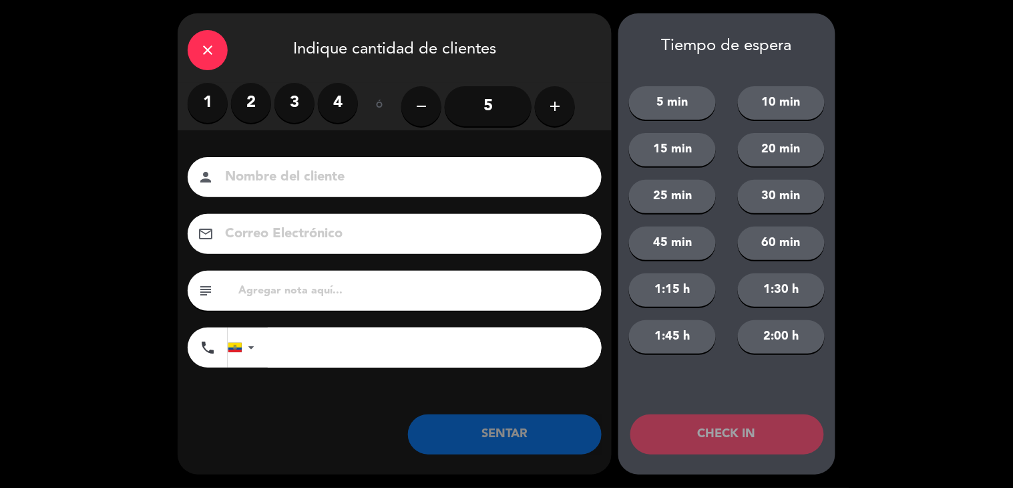
click at [291, 101] on label "3" at bounding box center [295, 103] width 40 height 40
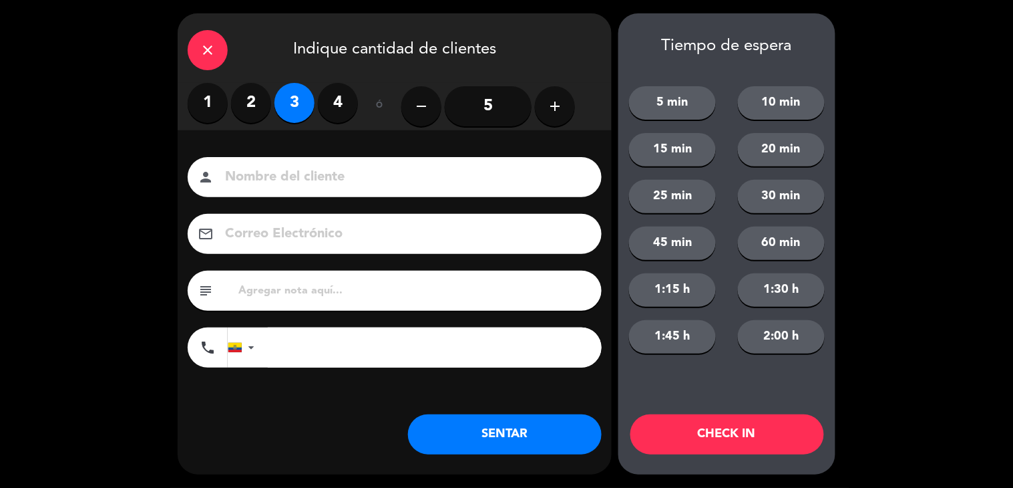
click at [313, 163] on div "person" at bounding box center [395, 177] width 414 height 40
click at [315, 174] on input at bounding box center [404, 177] width 361 height 23
click at [305, 174] on input "[PERSON_NAME]" at bounding box center [404, 177] width 361 height 23
type input "[PERSON_NAME]"
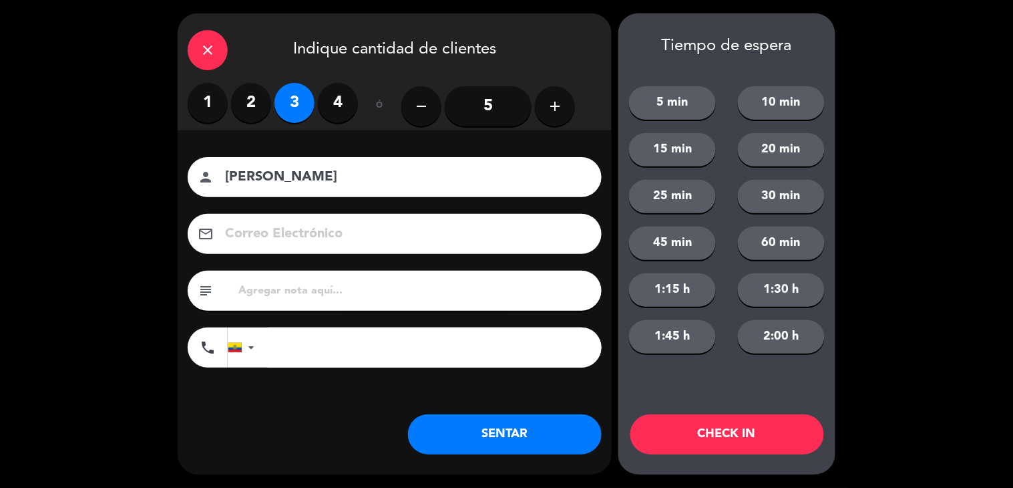
click at [449, 343] on input "tel" at bounding box center [435, 347] width 334 height 40
type input "0996359332"
click at [532, 440] on button "SENTAR" at bounding box center [505, 434] width 194 height 40
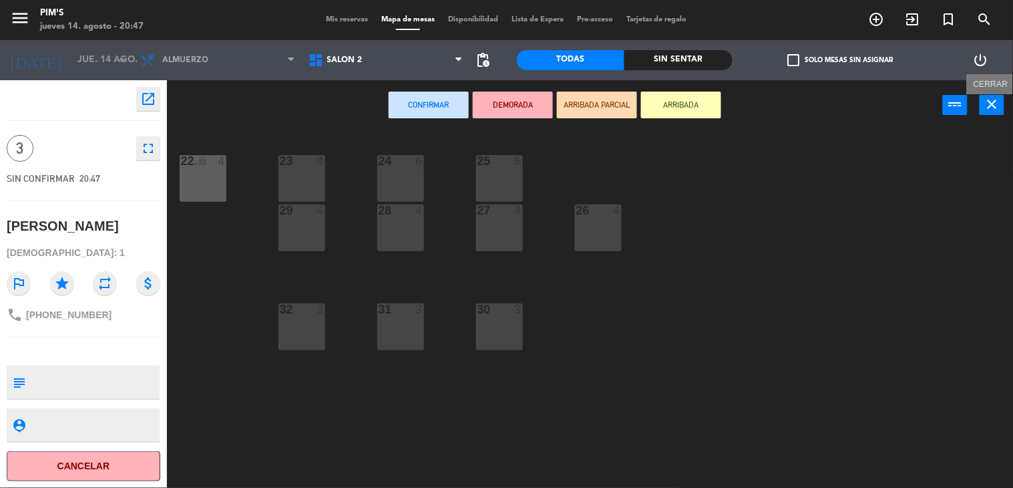
click at [993, 103] on icon "close" at bounding box center [993, 104] width 16 height 16
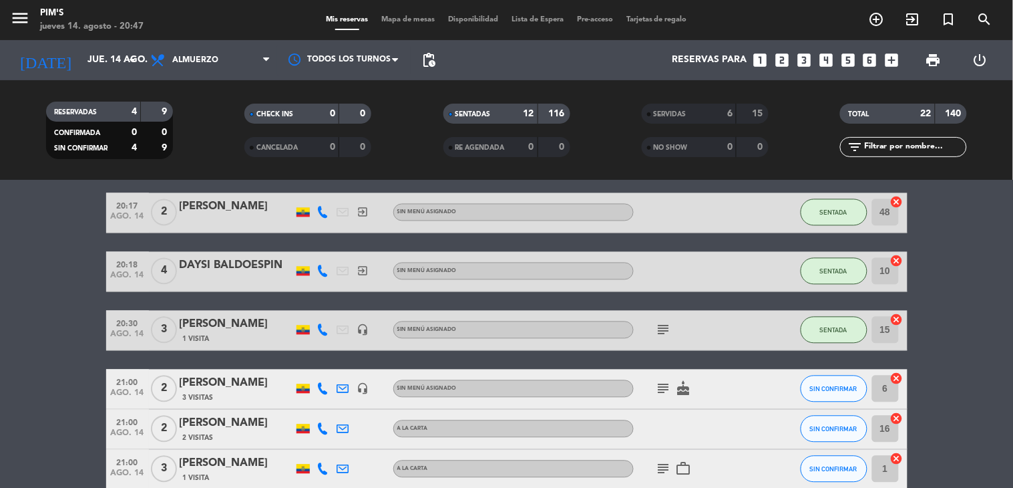
scroll to position [742, 0]
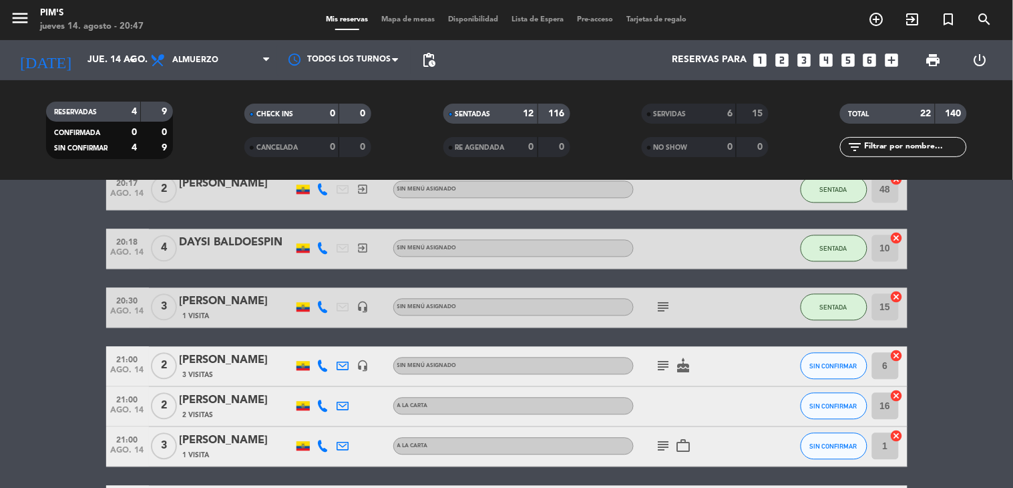
click at [656, 369] on icon "subject" at bounding box center [664, 366] width 16 height 16
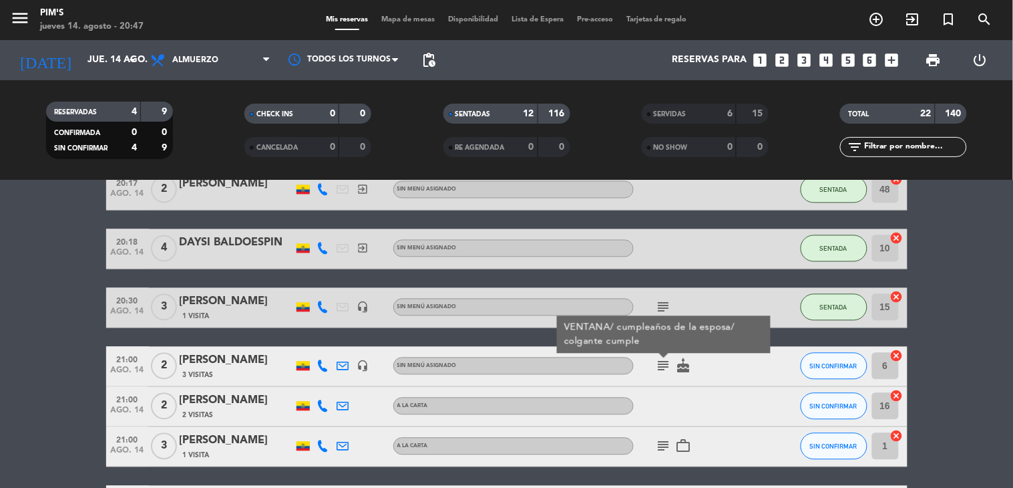
click at [695, 385] on div "subject VENTANA/ cumpleaños de la esposa/ colgante cumple cake" at bounding box center [694, 366] width 120 height 39
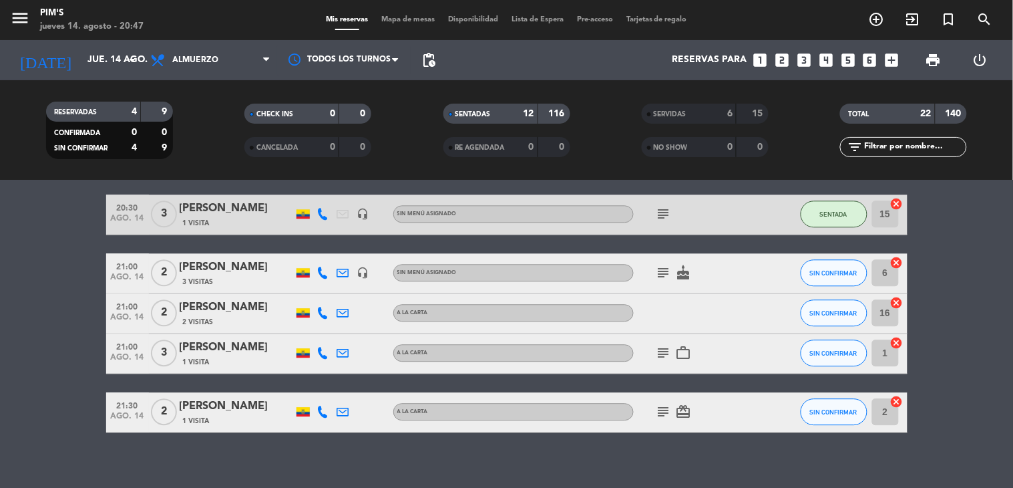
scroll to position [846, 0]
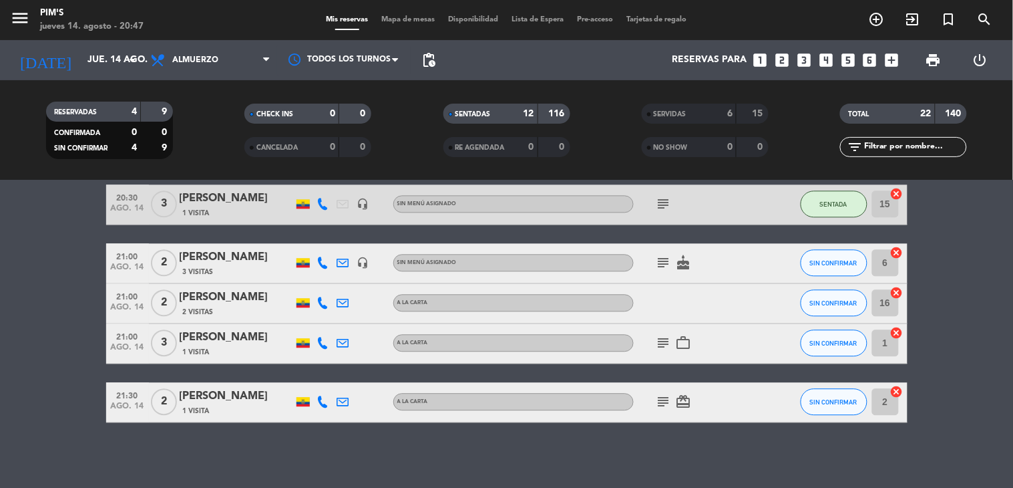
click at [693, 431] on div "No hay notas para este servicio. Haz clic para agregar una exit_to_app CHECK IN…" at bounding box center [506, 333] width 1013 height 307
click at [663, 435] on div "No hay notas para este servicio. Haz clic para agregar una exit_to_app CHECK IN…" at bounding box center [506, 333] width 1013 height 307
click at [240, 436] on div "No hay notas para este servicio. Haz clic para agregar una exit_to_app CHECK IN…" at bounding box center [506, 333] width 1013 height 307
click at [209, 438] on div "No hay notas para este servicio. Haz clic para agregar una exit_to_app CHECK IN…" at bounding box center [506, 333] width 1013 height 307
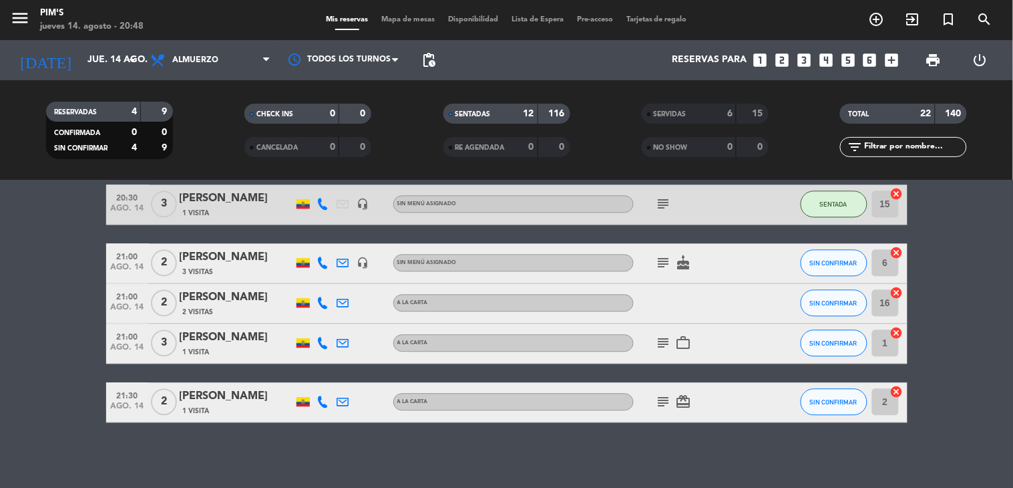
click at [657, 264] on icon "subject" at bounding box center [664, 262] width 16 height 16
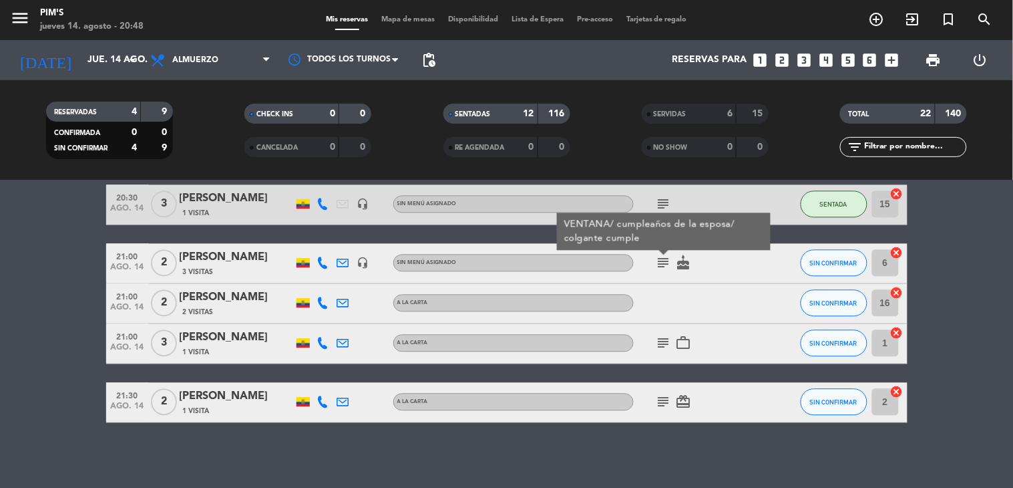
click at [657, 264] on icon "subject" at bounding box center [664, 262] width 16 height 16
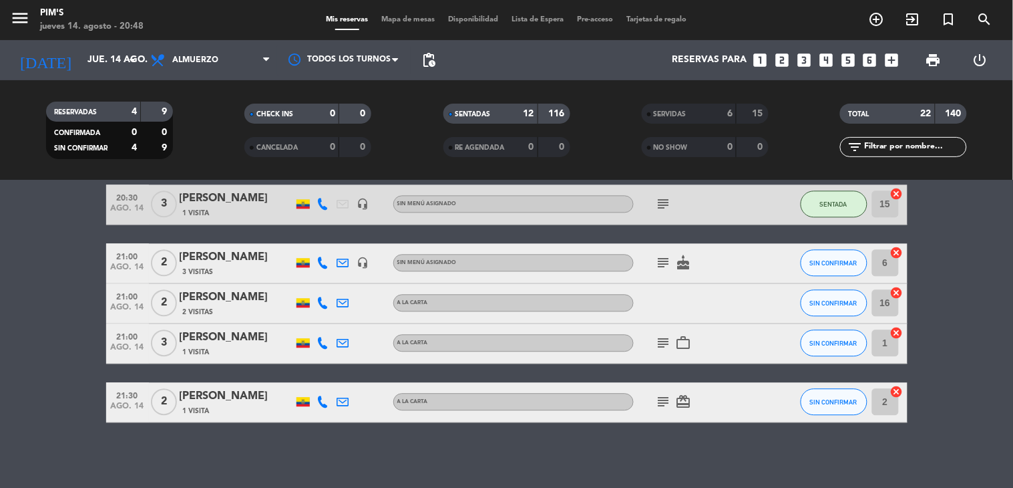
click at [676, 264] on icon "cake" at bounding box center [684, 262] width 16 height 16
click at [658, 264] on icon "subject" at bounding box center [664, 262] width 16 height 16
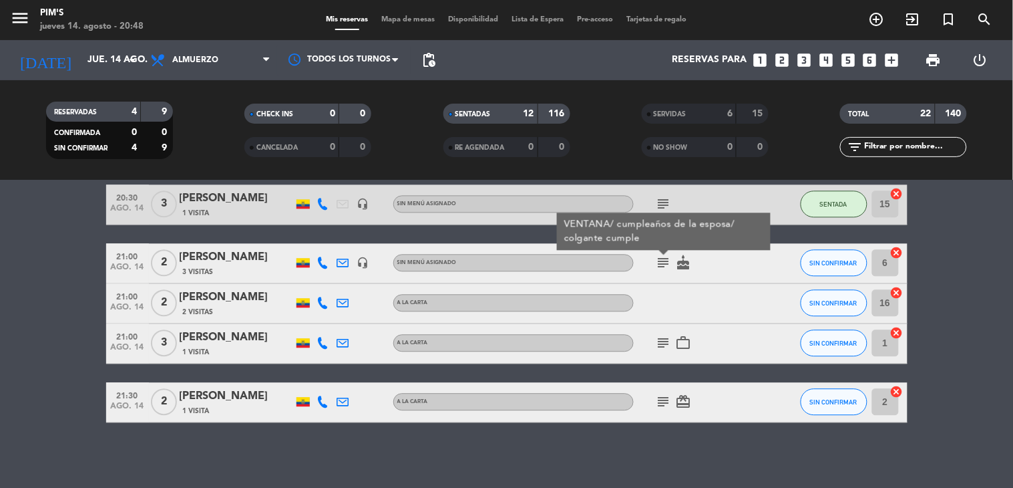
click at [660, 289] on div at bounding box center [694, 302] width 120 height 39
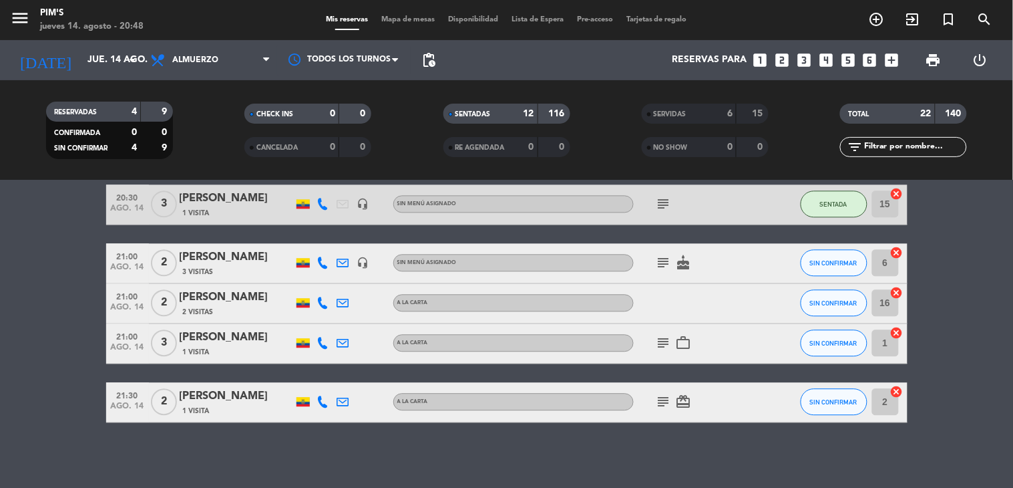
click at [657, 336] on icon "subject" at bounding box center [664, 343] width 16 height 16
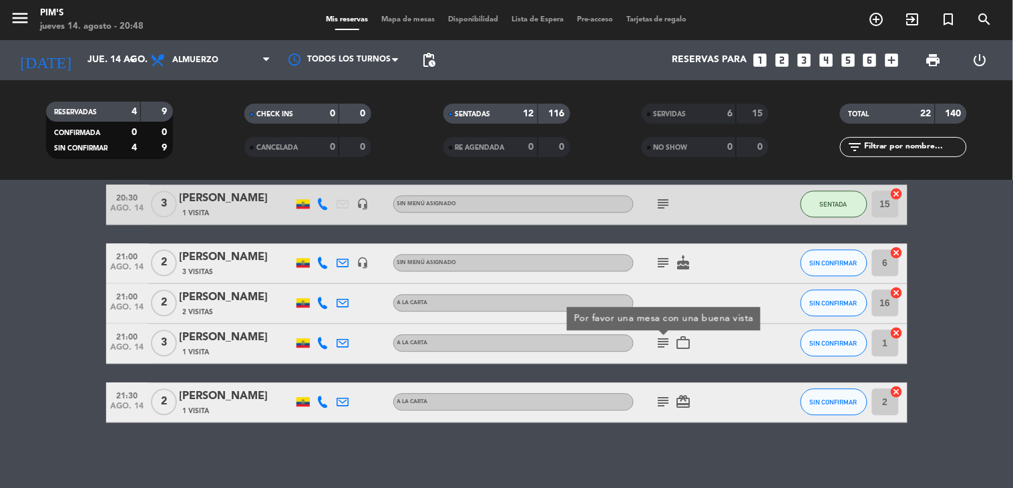
click at [657, 336] on icon "subject" at bounding box center [664, 343] width 16 height 16
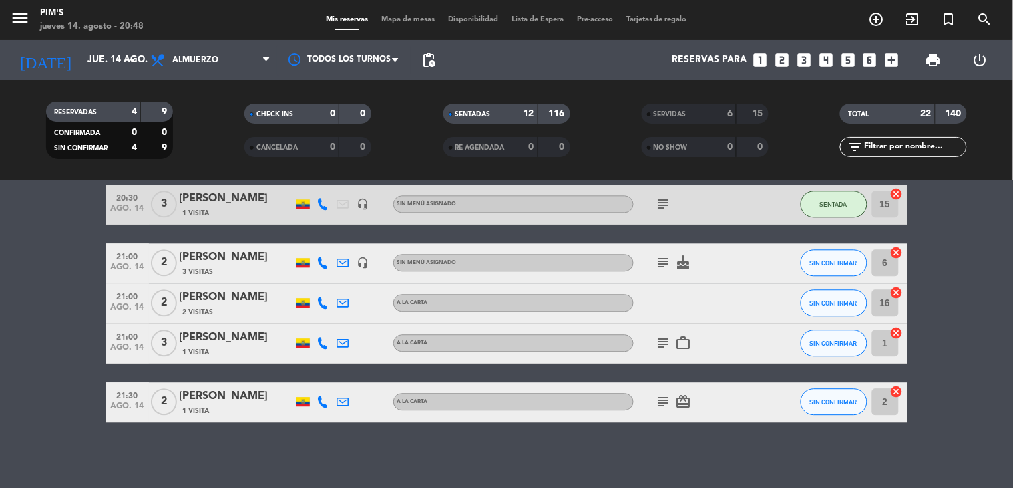
click at [657, 395] on icon "subject" at bounding box center [664, 401] width 16 height 16
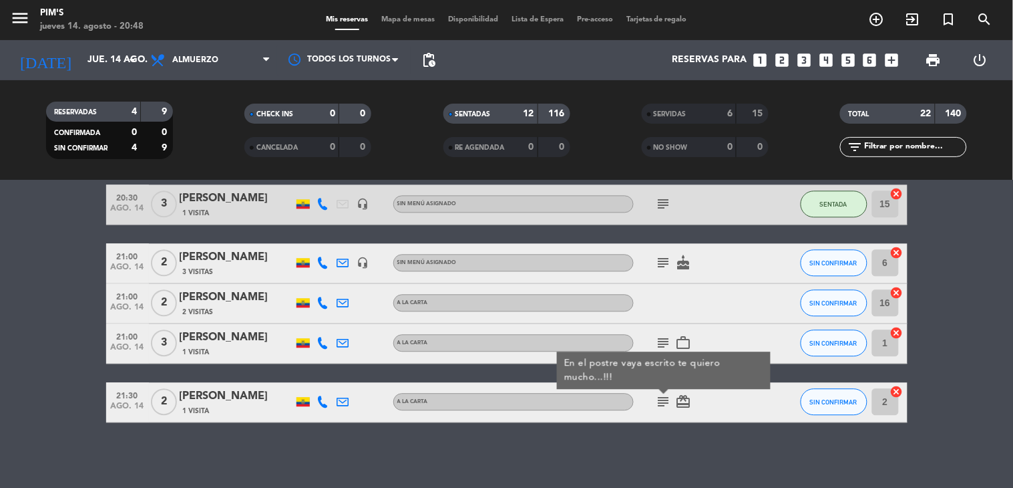
click at [657, 395] on icon "subject" at bounding box center [664, 401] width 16 height 16
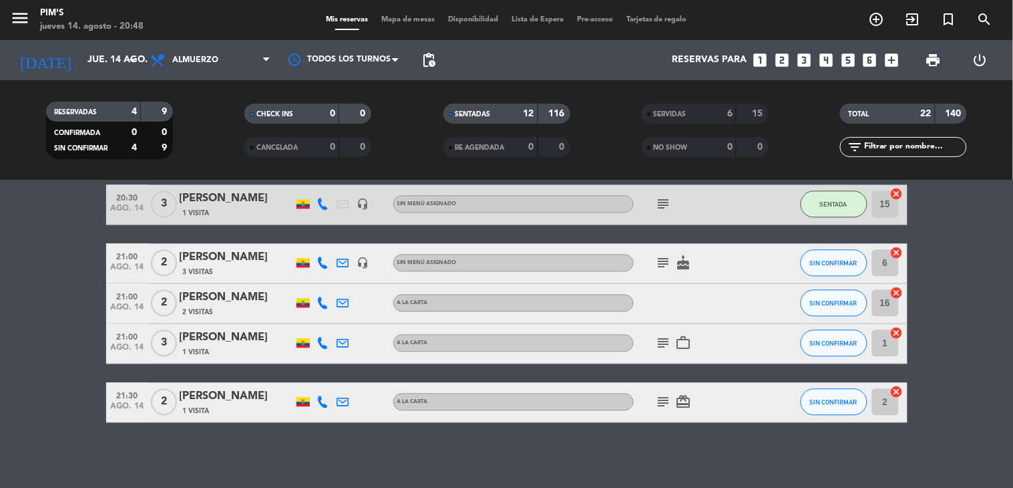
click at [729, 298] on div at bounding box center [694, 302] width 120 height 39
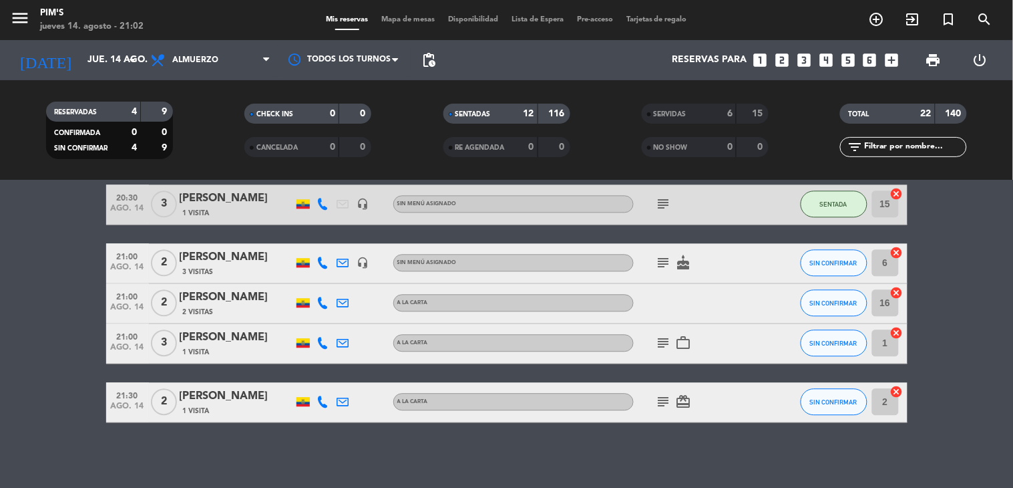
click at [703, 307] on div at bounding box center [694, 302] width 120 height 39
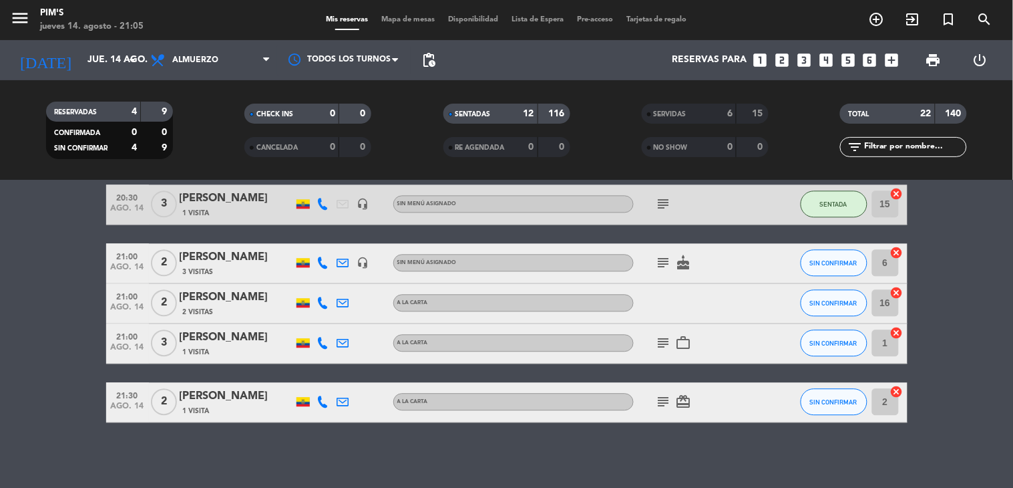
click at [657, 204] on icon "subject" at bounding box center [664, 204] width 16 height 16
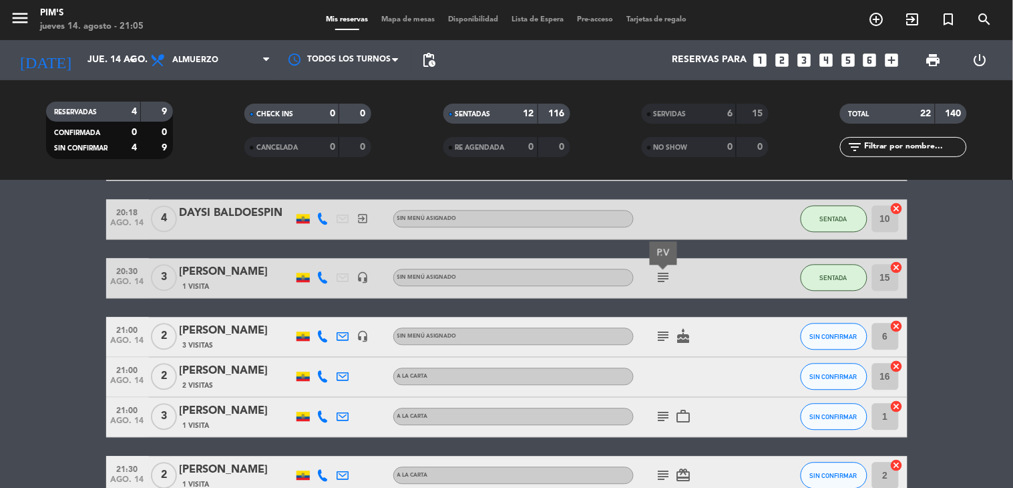
click at [697, 273] on div "subject P.V" at bounding box center [694, 277] width 120 height 39
click at [317, 272] on icon at bounding box center [323, 278] width 12 height 12
click at [202, 25] on div "menu Pim's jueves 14. agosto - 21:08" at bounding box center [126, 20] width 253 height 31
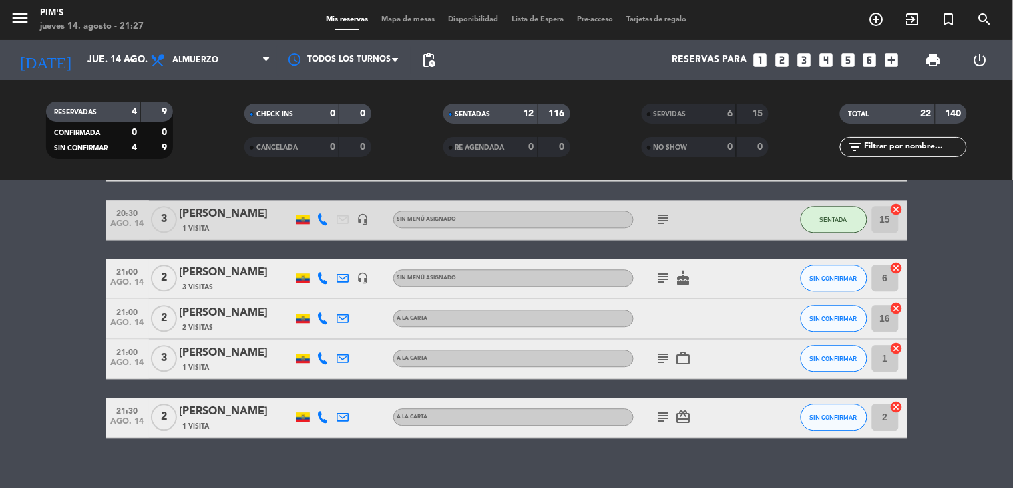
scroll to position [846, 0]
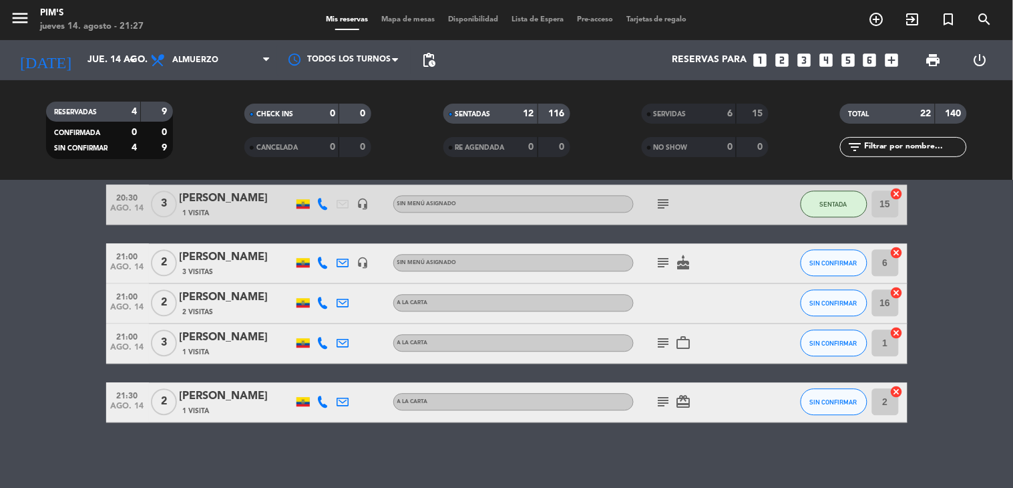
click at [317, 262] on icon at bounding box center [323, 262] width 12 height 12
click at [311, 239] on span "Copiar" at bounding box center [313, 240] width 28 height 14
click at [656, 342] on icon "subject" at bounding box center [664, 343] width 16 height 16
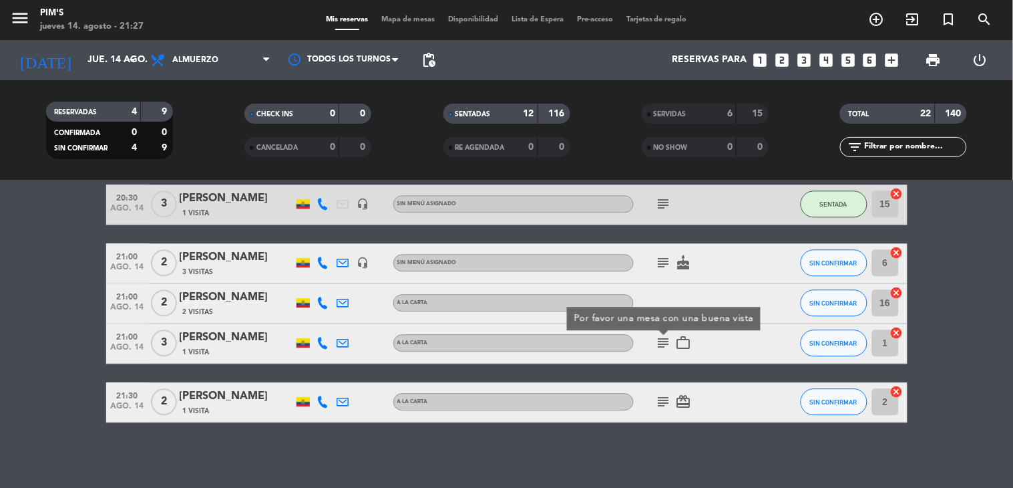
click at [656, 342] on icon "subject" at bounding box center [664, 343] width 16 height 16
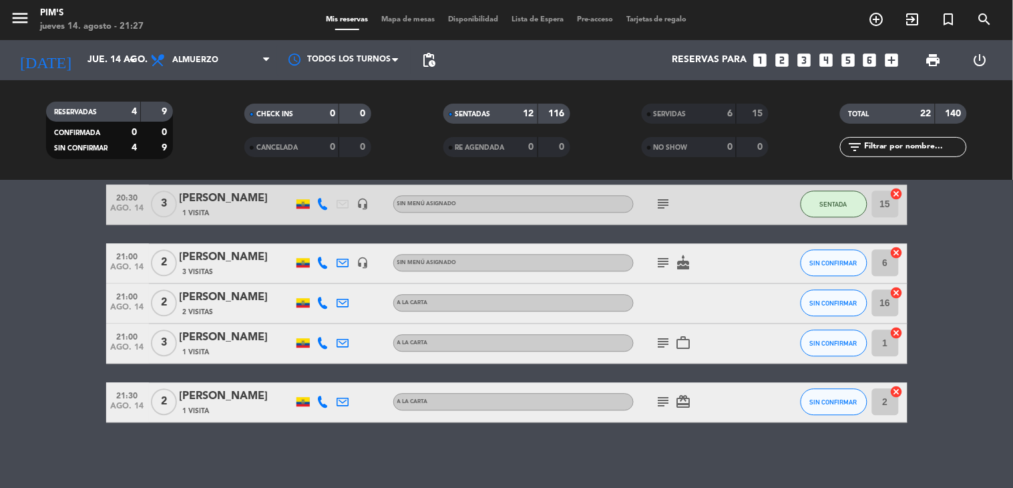
click at [656, 261] on icon "subject" at bounding box center [664, 262] width 16 height 16
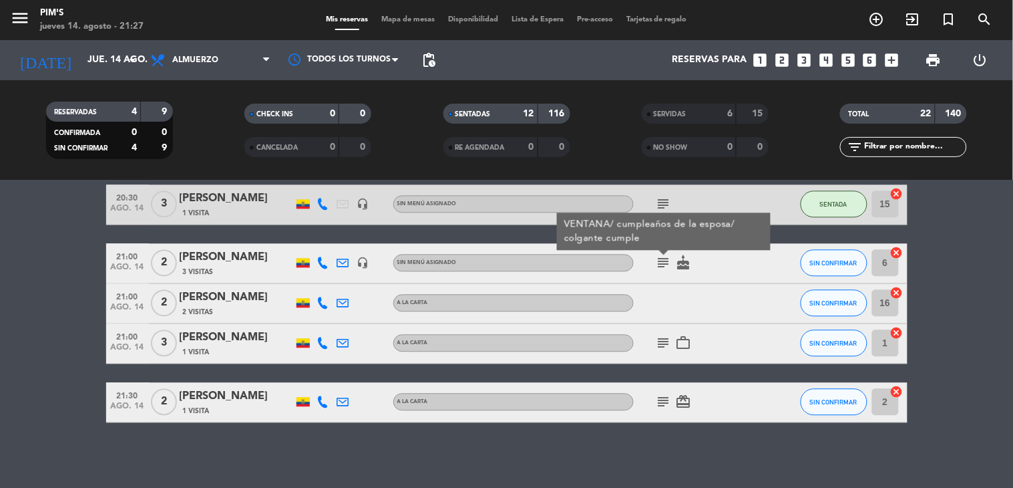
click at [656, 261] on icon "subject" at bounding box center [664, 262] width 16 height 16
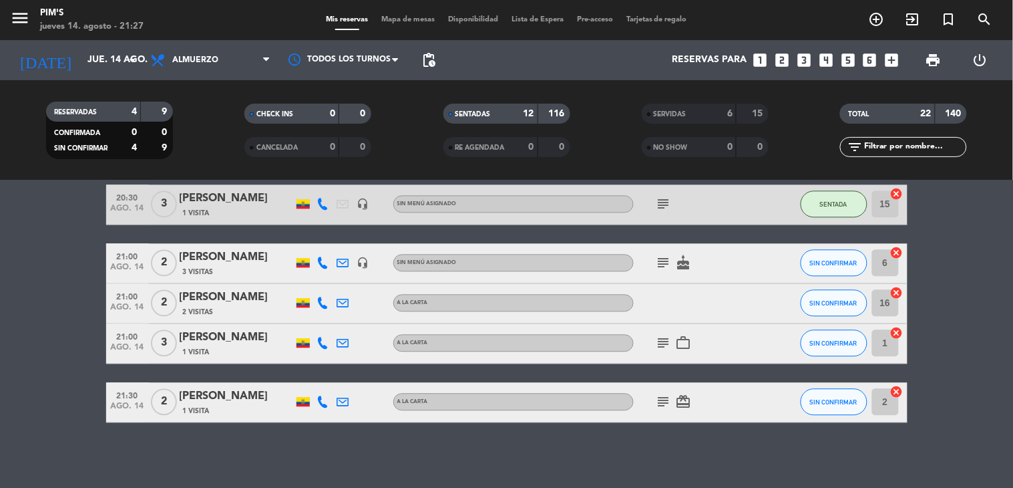
click at [656, 403] on icon "subject" at bounding box center [664, 401] width 16 height 16
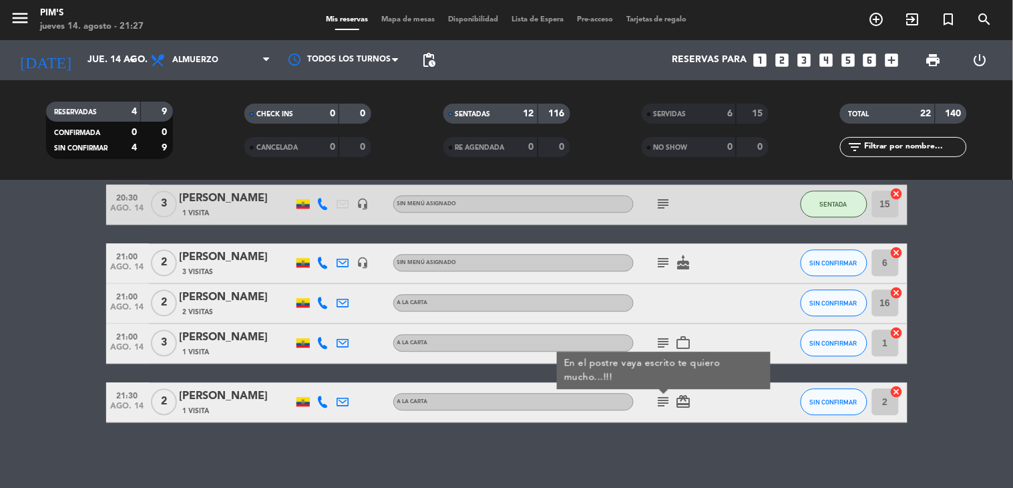
click at [656, 403] on icon "subject" at bounding box center [664, 401] width 16 height 16
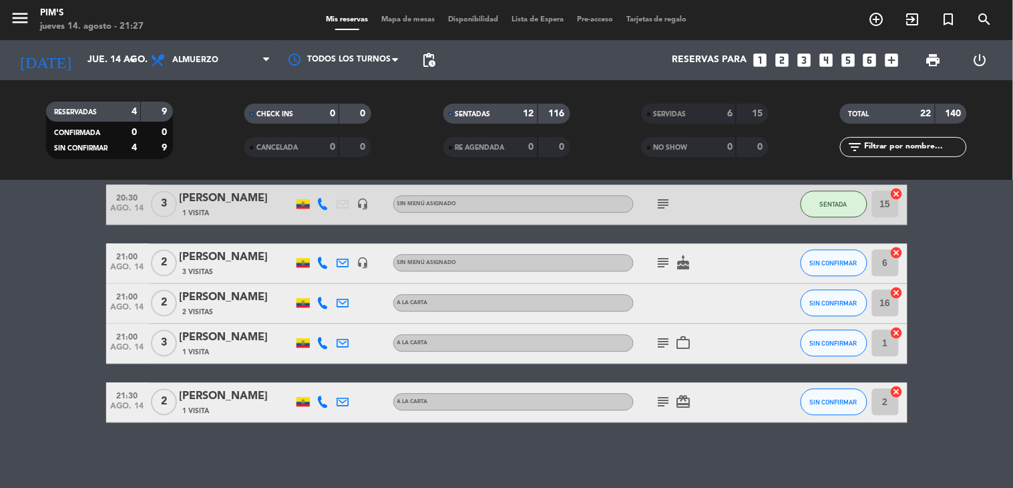
click at [732, 285] on div at bounding box center [694, 302] width 120 height 39
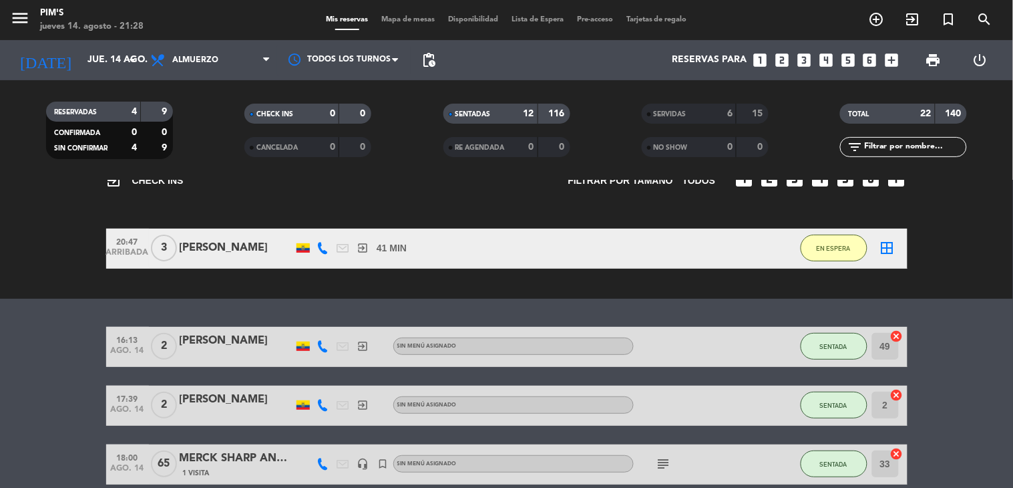
scroll to position [0, 0]
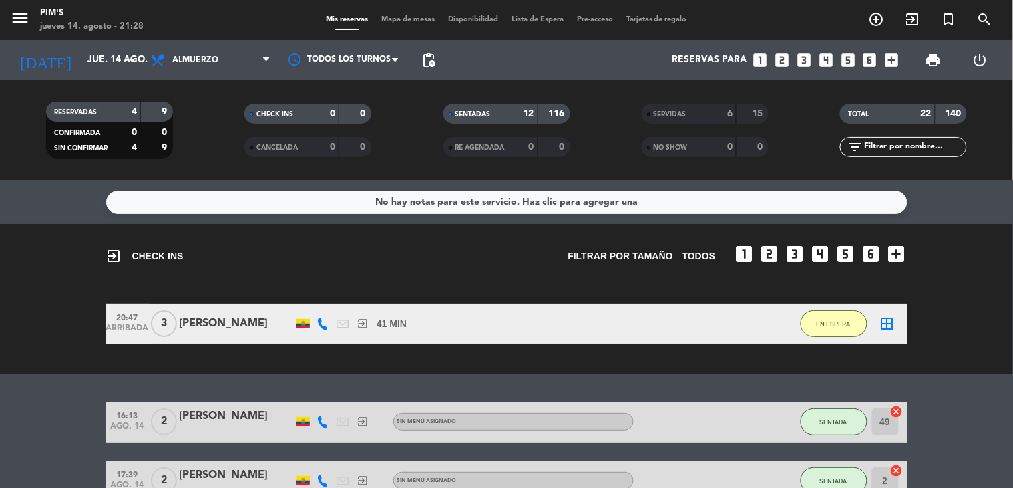
click at [880, 321] on icon "border_all" at bounding box center [888, 323] width 16 height 16
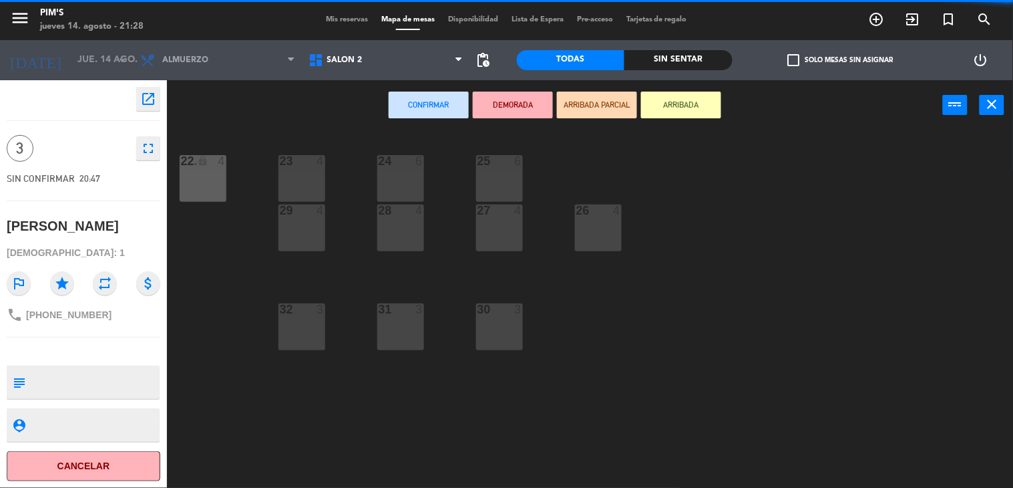
click at [417, 67] on span "Salón 2" at bounding box center [386, 59] width 168 height 29
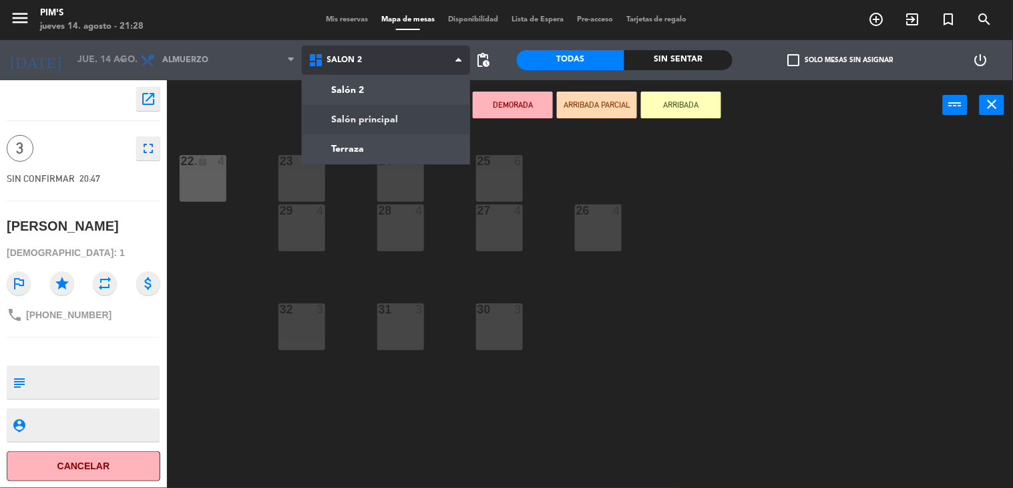
click at [423, 114] on ng-component "menu Pim's jueves 14. agosto - 21:28 Mis reservas Mapa de mesas Disponibilidad …" at bounding box center [506, 244] width 1013 height 488
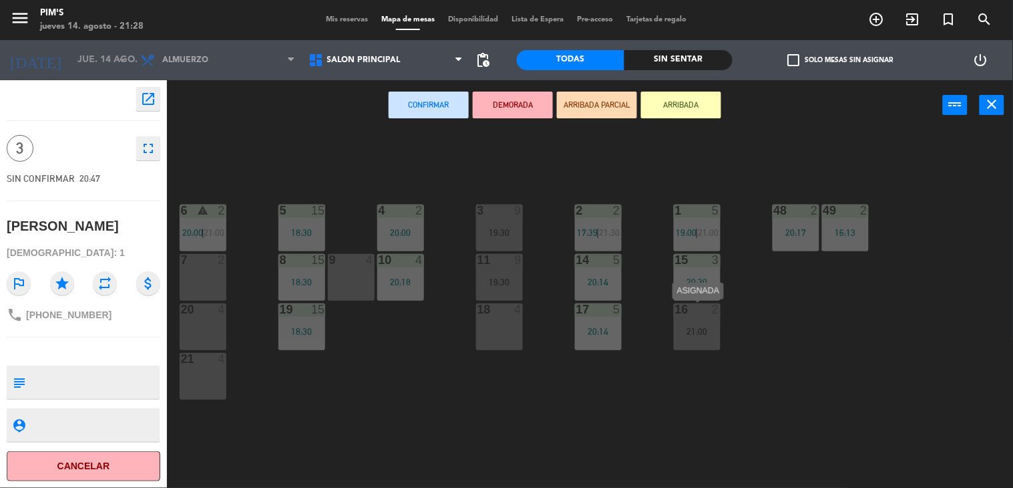
click at [695, 316] on div "16 2" at bounding box center [697, 309] width 47 height 13
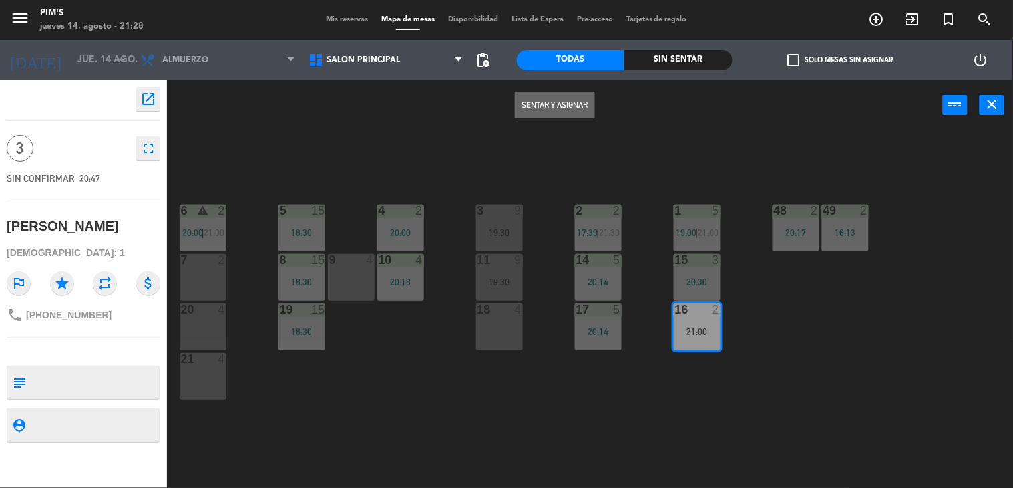
click at [566, 107] on button "Sentar y Asignar" at bounding box center [555, 105] width 80 height 27
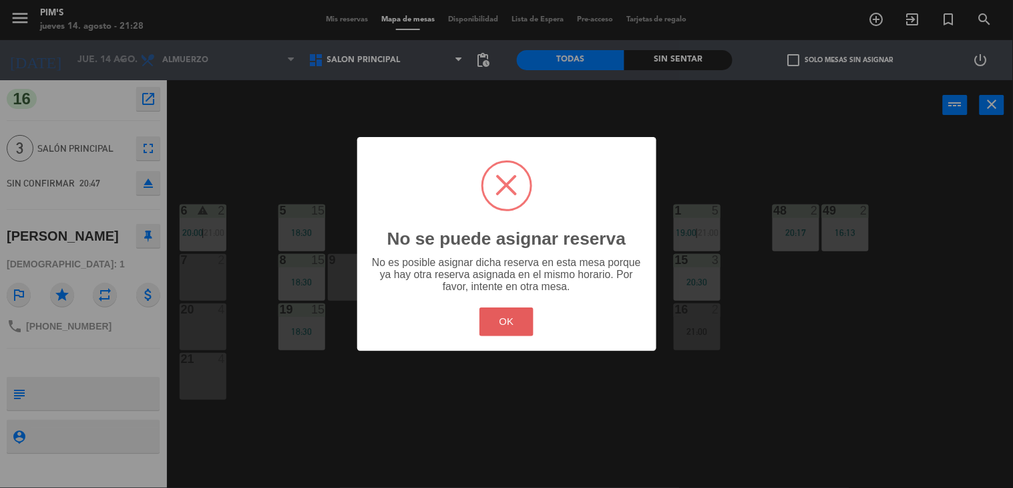
click at [511, 325] on button "OK" at bounding box center [507, 321] width 54 height 29
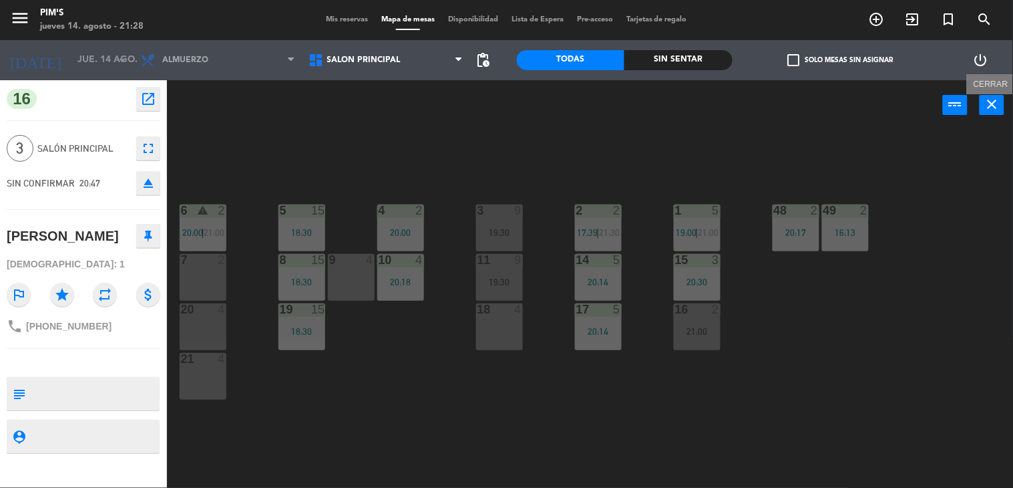
click at [993, 102] on icon "close" at bounding box center [993, 104] width 16 height 16
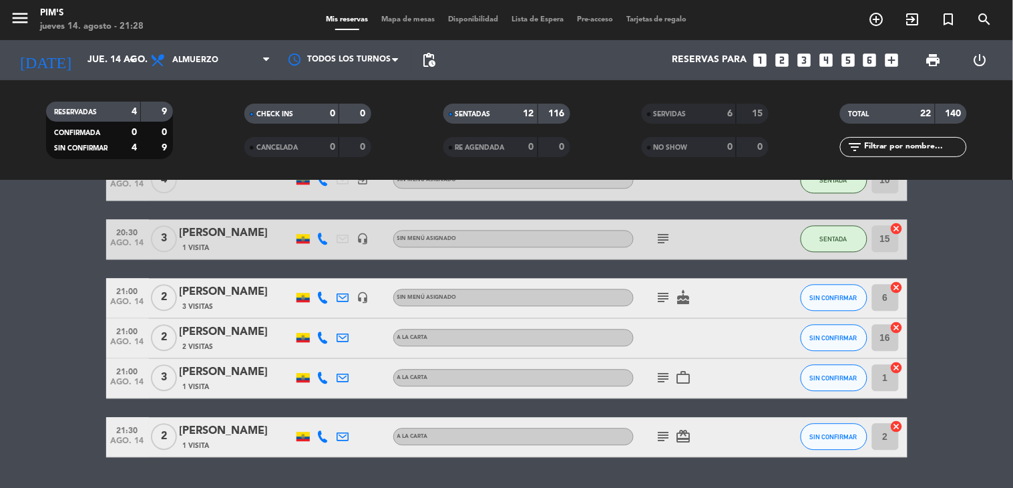
scroll to position [816, 0]
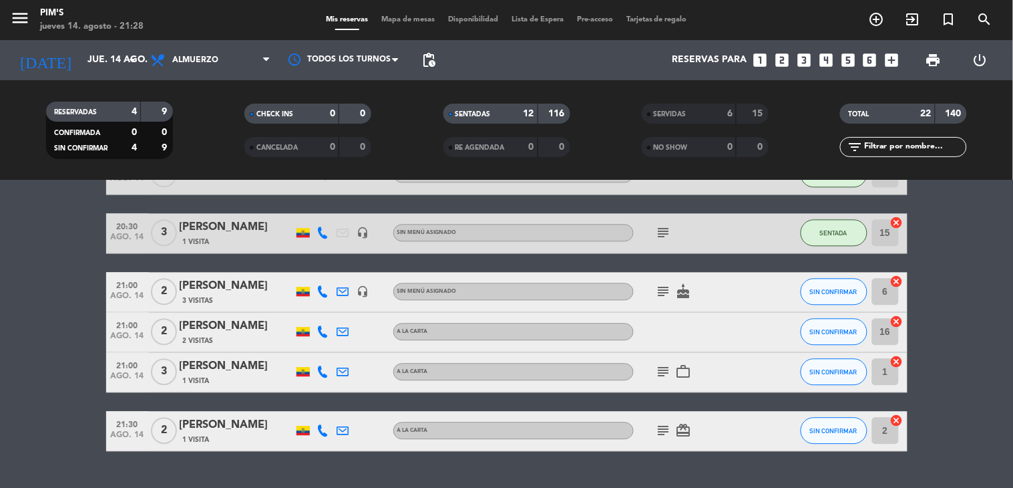
click at [892, 315] on icon "cancel" at bounding box center [896, 321] width 13 height 13
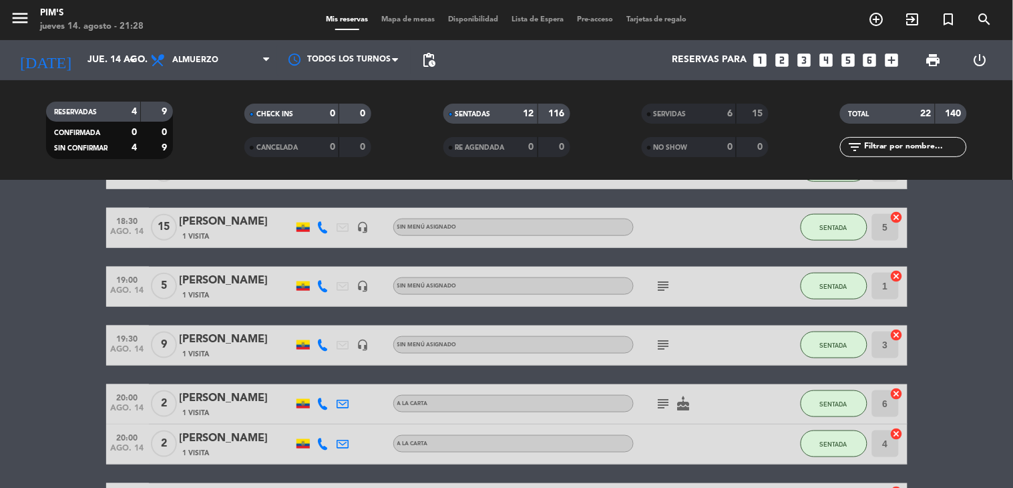
scroll to position [0, 0]
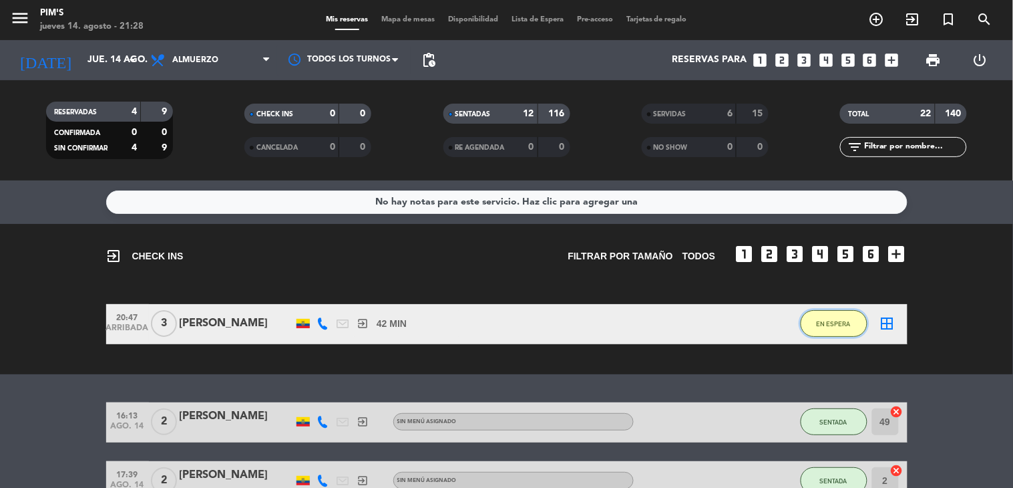
click at [828, 321] on span "EN ESPERA" at bounding box center [834, 323] width 34 height 7
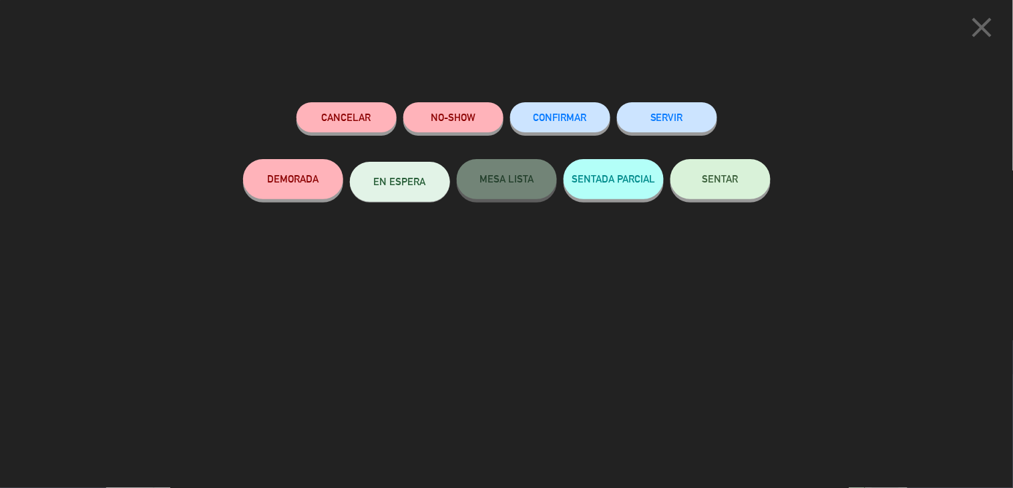
click at [709, 182] on span "SENTAR" at bounding box center [721, 178] width 36 height 11
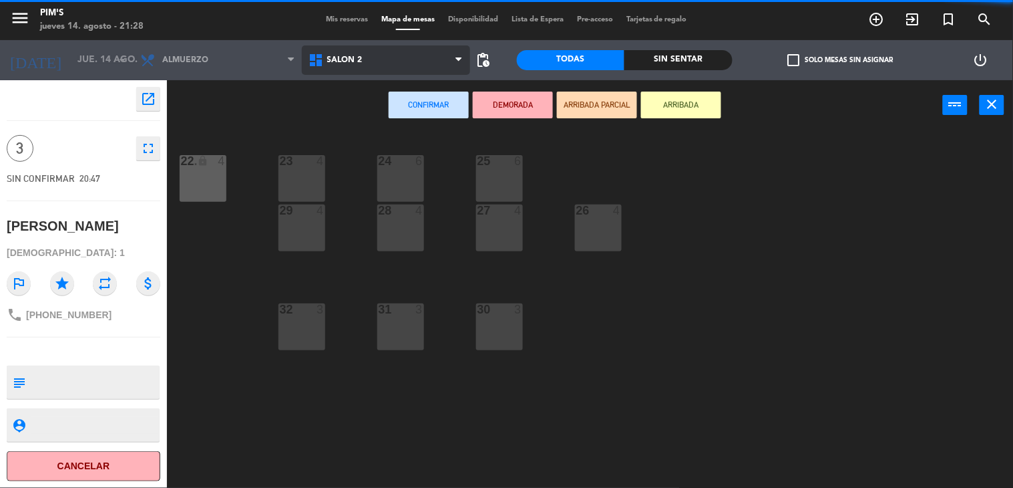
click at [389, 67] on span "Salón 2" at bounding box center [386, 59] width 168 height 29
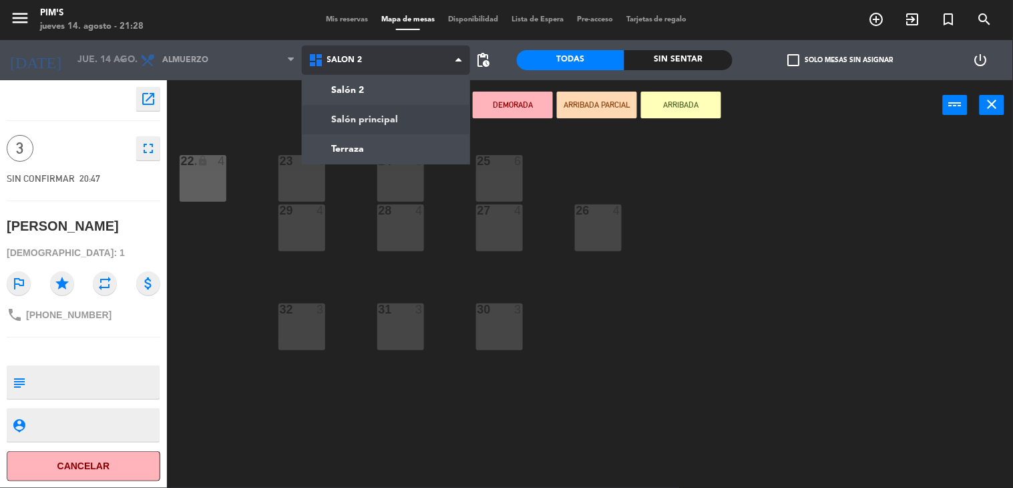
click at [396, 109] on ng-component "menu Pim's jueves 14. agosto - 21:28 Mis reservas Mapa de mesas Disponibilidad …" at bounding box center [506, 244] width 1013 height 488
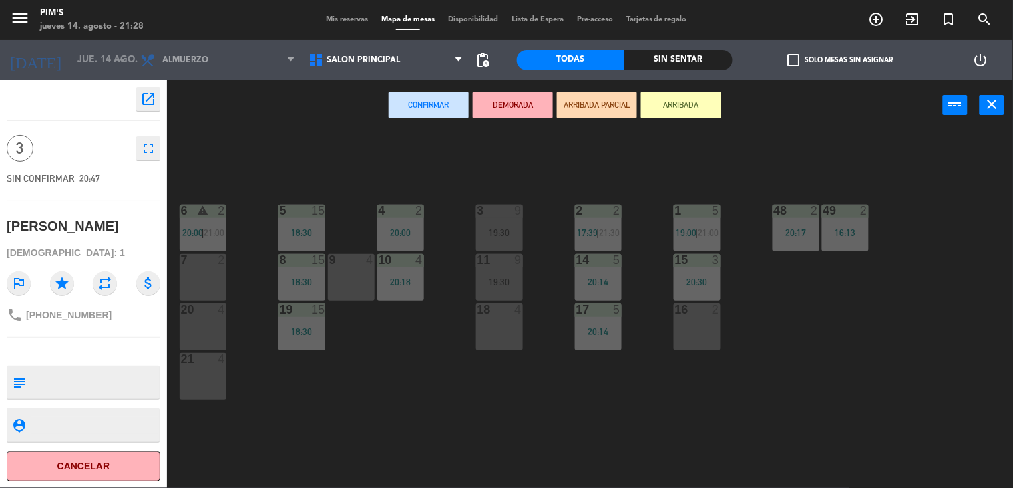
click at [684, 331] on div "16 2" at bounding box center [697, 326] width 47 height 47
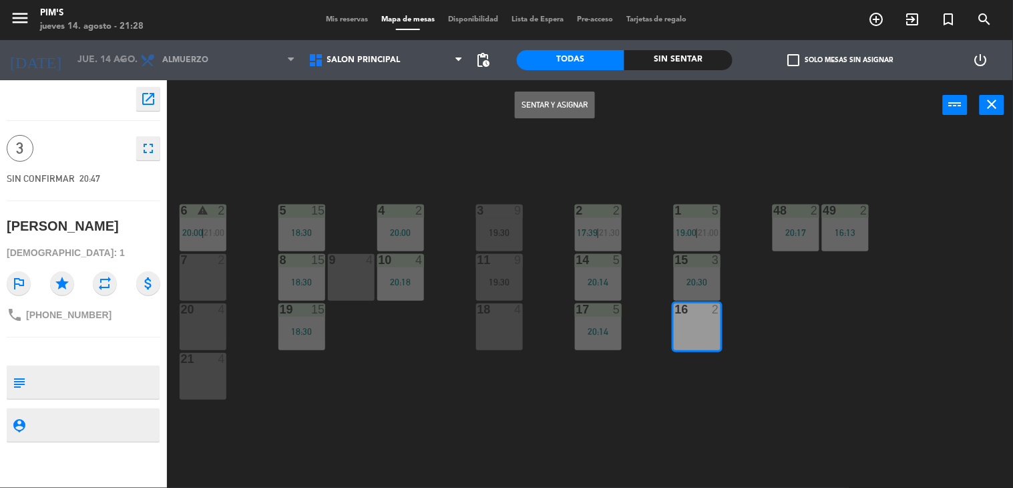
click at [570, 105] on button "Sentar y Asignar" at bounding box center [555, 105] width 80 height 27
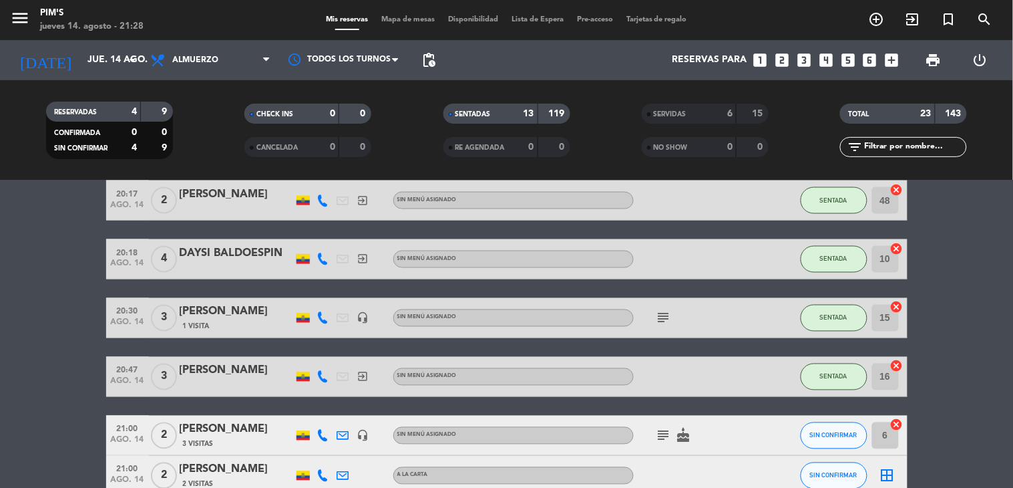
scroll to position [745, 0]
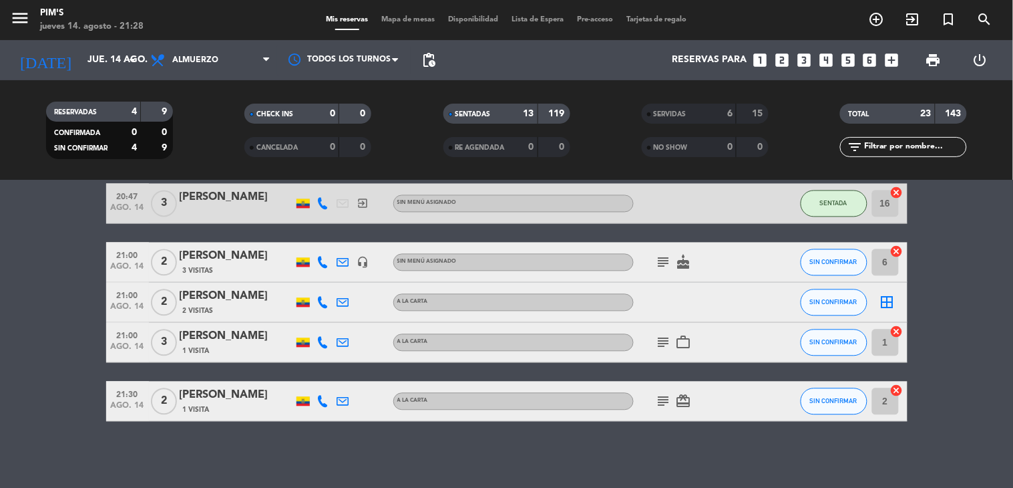
click at [656, 397] on icon "subject" at bounding box center [664, 401] width 16 height 16
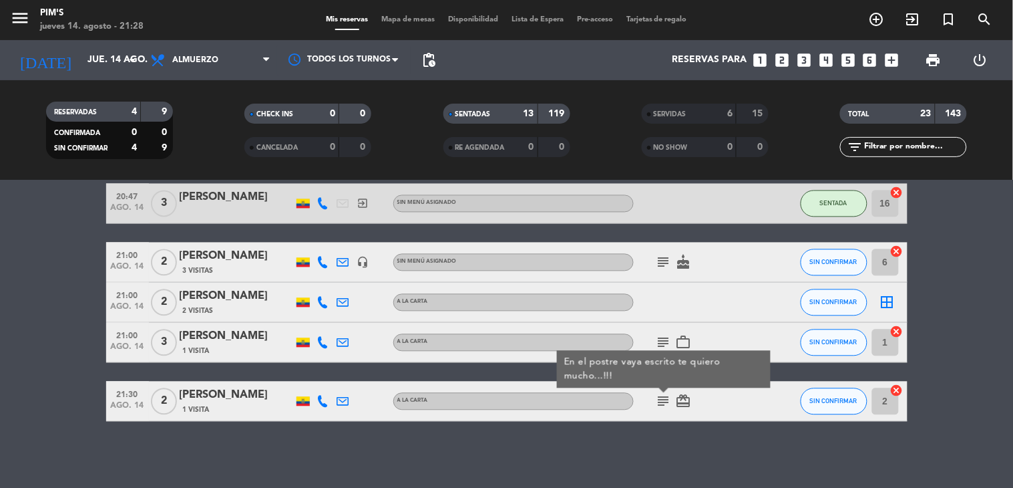
click at [535, 438] on div "No hay notas para este servicio. Haz clic para agregar una 16:13 [DATE] 2 [PERS…" at bounding box center [506, 333] width 1013 height 307
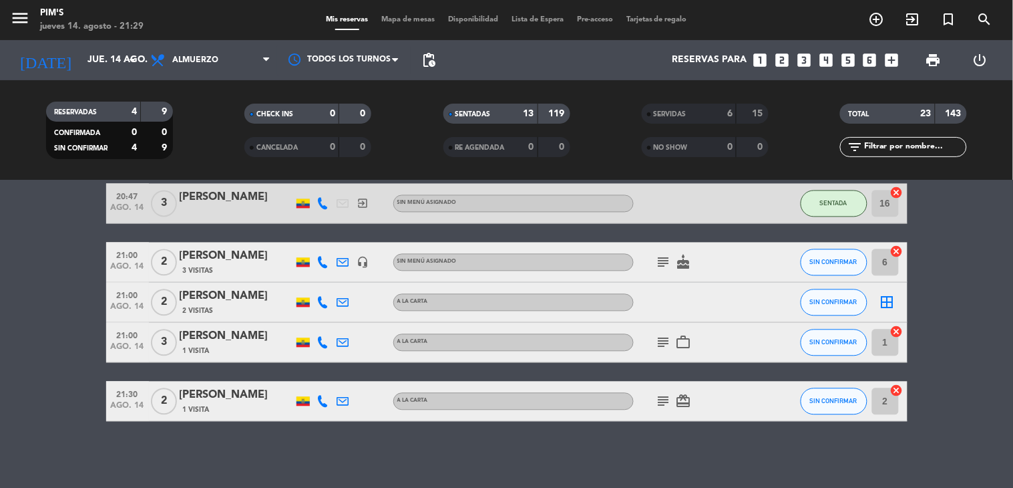
click at [657, 337] on icon "subject" at bounding box center [664, 343] width 16 height 16
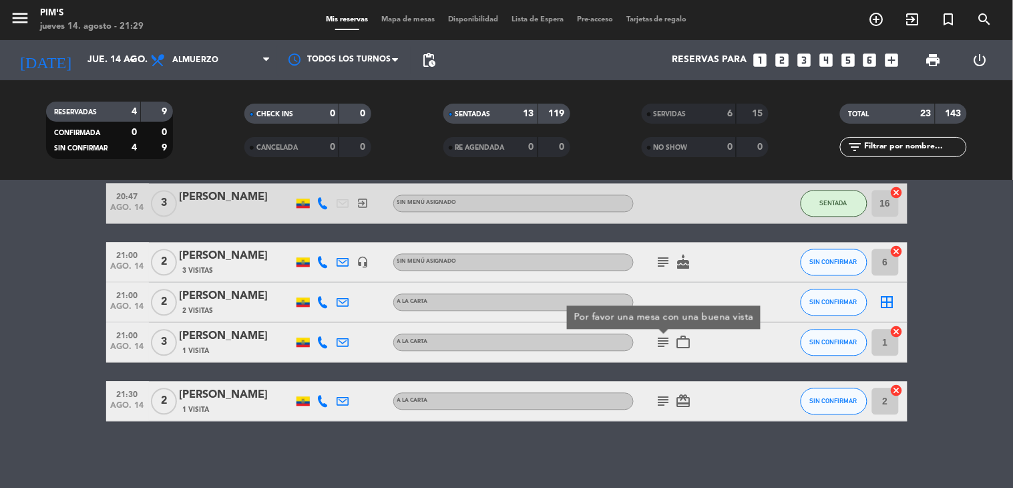
click at [657, 337] on icon "subject" at bounding box center [664, 343] width 16 height 16
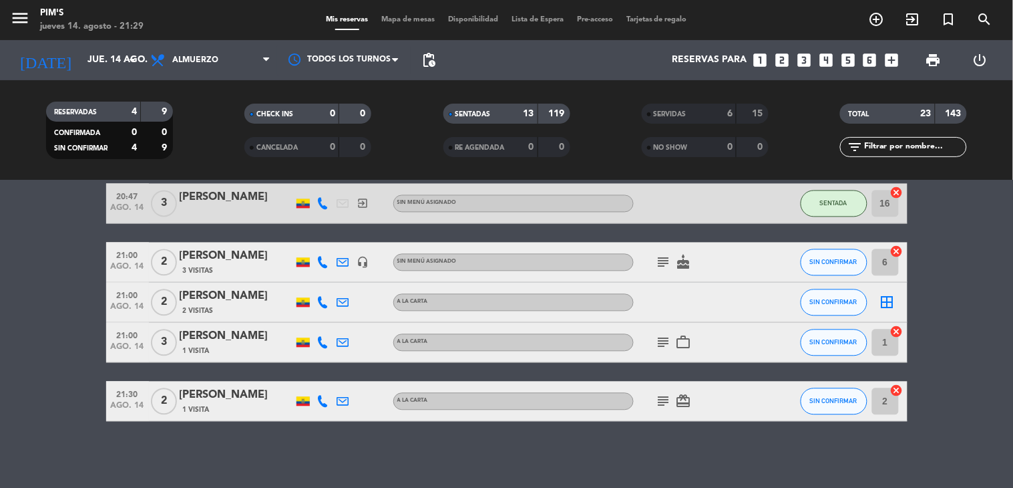
click at [476, 456] on div "No hay notas para este servicio. Haz clic para agregar una 16:13 [DATE] 2 [PERS…" at bounding box center [506, 333] width 1013 height 307
click at [656, 401] on icon "subject" at bounding box center [664, 401] width 16 height 16
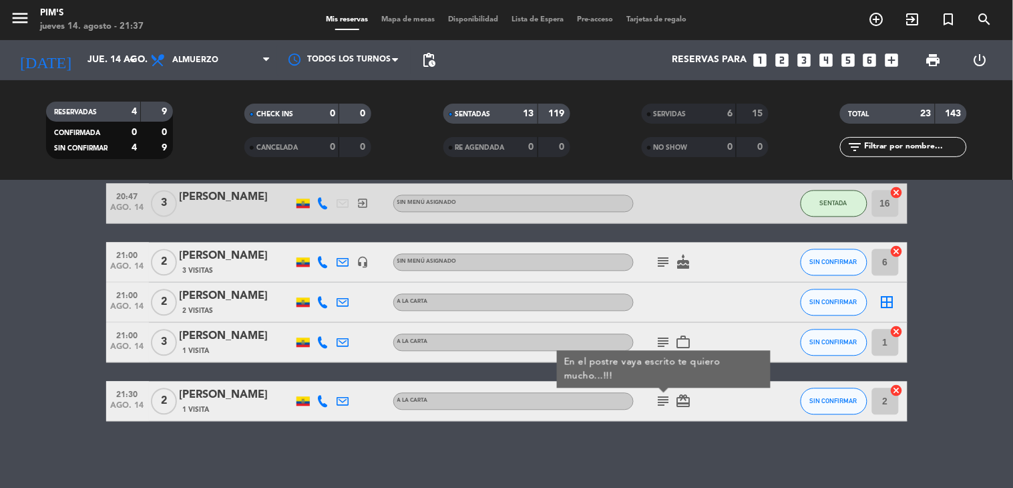
click at [713, 399] on div "subject En el postre vaya escrito te quiero mucho...!!! card_giftcard" at bounding box center [694, 400] width 120 height 39
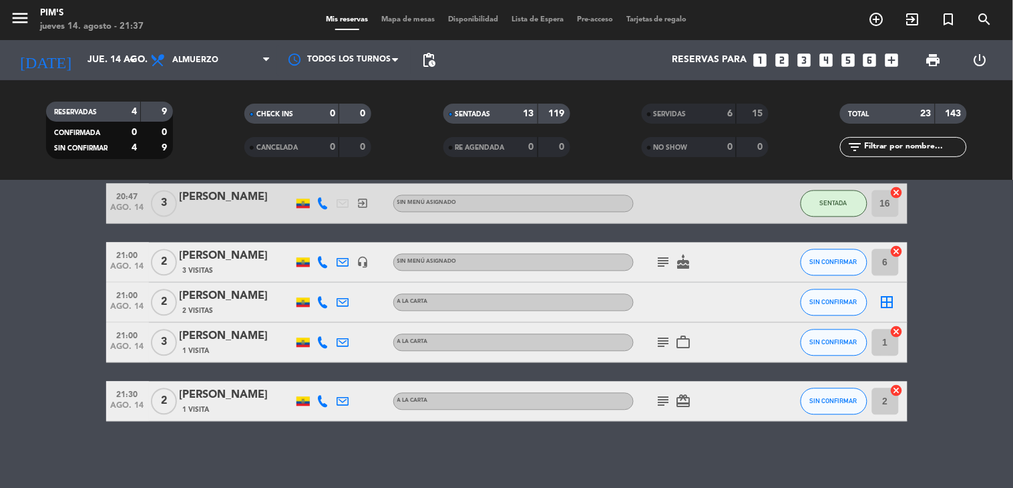
click at [680, 399] on icon "card_giftcard" at bounding box center [684, 401] width 16 height 16
click at [683, 260] on icon "cake" at bounding box center [684, 262] width 16 height 16
click at [700, 306] on div at bounding box center [694, 302] width 120 height 39
click at [677, 398] on icon "card_giftcard" at bounding box center [684, 401] width 16 height 16
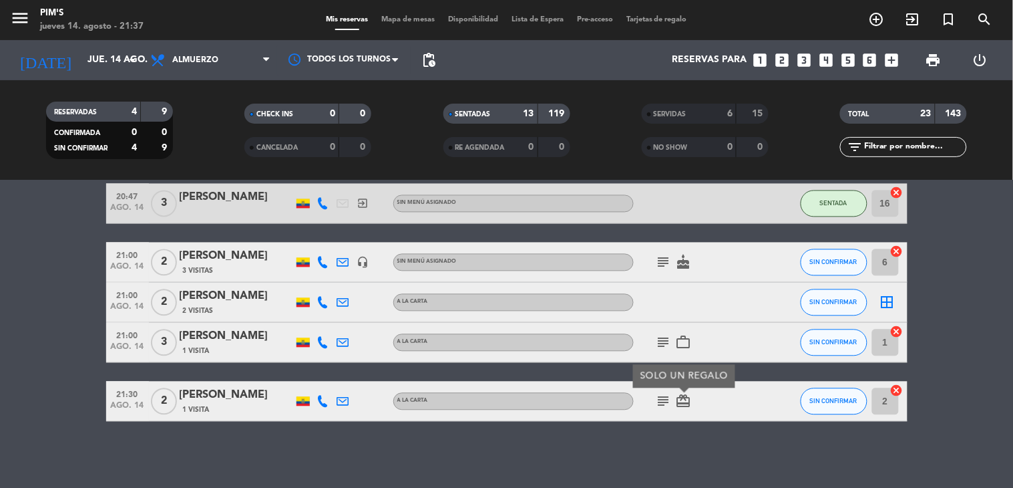
click at [677, 398] on icon "card_giftcard" at bounding box center [684, 401] width 16 height 16
click at [696, 335] on div "subject work_outline" at bounding box center [694, 342] width 120 height 39
click at [656, 399] on icon "subject" at bounding box center [664, 401] width 16 height 16
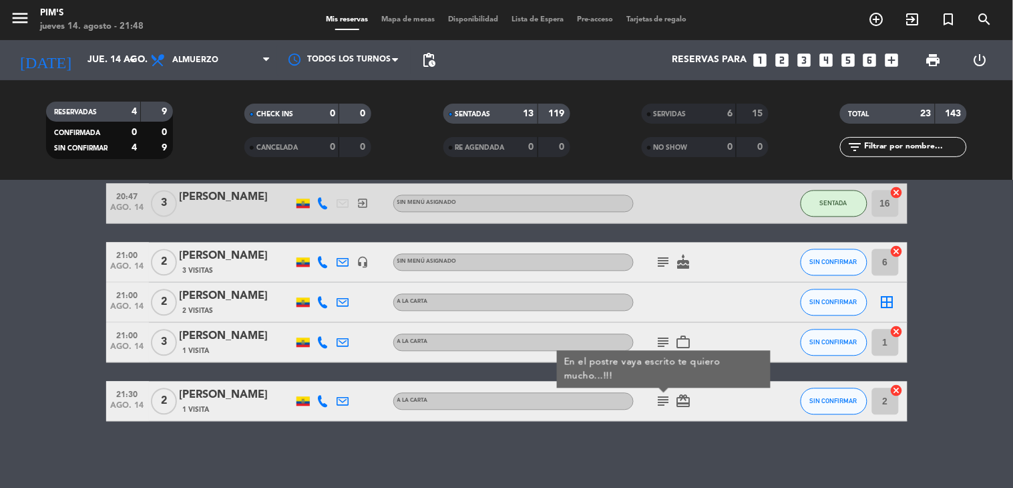
click at [656, 399] on icon "subject" at bounding box center [664, 401] width 16 height 16
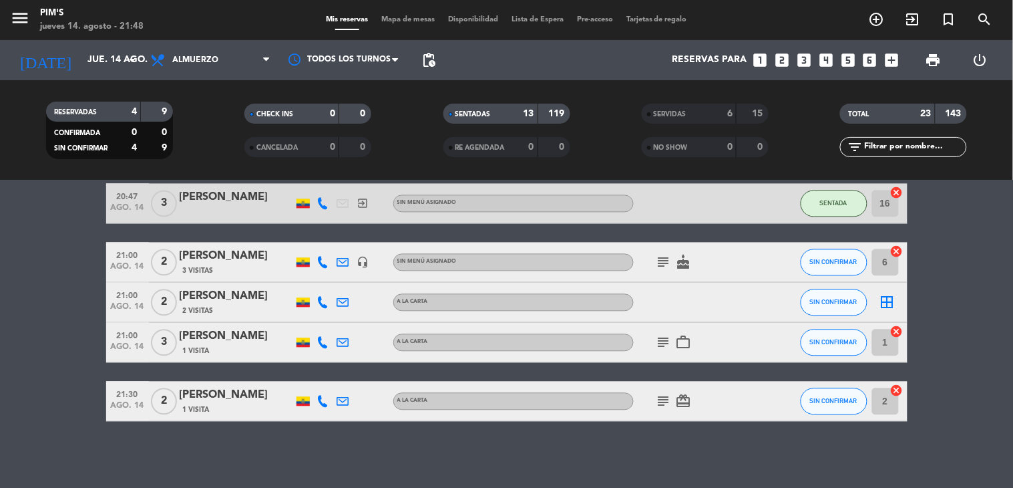
click at [892, 391] on icon "cancel" at bounding box center [896, 390] width 13 height 13
click at [880, 396] on icon "border_all" at bounding box center [888, 401] width 16 height 16
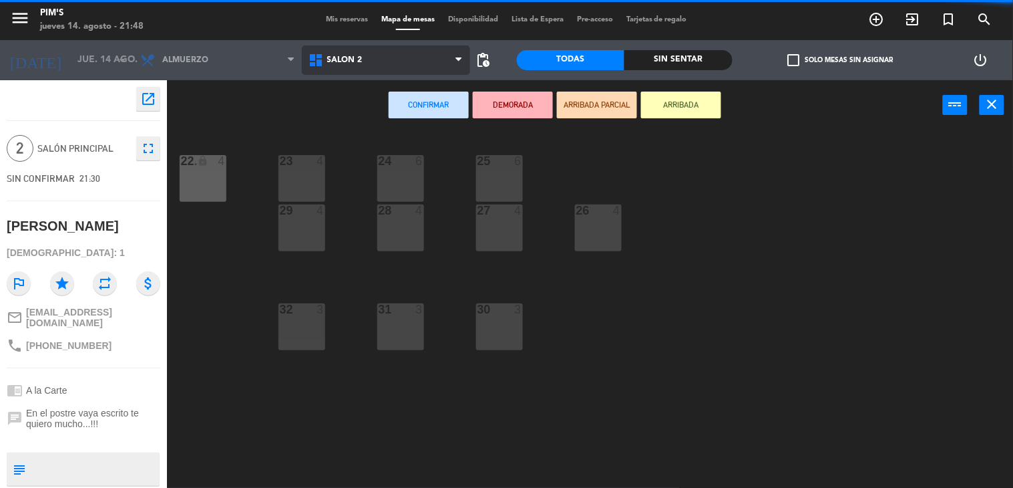
click at [335, 63] on span "Salón 2" at bounding box center [344, 59] width 35 height 9
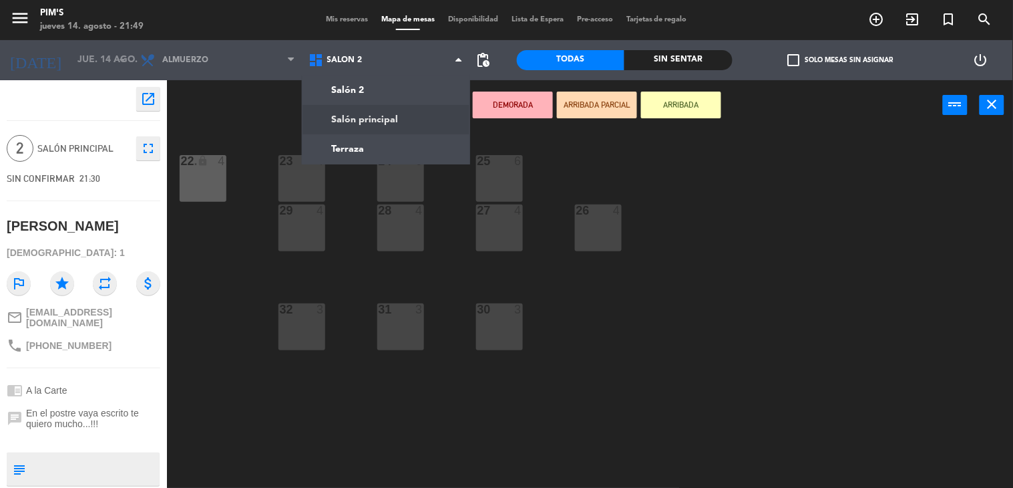
click at [367, 114] on ng-component "menu Pim's jueves 14. agosto - 21:49 Mis reservas Mapa de mesas Disponibilidad …" at bounding box center [506, 244] width 1013 height 488
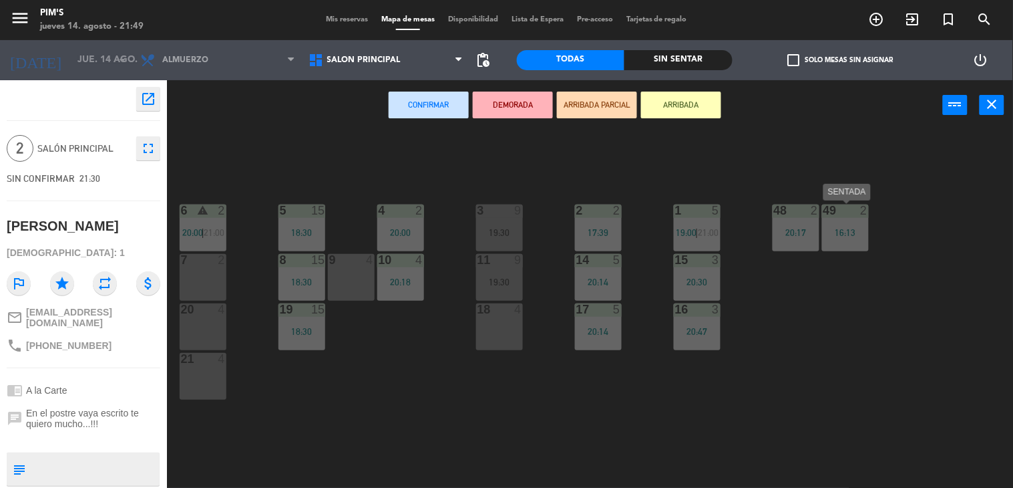
click at [850, 222] on div "49 2 16:13" at bounding box center [845, 227] width 47 height 47
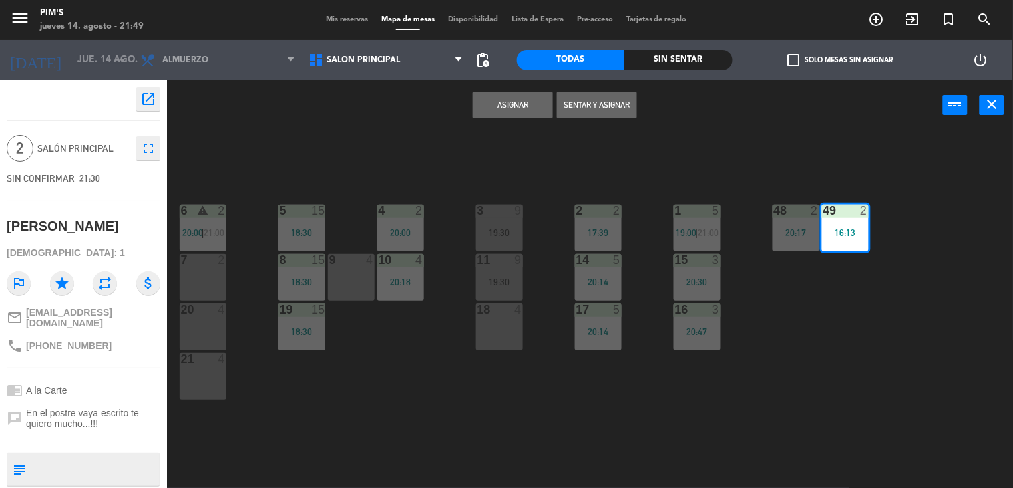
click at [618, 106] on button "Sentar y Asignar" at bounding box center [597, 105] width 80 height 27
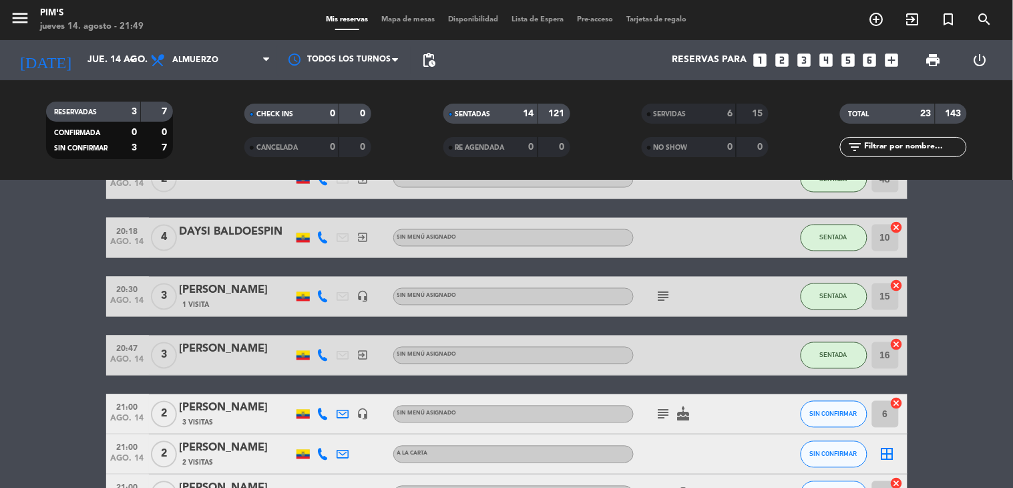
scroll to position [745, 0]
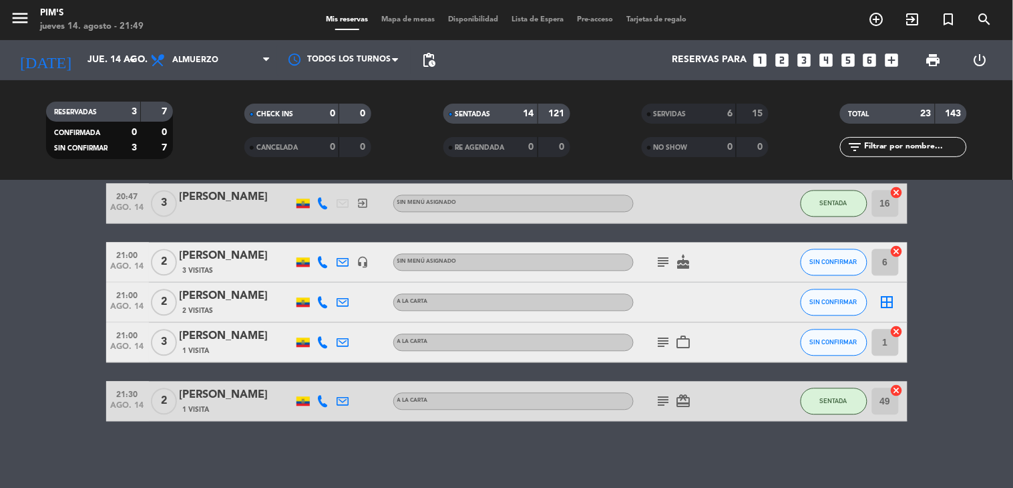
click at [676, 263] on icon "cake" at bounding box center [684, 262] width 16 height 16
click at [659, 260] on icon "subject" at bounding box center [664, 262] width 16 height 16
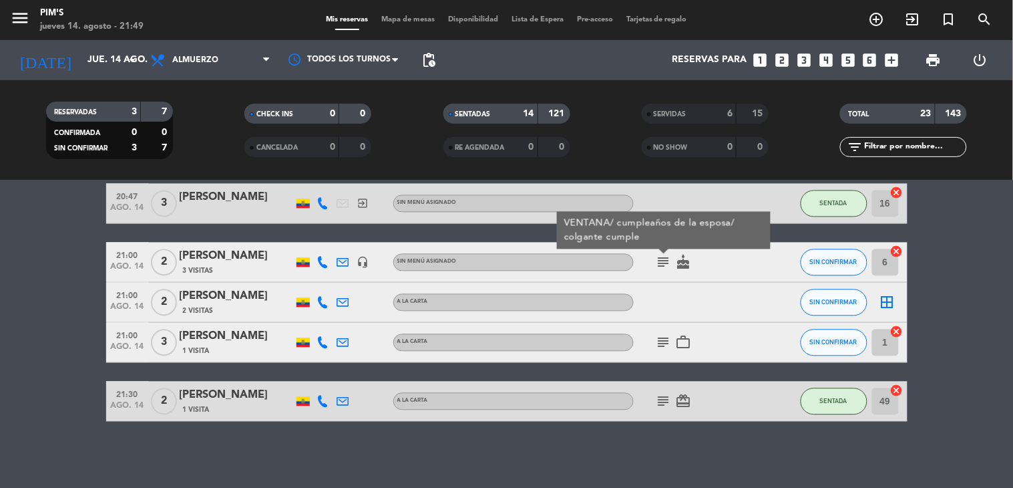
click at [659, 260] on icon "subject" at bounding box center [664, 262] width 16 height 16
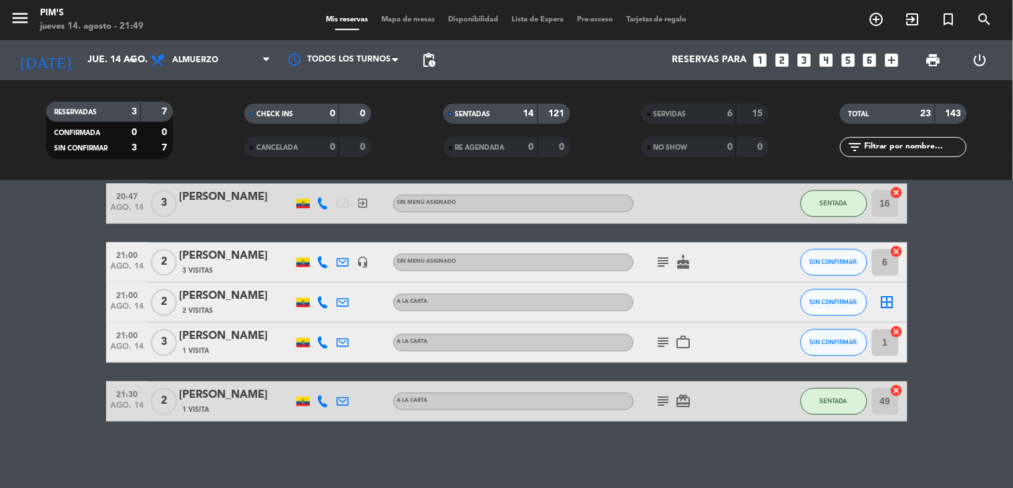
click at [660, 337] on icon "subject" at bounding box center [664, 343] width 16 height 16
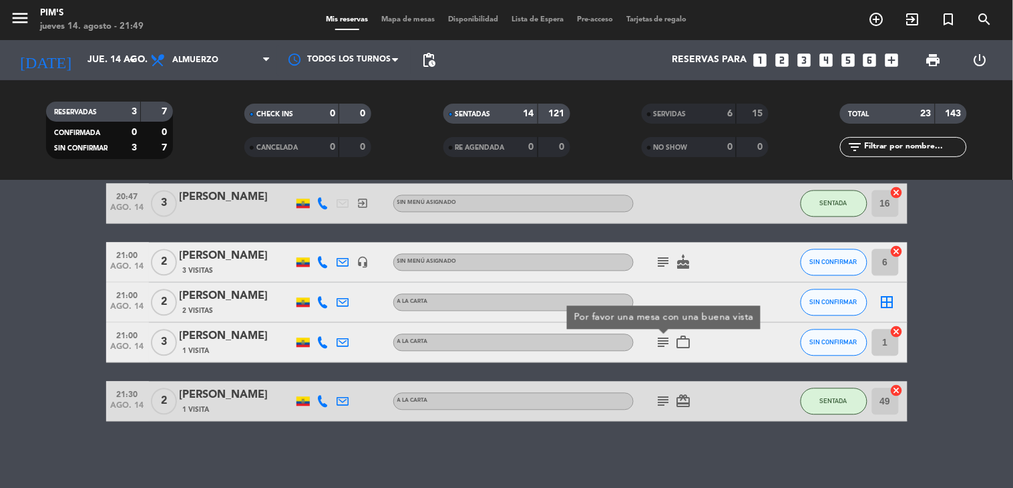
click at [712, 339] on div "subject Por favor una mesa con una buena vista work_outline" at bounding box center [694, 342] width 120 height 39
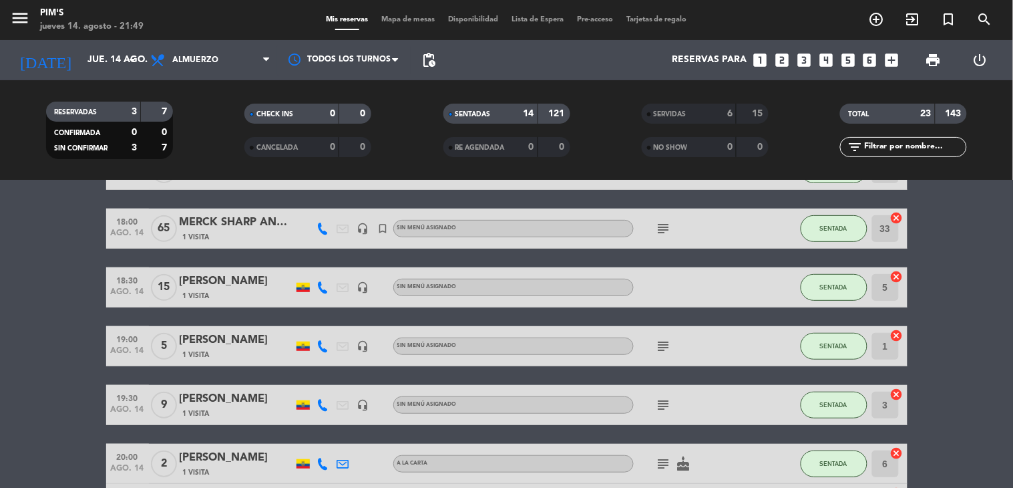
scroll to position [0, 0]
